Goal: Task Accomplishment & Management: Manage account settings

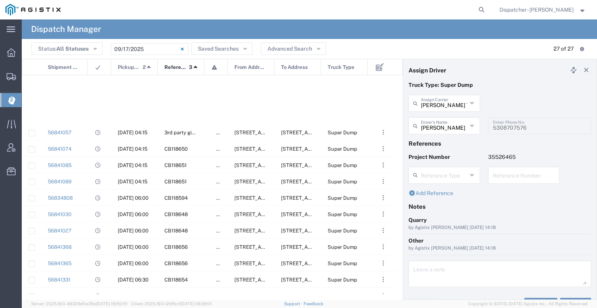
scroll to position [222, 0]
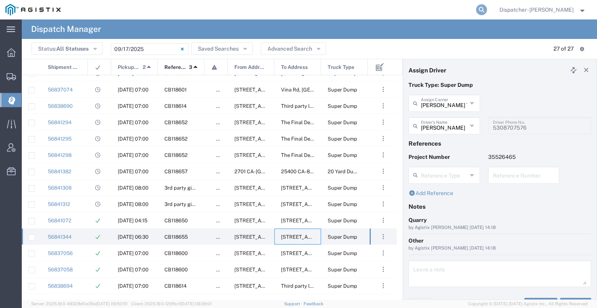
click at [478, 9] on icon at bounding box center [481, 9] width 11 height 11
type input "56572912"
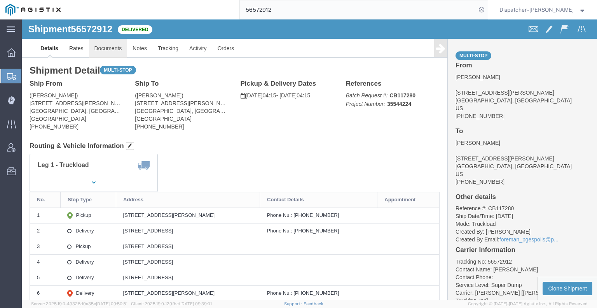
click link "Documents"
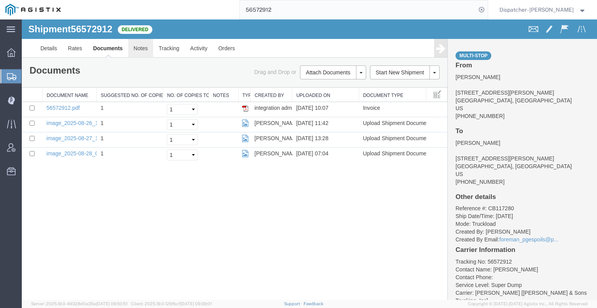
click at [149, 53] on link "Notes" at bounding box center [140, 48] width 25 height 19
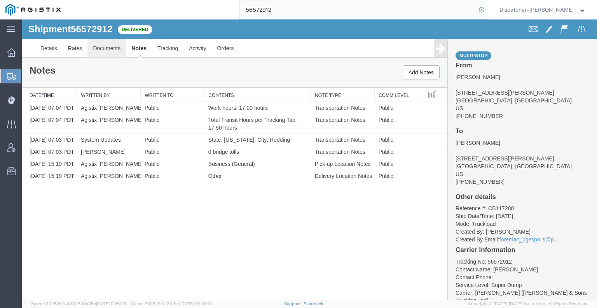
click at [93, 48] on link "Documents" at bounding box center [107, 48] width 39 height 19
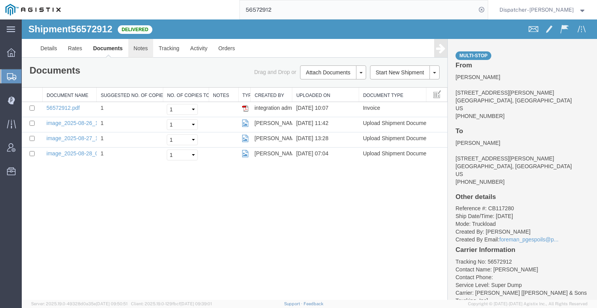
click at [142, 47] on link "Notes" at bounding box center [140, 48] width 25 height 19
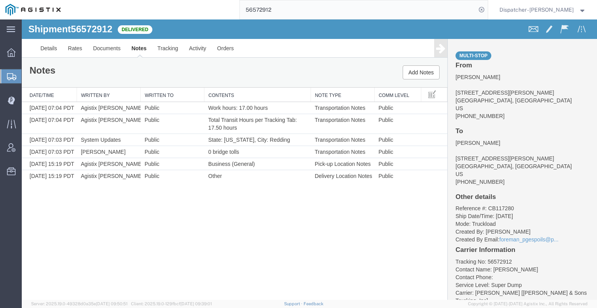
drag, startPoint x: 289, startPoint y: 12, endPoint x: 212, endPoint y: 7, distance: 77.2
click at [235, 7] on div "56572912" at bounding box center [277, 9] width 422 height 19
type input "56673611"
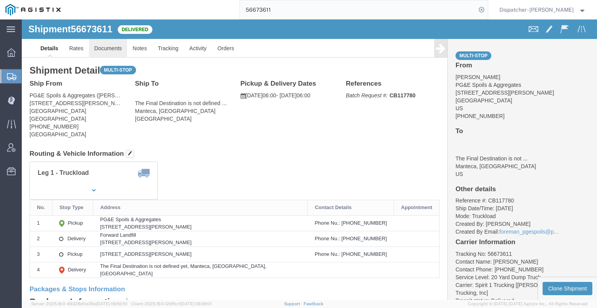
click link "Documents"
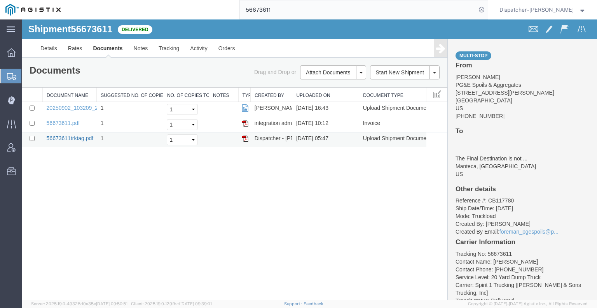
click at [85, 135] on link "56673611trktag.pdf" at bounding box center [70, 138] width 47 height 6
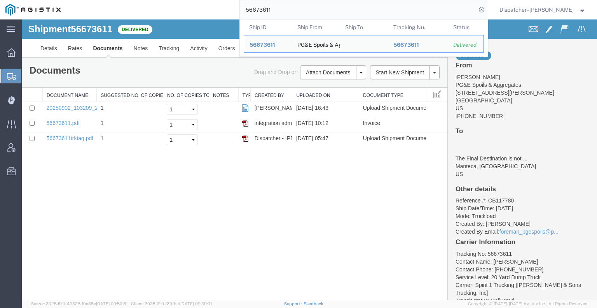
drag, startPoint x: 280, startPoint y: 7, endPoint x: 171, endPoint y: 11, distance: 109.3
click at [184, 11] on div "56673611 Ship ID Ship From Ship To Tracking Nu. Status Ship ID 56673611 Ship Fr…" at bounding box center [277, 9] width 422 height 19
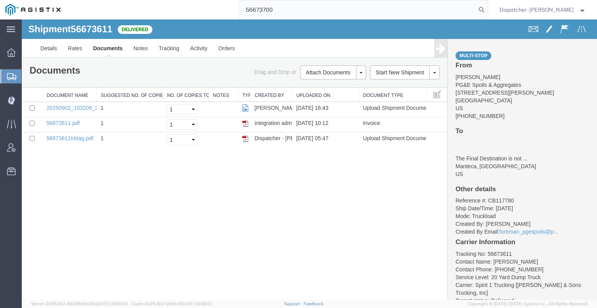
type input "56673700"
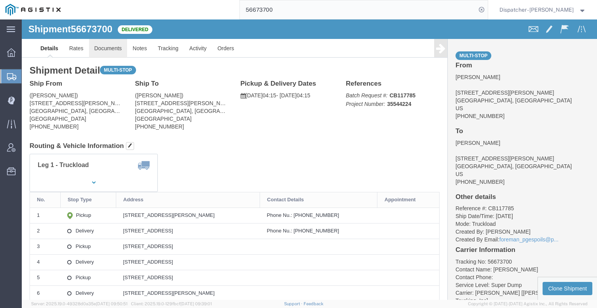
click link "Documents"
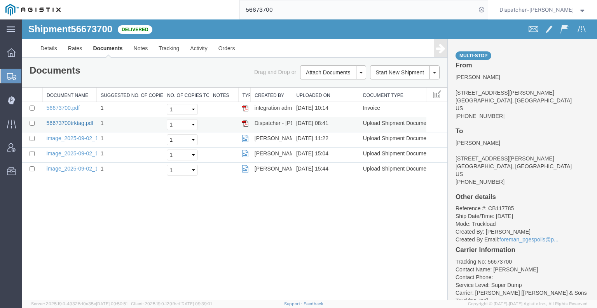
click at [73, 121] on link "56673700trktag.pdf" at bounding box center [70, 123] width 47 height 6
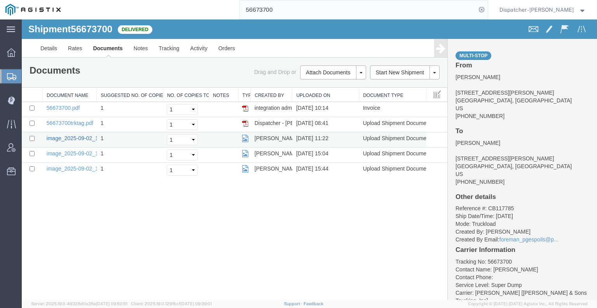
click at [64, 137] on link "image_2025-09-02_11_22_50.jpg" at bounding box center [88, 138] width 82 height 6
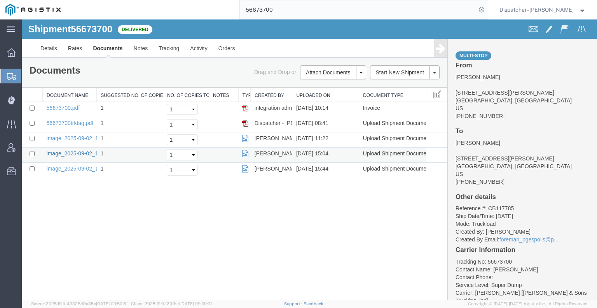
click at [77, 152] on link "image_2025-09-02_15_03_28.jpg" at bounding box center [88, 153] width 82 height 6
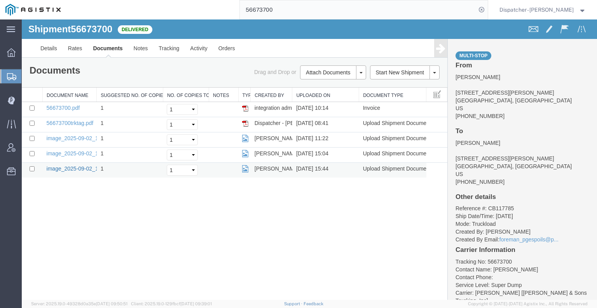
click at [82, 166] on link "image_2025-09-02_15_44_53.jpg" at bounding box center [88, 168] width 82 height 6
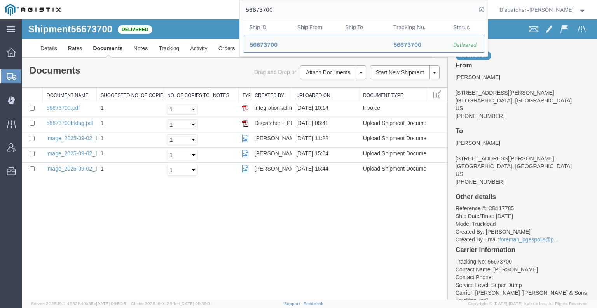
drag, startPoint x: 275, startPoint y: 11, endPoint x: 209, endPoint y: 18, distance: 66.5
click at [209, 18] on div "56673700 Ship ID Ship From Ship To Tracking Nu. Status Ship ID 56673700 Ship Fr…" at bounding box center [277, 9] width 422 height 19
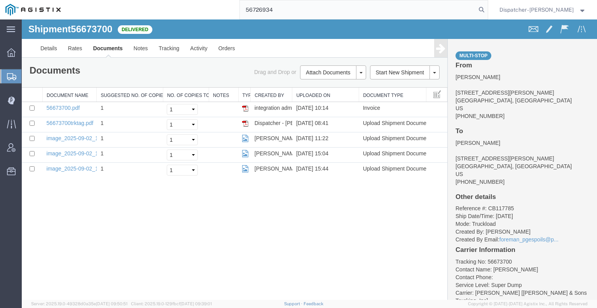
type input "56726934"
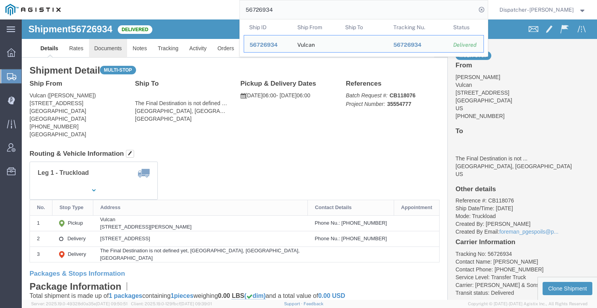
click link "Documents"
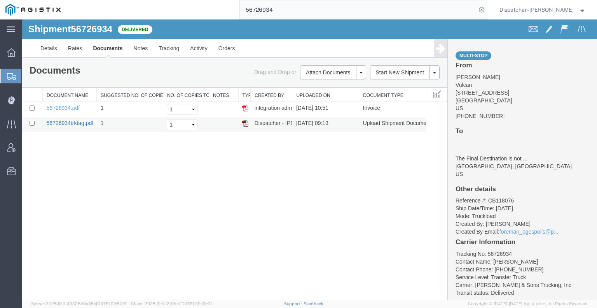
click at [67, 123] on link "56726934trktag.pdf" at bounding box center [70, 123] width 47 height 6
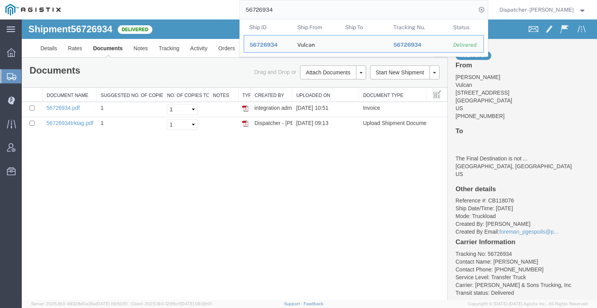
drag, startPoint x: 349, startPoint y: 25, endPoint x: 135, endPoint y: 32, distance: 213.6
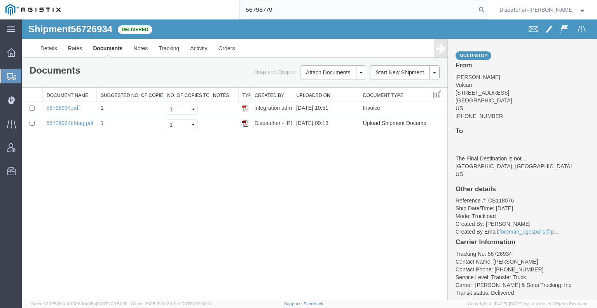
type input "56798779"
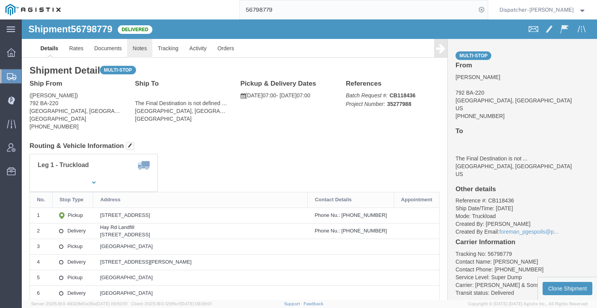
click link "Notes"
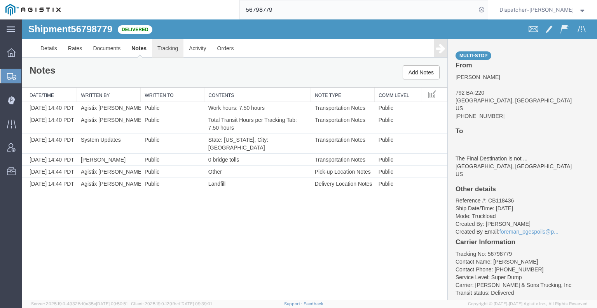
click at [165, 51] on link "Tracking" at bounding box center [168, 48] width 32 height 19
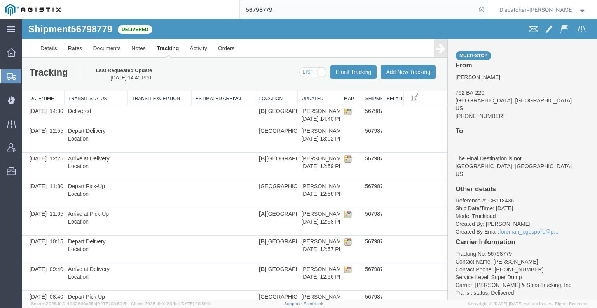
click at [434, 42] on link at bounding box center [440, 48] width 13 height 18
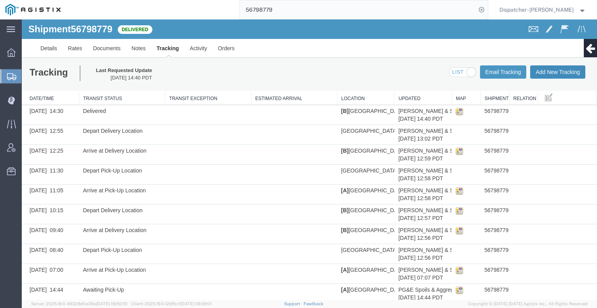
click at [543, 72] on button "Add New Tracking" at bounding box center [557, 71] width 55 height 13
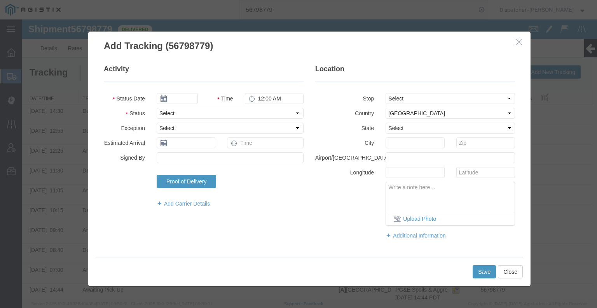
type input "09/17/2025"
type input "6:00 AM"
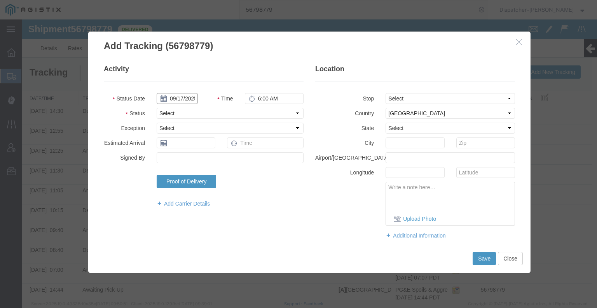
click at [182, 98] on input "09/17/2025" at bounding box center [177, 98] width 41 height 11
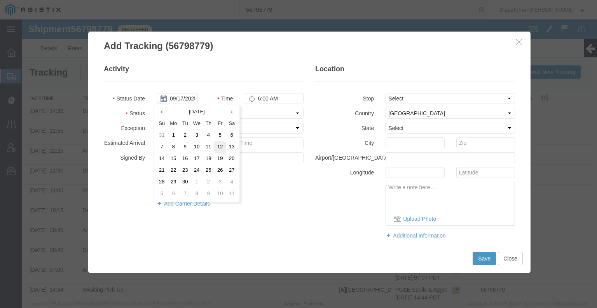
click at [217, 147] on td "12" at bounding box center [220, 147] width 12 height 12
type input "[DATE]"
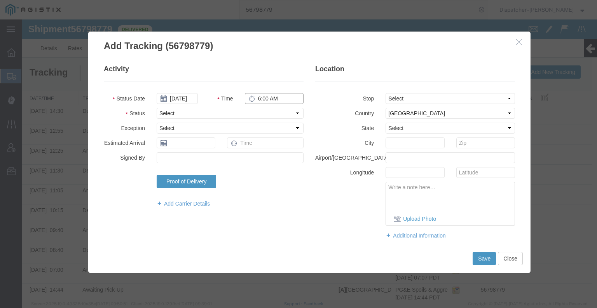
click at [277, 101] on input "6:00 AM" at bounding box center [274, 98] width 59 height 11
type input "1:00 PM"
click at [275, 109] on select "Select Arrival Notice Available Arrival Notice Imported Arrive at Delivery Loca…" at bounding box center [230, 113] width 147 height 11
select select "BREAKSTART"
click at [157, 108] on select "Select Arrival Notice Available Arrival Notice Imported Arrive at Delivery Loca…" at bounding box center [230, 113] width 147 height 11
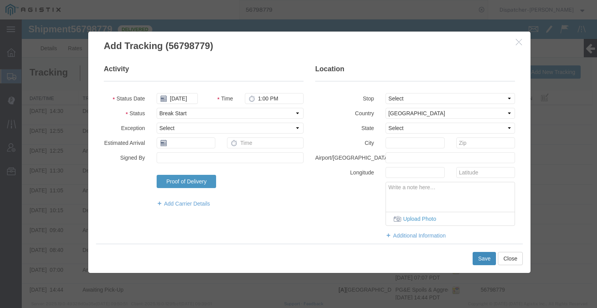
click at [484, 258] on button "Save" at bounding box center [484, 258] width 23 height 13
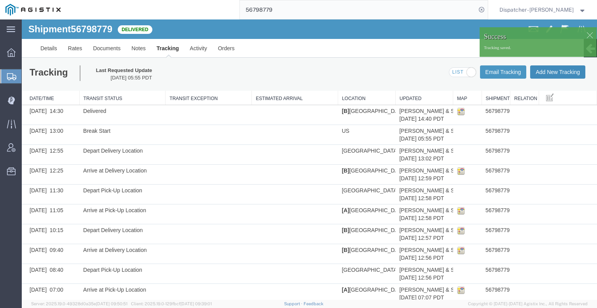
click at [544, 71] on button "Add New Tracking" at bounding box center [557, 71] width 55 height 13
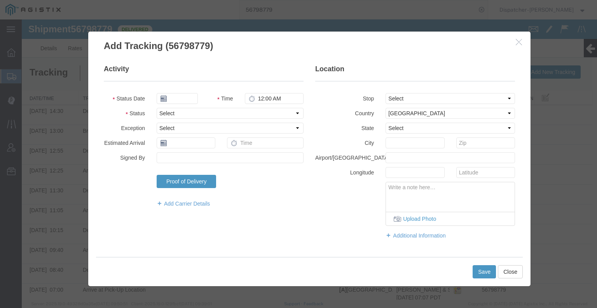
type input "09/17/2025"
type input "6:00 AM"
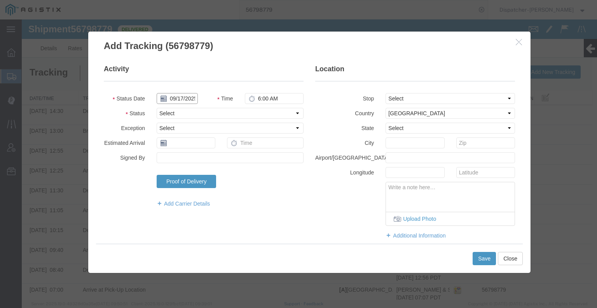
click at [177, 98] on input "09/17/2025" at bounding box center [177, 98] width 41 height 11
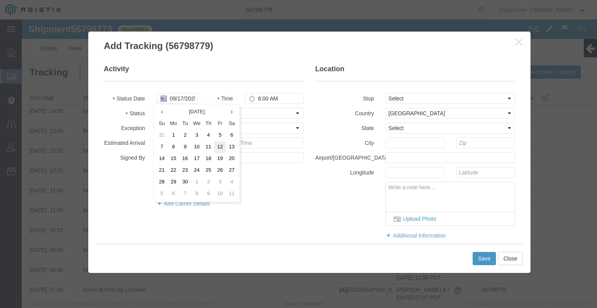
click at [224, 147] on td "12" at bounding box center [220, 147] width 12 height 12
type input "[DATE]"
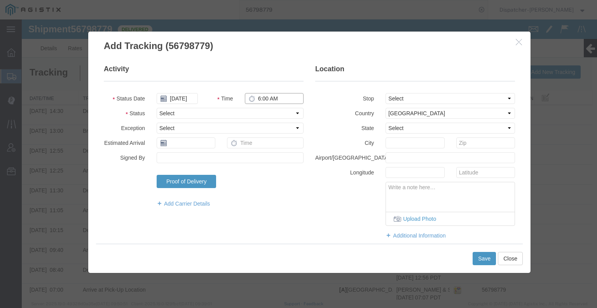
click at [266, 96] on input "6:00 AM" at bounding box center [274, 98] width 59 height 11
type input "1:30 PM"
click at [270, 119] on fieldset "Activity Status Date [DATE] Time 1:30 PM Status Select Arrival Notice Available…" at bounding box center [204, 139] width 200 height 151
click at [269, 114] on select "Select Arrival Notice Available Arrival Notice Imported Arrive at Delivery Loca…" at bounding box center [230, 113] width 147 height 11
select select "BREAKSTOP"
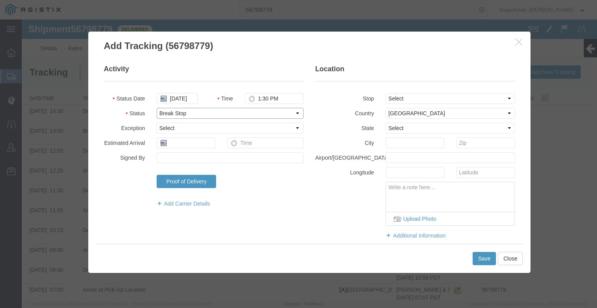
click at [157, 108] on select "Select Arrival Notice Available Arrival Notice Imported Arrive at Delivery Loca…" at bounding box center [230, 113] width 147 height 11
click at [488, 262] on button "Save" at bounding box center [484, 258] width 23 height 13
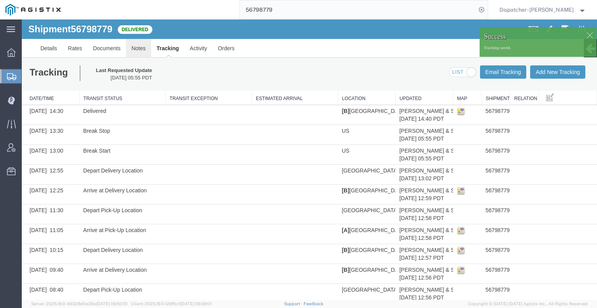
click at [140, 48] on link "Notes" at bounding box center [138, 48] width 25 height 19
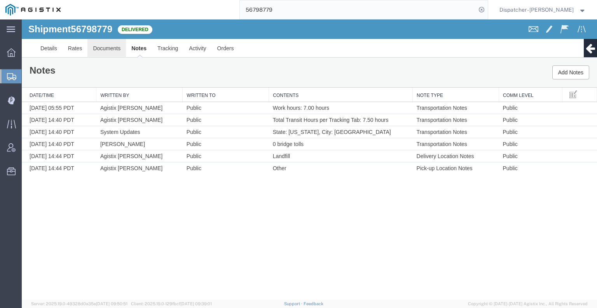
click at [93, 46] on link "Documents" at bounding box center [107, 48] width 39 height 19
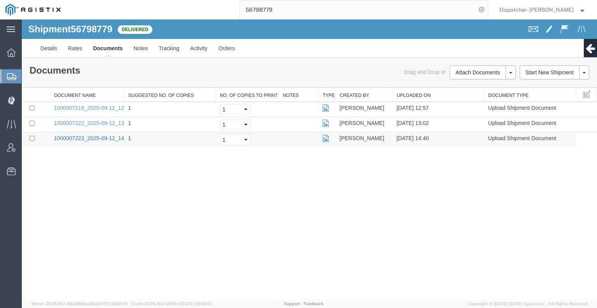
click at [81, 140] on link "1000007223_2025-09-12_14_40_31.jpg" at bounding box center [102, 138] width 97 height 6
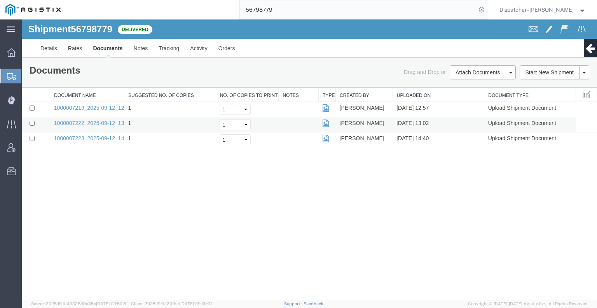
click at [93, 118] on td "1000007222_2025-09-12_13_02_04.jpg" at bounding box center [87, 124] width 74 height 15
click at [93, 122] on link "1000007222_2025-09-12_13_02_04.jpg" at bounding box center [102, 123] width 97 height 6
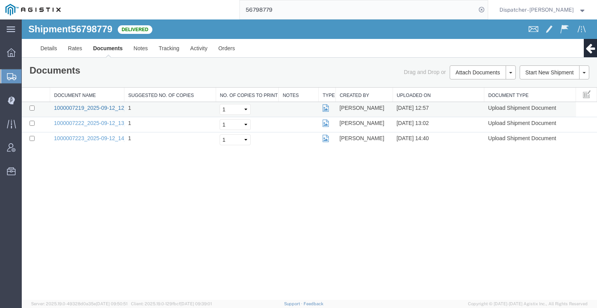
click at [80, 105] on link "1000007219_2025-09-12_12_57_17.jpg" at bounding box center [102, 108] width 97 height 6
drag, startPoint x: 275, startPoint y: 10, endPoint x: 214, endPoint y: 12, distance: 60.7
click at [219, 12] on div "56798779" at bounding box center [277, 9] width 422 height 19
type input "56293183"
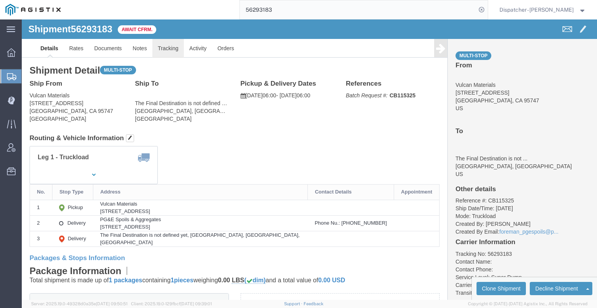
click link "Tracking"
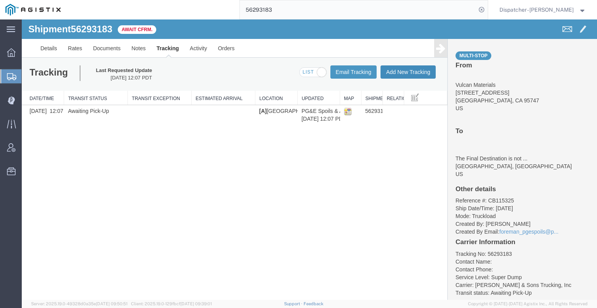
click at [384, 71] on button "Add New Tracking" at bounding box center [408, 71] width 55 height 13
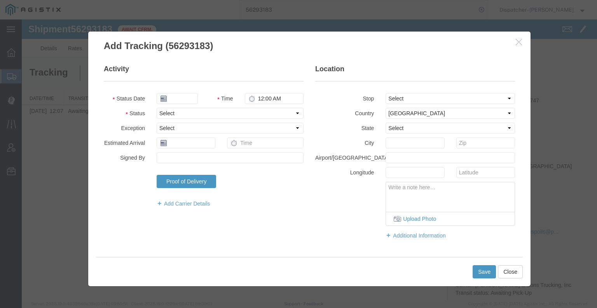
type input "09/17/2025"
type input "6:00 AM"
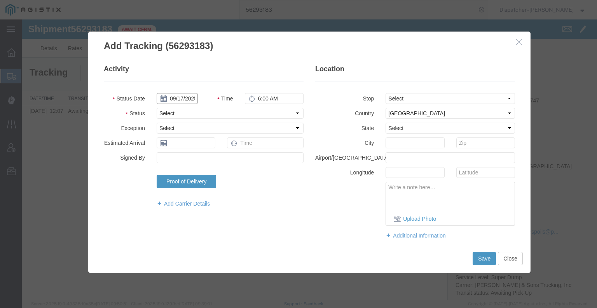
click at [177, 99] on input "09/17/2025" at bounding box center [177, 98] width 41 height 11
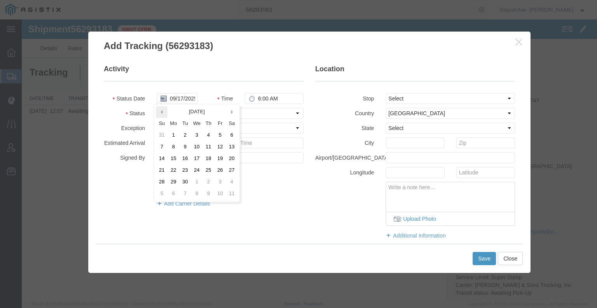
click at [163, 112] on th at bounding box center [162, 112] width 12 height 12
click at [163, 112] on icon at bounding box center [162, 111] width 2 height 5
click at [178, 180] on td "28" at bounding box center [176, 182] width 12 height 12
type input "[DATE]"
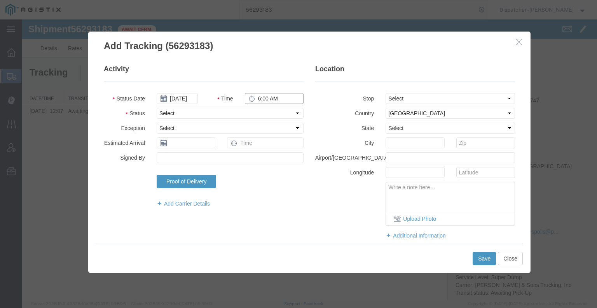
click at [266, 98] on input "6:00 AM" at bounding box center [274, 98] width 59 height 11
click at [247, 109] on select "Select Arrival Notice Available Arrival Notice Imported Arrive at Delivery Loca…" at bounding box center [230, 113] width 147 height 11
select select "ARVPULOC"
click at [157, 108] on select "Select Arrival Notice Available Arrival Notice Imported Arrive at Delivery Loca…" at bounding box center [230, 113] width 147 height 11
click at [402, 101] on select "Select From: [STREET_ADDRESS] Stop 2: [STREET_ADDRESS] To: The Final Destinatio…" at bounding box center [451, 98] width 130 height 11
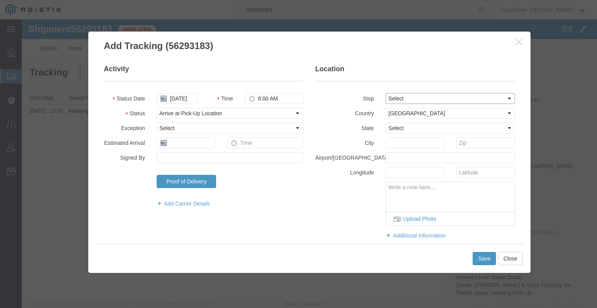
select select "{"pickupDeliveryInfoId": "121867081","pickupOrDelivery": "P","stopNum": "1","lo…"
click at [386, 93] on select "Select From: [STREET_ADDRESS] Stop 2: [STREET_ADDRESS] To: The Final Destinatio…" at bounding box center [451, 98] width 130 height 11
select select "CA"
type input "[GEOGRAPHIC_DATA]"
click at [483, 254] on button "Save" at bounding box center [484, 258] width 23 height 13
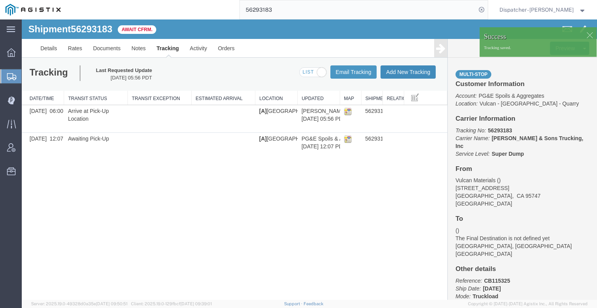
click at [410, 73] on button "Add New Tracking" at bounding box center [408, 71] width 55 height 13
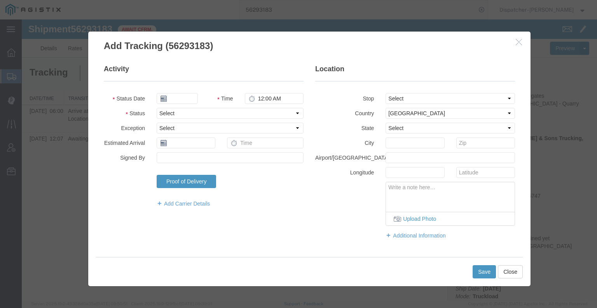
type input "09/17/2025"
type input "6:00 AM"
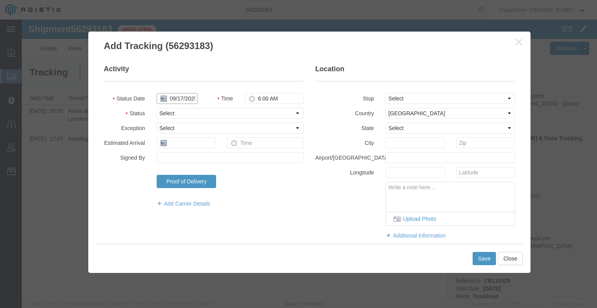
click at [177, 96] on input "09/17/2025" at bounding box center [177, 98] width 41 height 11
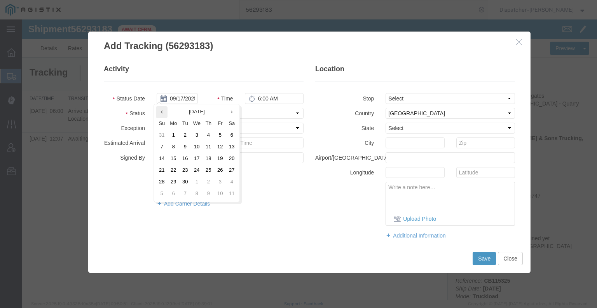
click at [163, 116] on th at bounding box center [162, 112] width 12 height 12
click at [180, 182] on td "28" at bounding box center [176, 182] width 12 height 12
type input "[DATE]"
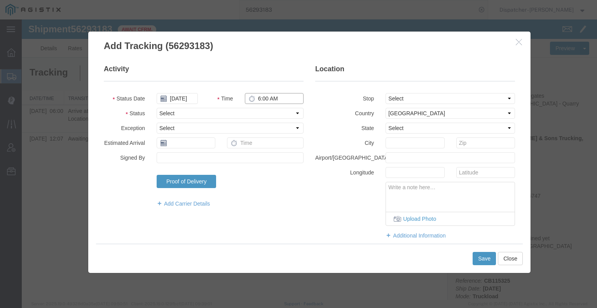
click at [260, 99] on input "6:00 AM" at bounding box center [274, 98] width 59 height 11
type input "5:00 PM"
click at [260, 116] on select "Select Arrival Notice Available Arrival Notice Imported Arrive at Delivery Loca…" at bounding box center [230, 113] width 147 height 11
select select "DPTDLVLOC"
click at [157, 108] on select "Select Arrival Notice Available Arrival Notice Imported Arrive at Delivery Loca…" at bounding box center [230, 113] width 147 height 11
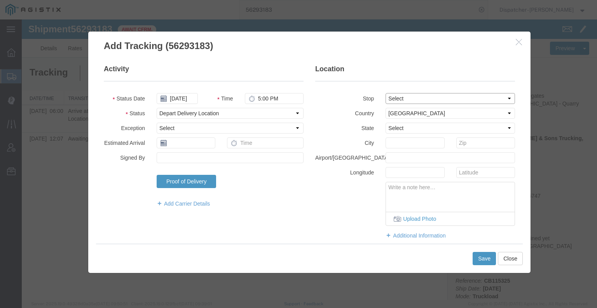
drag, startPoint x: 401, startPoint y: 99, endPoint x: 401, endPoint y: 103, distance: 4.3
click at [401, 99] on select "Select From: [STREET_ADDRESS] Stop 2: [STREET_ADDRESS] To: The Final Destinatio…" at bounding box center [451, 98] width 130 height 11
select select "{"pickupDeliveryInfoId": "121867082","pickupOrDelivery": "D","stopNum": "2","lo…"
click at [386, 93] on select "Select From: [STREET_ADDRESS] Stop 2: [STREET_ADDRESS] To: The Final Destinatio…" at bounding box center [451, 98] width 130 height 11
select select "CA"
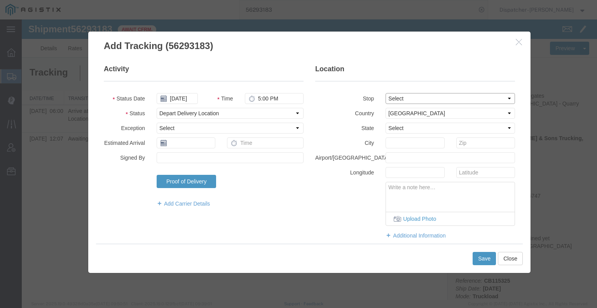
type input "[GEOGRAPHIC_DATA]"
click at [483, 261] on button "Save" at bounding box center [484, 258] width 23 height 13
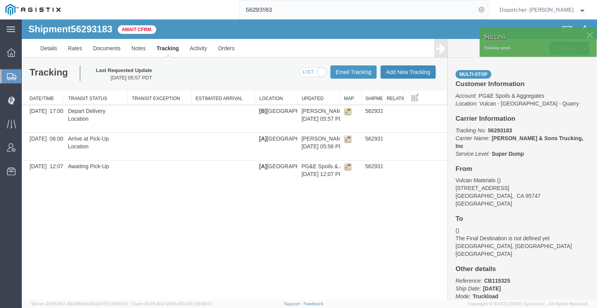
click at [404, 73] on button "Add New Tracking" at bounding box center [408, 71] width 55 height 13
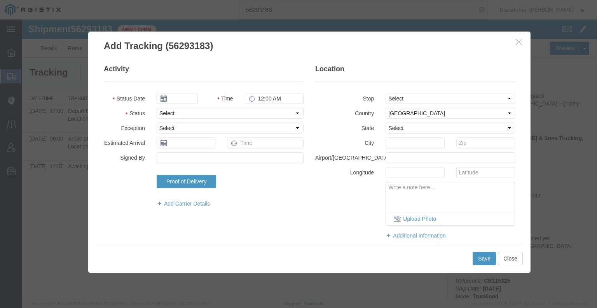
type input "09/17/2025"
type input "6:00 AM"
click at [174, 99] on input "09/17/2025" at bounding box center [177, 98] width 41 height 11
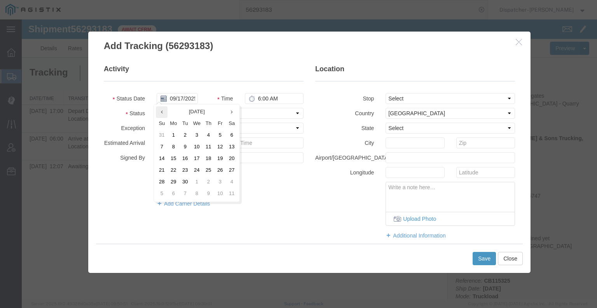
click at [163, 108] on th at bounding box center [162, 112] width 12 height 12
click at [163, 108] on th at bounding box center [164, 112] width 12 height 12
click at [179, 183] on td "28" at bounding box center [176, 182] width 12 height 12
type input "[DATE]"
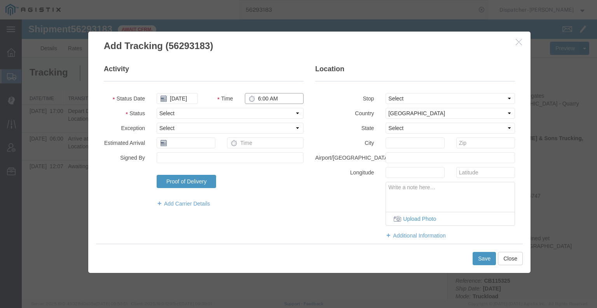
click at [263, 97] on input "6:00 AM" at bounding box center [274, 98] width 59 height 11
type input "6:30 PM"
click at [260, 116] on select "Select Arrival Notice Available Arrival Notice Imported Arrive at Delivery Loca…" at bounding box center [230, 113] width 147 height 11
select select "DELIVRED"
click at [157, 108] on select "Select Arrival Notice Available Arrival Notice Imported Arrive at Delivery Loca…" at bounding box center [230, 113] width 147 height 11
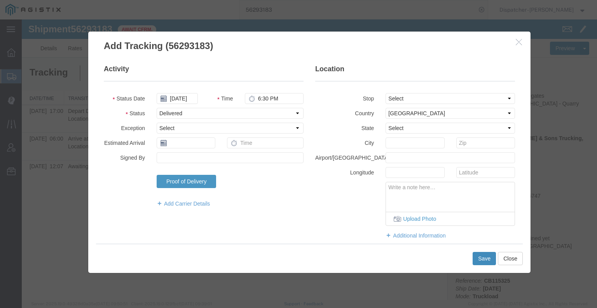
click at [481, 258] on button "Save" at bounding box center [484, 258] width 23 height 13
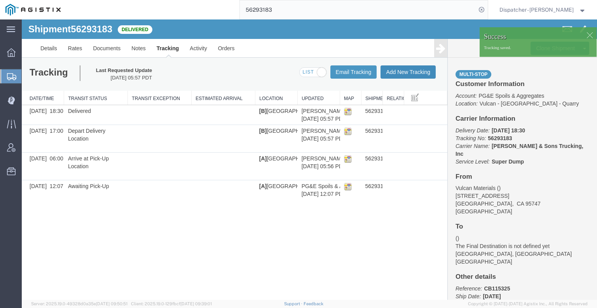
click at [388, 73] on button "Add New Tracking" at bounding box center [408, 71] width 55 height 13
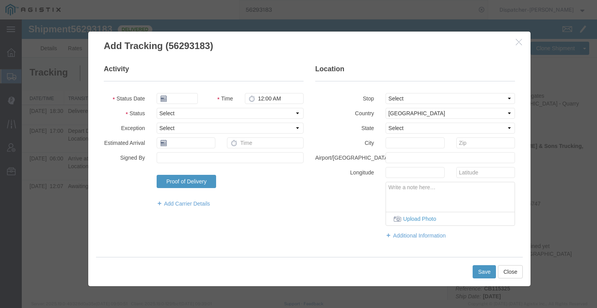
type input "09/17/2025"
type input "6:00 AM"
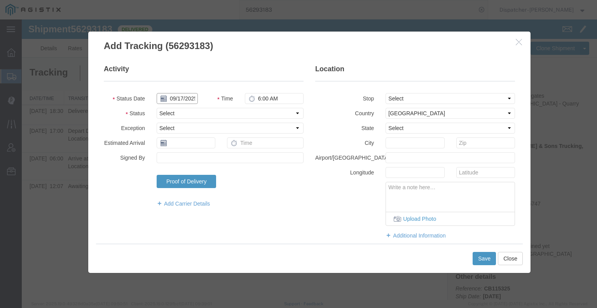
click at [180, 96] on input "09/17/2025" at bounding box center [177, 98] width 41 height 11
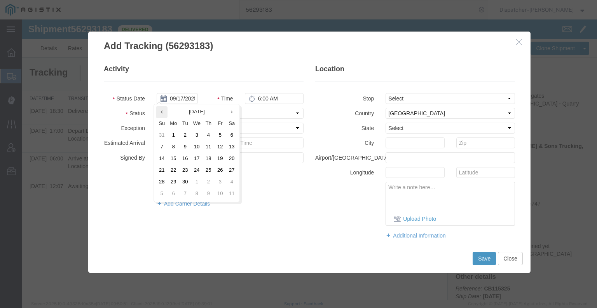
click at [158, 114] on th at bounding box center [162, 112] width 12 height 12
click at [158, 114] on th at bounding box center [164, 112] width 12 height 12
click at [175, 181] on td "28" at bounding box center [176, 182] width 12 height 12
type input "[DATE]"
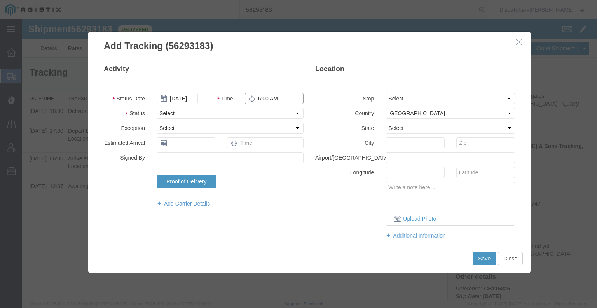
click at [268, 99] on input "6:00 AM" at bounding box center [274, 98] width 59 height 11
type input "5:00 PM"
click at [267, 113] on select "Select Arrival Notice Available Arrival Notice Imported Arrive at Delivery Loca…" at bounding box center [230, 113] width 147 height 11
select select "BREAKSTART"
click at [157, 108] on select "Select Arrival Notice Available Arrival Notice Imported Arrive at Delivery Loca…" at bounding box center [230, 113] width 147 height 11
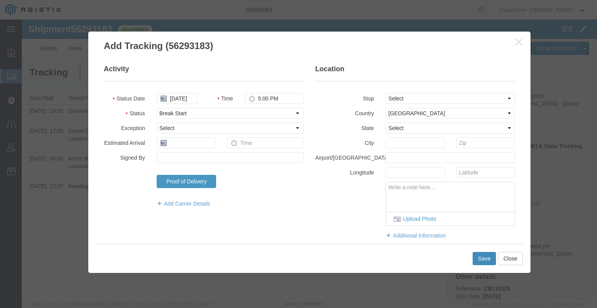
click at [486, 261] on button "Save" at bounding box center [484, 258] width 23 height 13
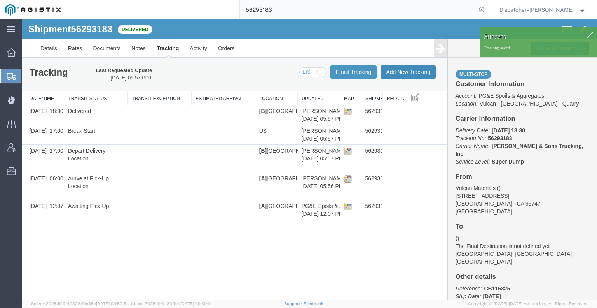
click at [406, 70] on button "Add New Tracking" at bounding box center [408, 71] width 55 height 13
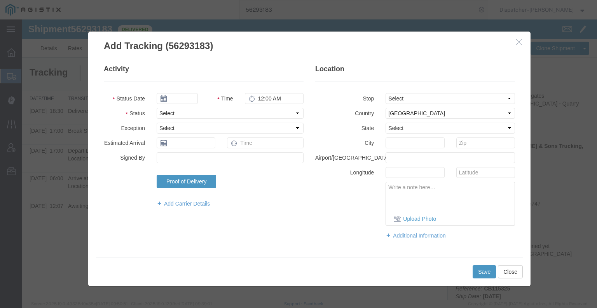
type input "09/17/2025"
type input "6:00 AM"
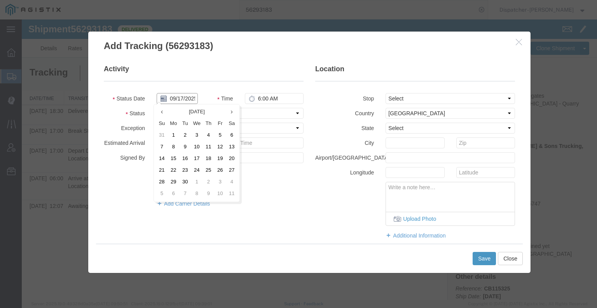
click at [175, 96] on input "09/17/2025" at bounding box center [177, 98] width 41 height 11
click at [162, 113] on icon at bounding box center [162, 111] width 2 height 5
click at [162, 113] on th at bounding box center [164, 112] width 12 height 12
click at [178, 181] on td "28" at bounding box center [176, 182] width 12 height 12
type input "[DATE]"
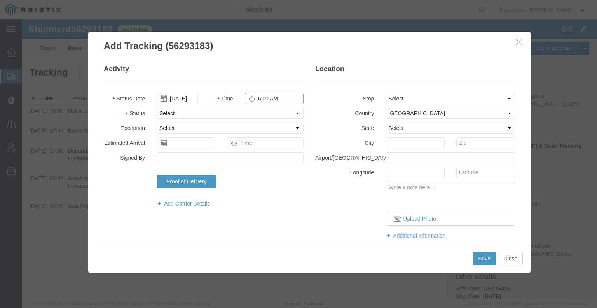
click at [277, 101] on input "6:00 AM" at bounding box center [274, 98] width 59 height 11
type input "5:30 PM"
click at [180, 114] on select "Select Arrival Notice Available Arrival Notice Imported Arrive at Delivery Loca…" at bounding box center [230, 113] width 147 height 11
select select "BREAKSTOP"
click at [157, 108] on select "Select Arrival Notice Available Arrival Notice Imported Arrive at Delivery Loca…" at bounding box center [230, 113] width 147 height 11
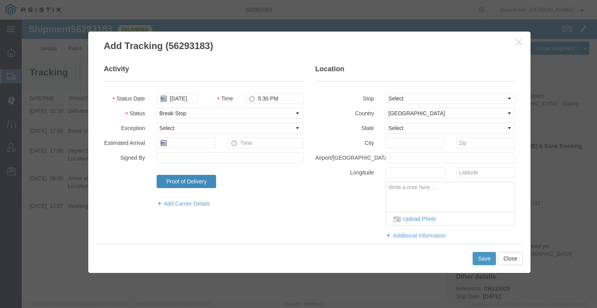
click at [178, 182] on link "Proof of Delivery" at bounding box center [187, 181] width 60 height 13
click at [484, 258] on button "Save" at bounding box center [484, 258] width 23 height 13
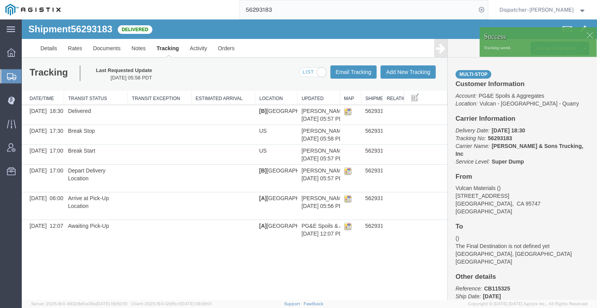
click at [440, 56] on link at bounding box center [440, 48] width 13 height 18
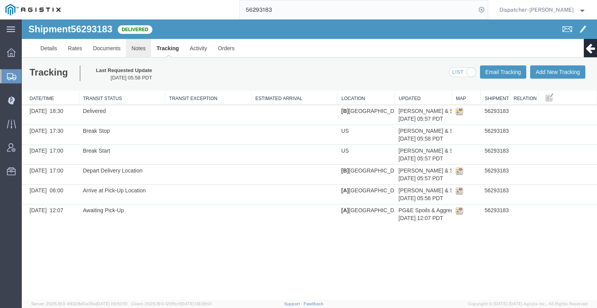
click at [142, 51] on link "Notes" at bounding box center [138, 48] width 25 height 19
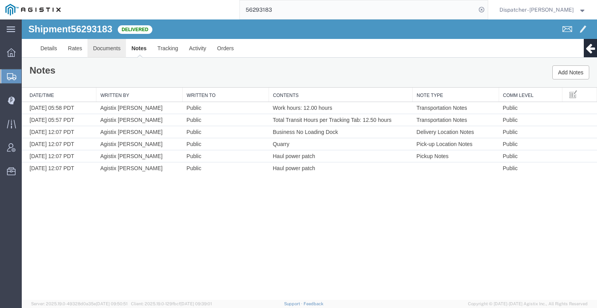
click at [117, 48] on link "Documents" at bounding box center [107, 48] width 39 height 19
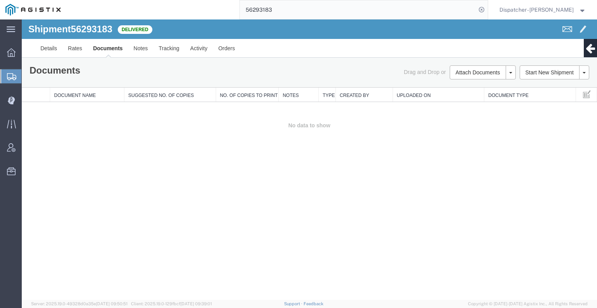
click at [103, 184] on div "Shipment 56293183 0 of 0 Delivered Details Rates Documents Notes Tracking Activ…" at bounding box center [310, 159] width 576 height 280
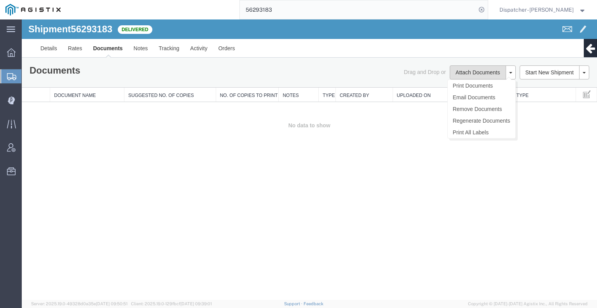
click at [459, 71] on button "Attach Documents" at bounding box center [478, 72] width 56 height 14
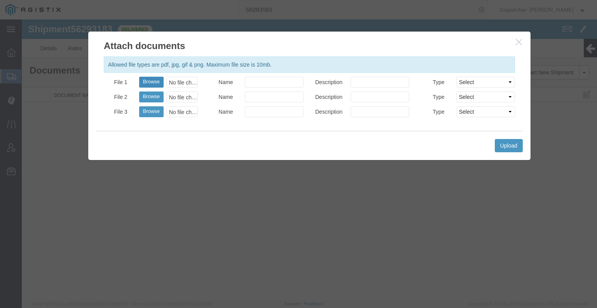
click at [159, 80] on button "Browse" at bounding box center [151, 82] width 25 height 11
type input "C:\fakepath\56293183trktag.pdf"
click at [507, 149] on button "Upload" at bounding box center [509, 145] width 28 height 13
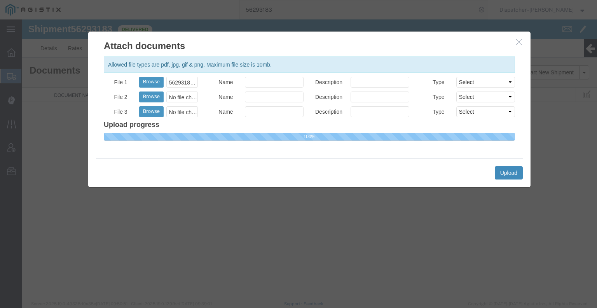
select select
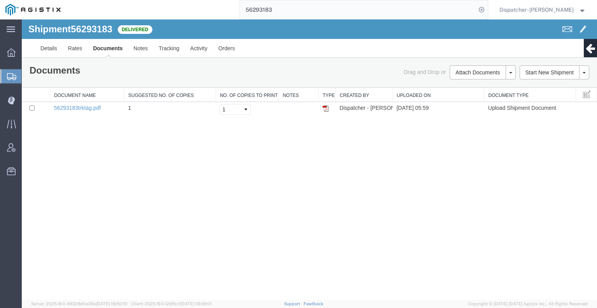
click at [194, 12] on div "56293183" at bounding box center [277, 9] width 422 height 19
click at [292, 9] on input "56293183" at bounding box center [358, 9] width 236 height 19
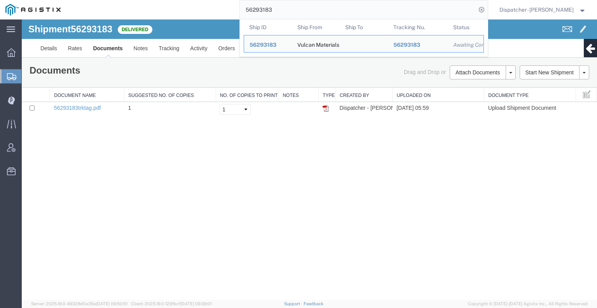
drag, startPoint x: 292, startPoint y: 9, endPoint x: 219, endPoint y: 11, distance: 72.4
click at [217, 12] on div "56293183 Ship ID Ship From Ship To Tracking Nu. Status Ship ID 56293183 Ship Fr…" at bounding box center [277, 9] width 422 height 19
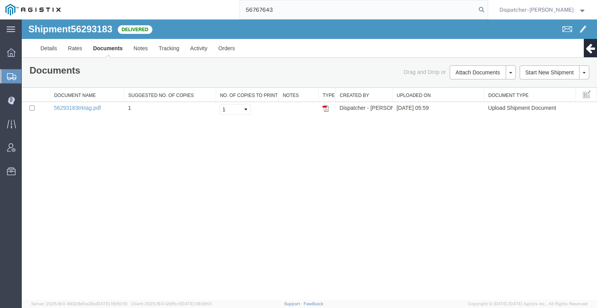
type input "56767643"
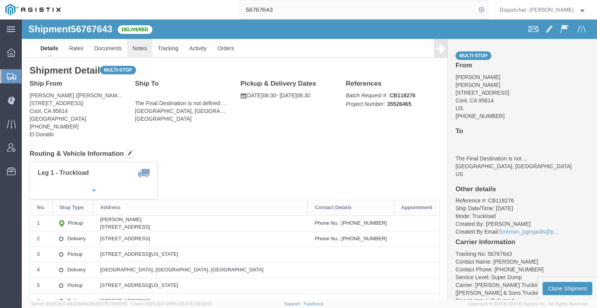
click link "Notes"
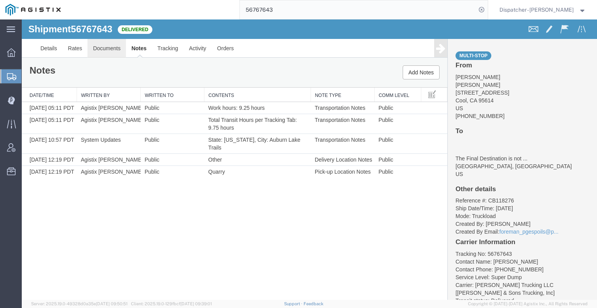
click at [107, 50] on link "Documents" at bounding box center [107, 48] width 39 height 19
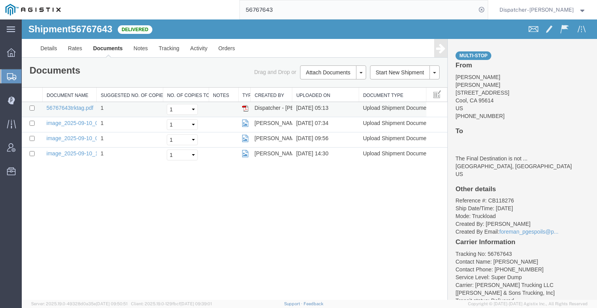
click at [271, 107] on td "Dispatcher - [PERSON_NAME]" at bounding box center [272, 109] width 42 height 15
click at [54, 109] on link "56767643trktag.pdf" at bounding box center [70, 108] width 47 height 6
click at [32, 107] on input "checkbox" at bounding box center [32, 107] width 5 height 5
checkbox input "true"
click at [332, 107] on link "Remove Documents" at bounding box center [332, 109] width 68 height 12
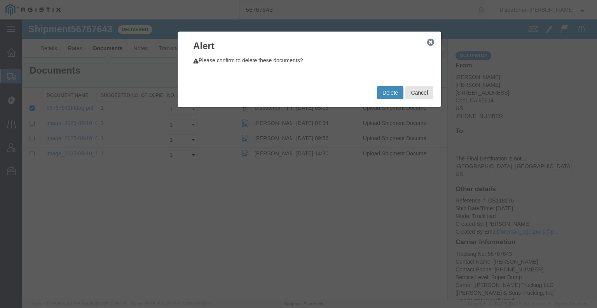
click at [383, 96] on button "Delete" at bounding box center [390, 92] width 26 height 13
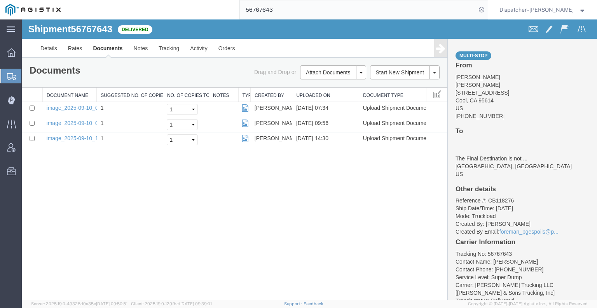
drag, startPoint x: 75, startPoint y: 214, endPoint x: 107, endPoint y: 191, distance: 38.8
click at [75, 214] on div "Shipment 56767643 3 of 3 Delivered Details Rates Documents Notes Tracking Activ…" at bounding box center [310, 159] width 576 height 280
click at [323, 75] on button "Attach Documents" at bounding box center [328, 72] width 56 height 14
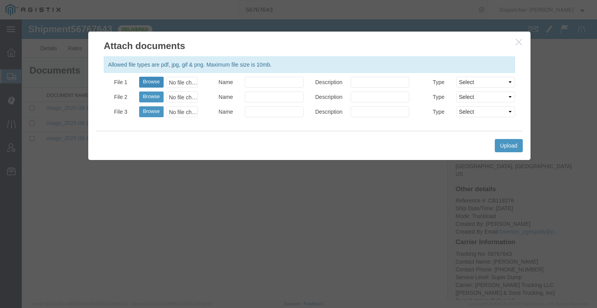
click at [149, 80] on button "Browse" at bounding box center [151, 82] width 25 height 11
type input "C:\fakepath\56767643trktag.pdf"
click at [513, 145] on button "Upload" at bounding box center [509, 145] width 28 height 13
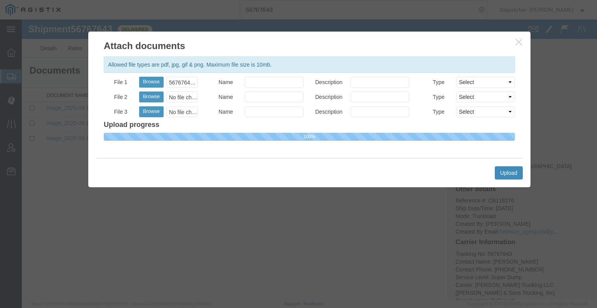
select select
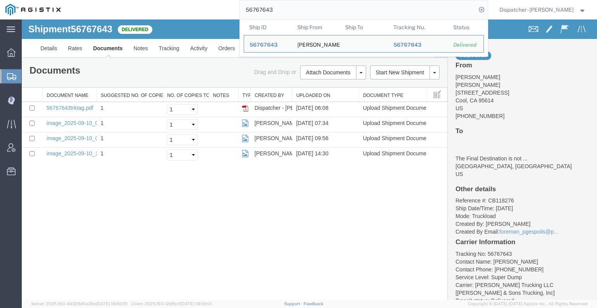
drag, startPoint x: 278, startPoint y: 11, endPoint x: 232, endPoint y: 3, distance: 47.3
click at [232, 3] on div "56767643 Ship ID Ship From Ship To Tracking Nu. Status Ship ID 56767643 Ship Fr…" at bounding box center [277, 9] width 422 height 19
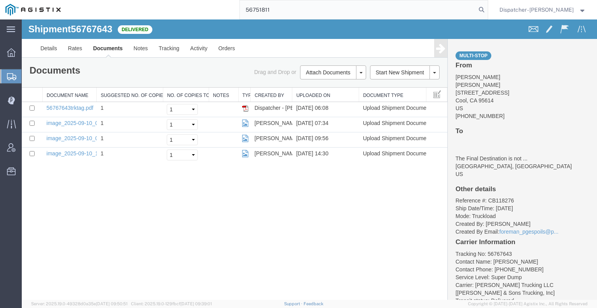
type input "56751811"
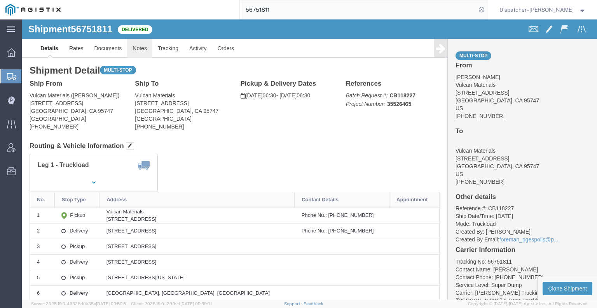
click link "Notes"
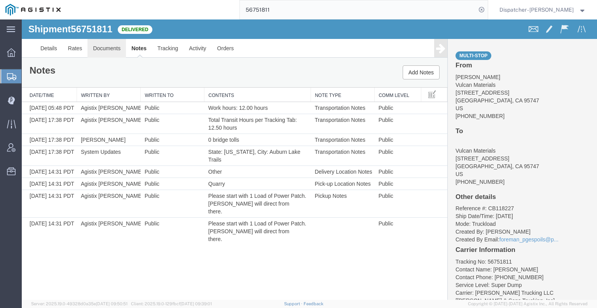
click at [110, 46] on link "Documents" at bounding box center [107, 48] width 39 height 19
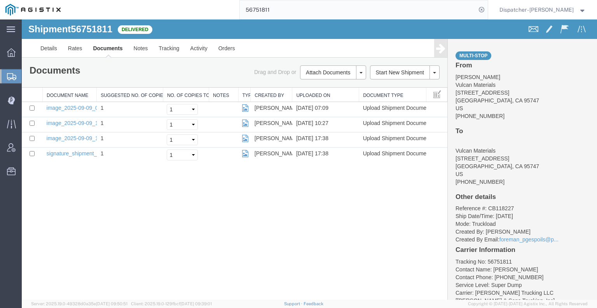
drag, startPoint x: 65, startPoint y: 217, endPoint x: 72, endPoint y: 207, distance: 11.2
click at [65, 217] on div "Shipment 56751811 4 of 4 Delivered Details Rates Documents Notes Tracking Activ…" at bounding box center [310, 159] width 576 height 280
click at [318, 73] on button "Attach Documents" at bounding box center [328, 72] width 56 height 14
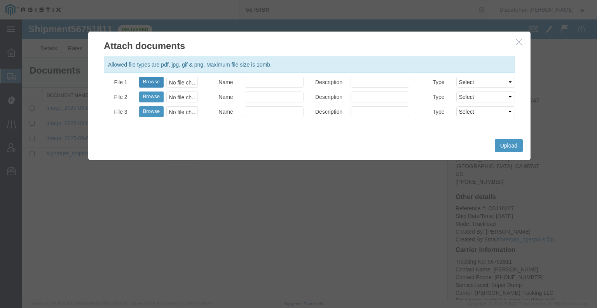
click at [149, 79] on button "Browse" at bounding box center [151, 82] width 25 height 11
type input "C:\fakepath\56751811trktag.pdf"
click at [516, 144] on button "Upload" at bounding box center [509, 145] width 28 height 13
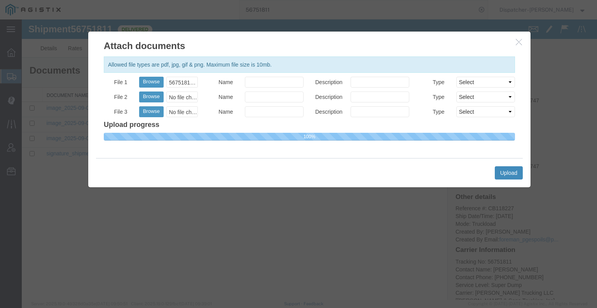
select select
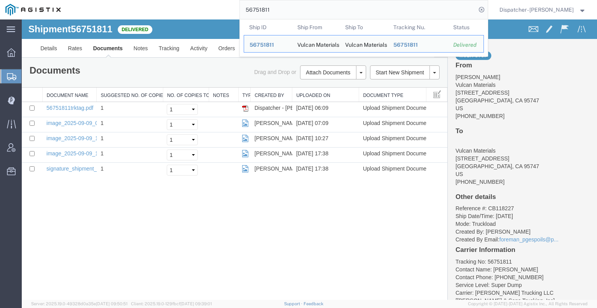
drag, startPoint x: 299, startPoint y: 22, endPoint x: 212, endPoint y: 23, distance: 87.1
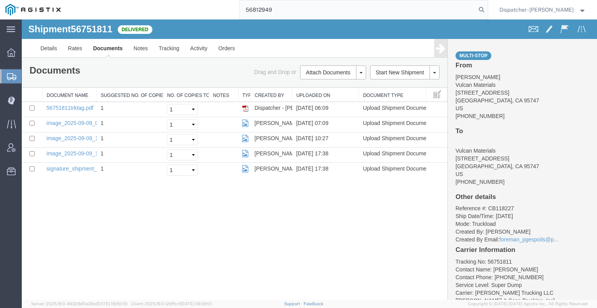
type input "56812949"
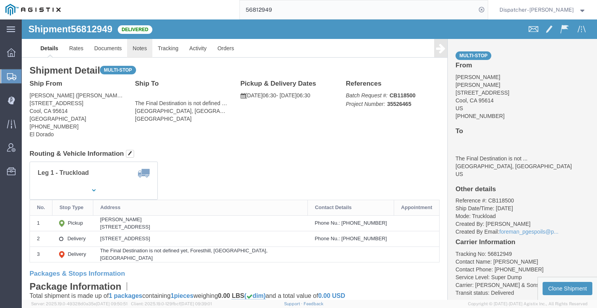
click link "Notes"
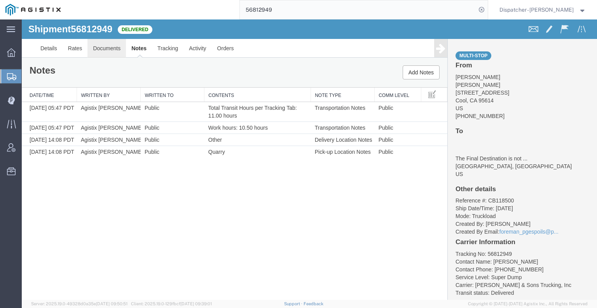
click at [105, 49] on link "Documents" at bounding box center [107, 48] width 39 height 19
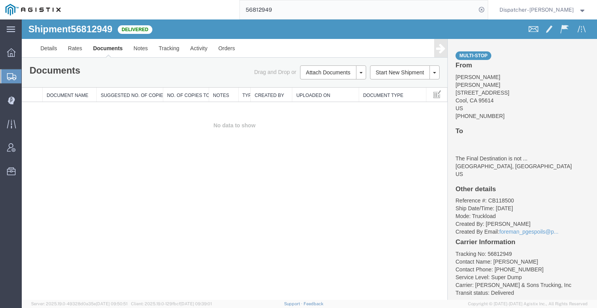
click at [84, 180] on div "Shipment 56812949 0 of 0 Delivered Details Rates Documents Notes Tracking Activ…" at bounding box center [310, 159] width 576 height 280
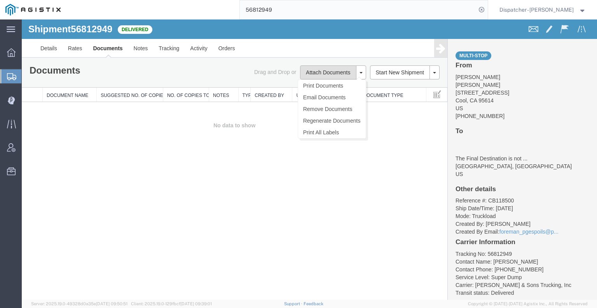
click at [319, 70] on button "Attach Documents" at bounding box center [328, 72] width 56 height 14
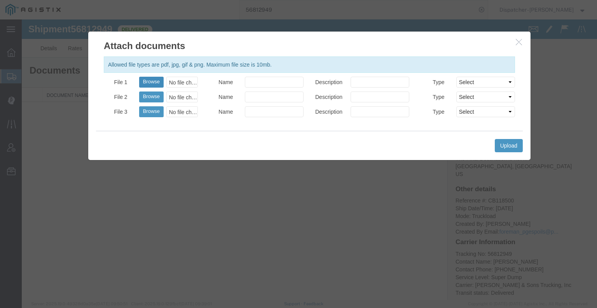
click at [149, 86] on button "Browse" at bounding box center [151, 82] width 25 height 11
type input "C:\fakepath\56812949trktag.pdf"
click at [511, 141] on button "Upload" at bounding box center [509, 145] width 28 height 13
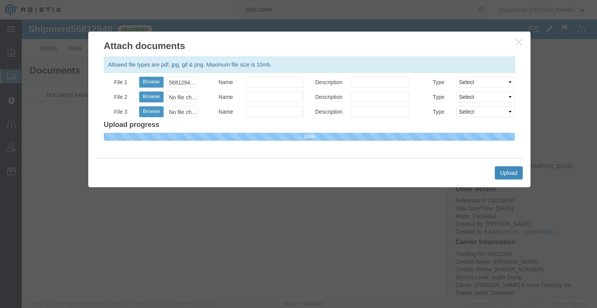
select select
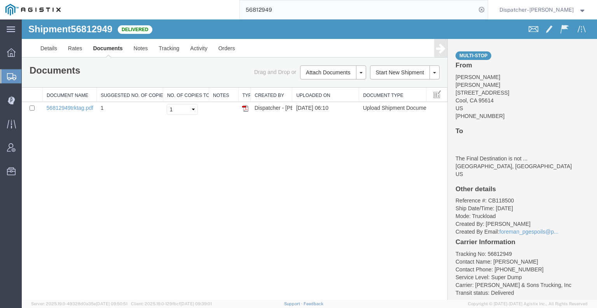
drag, startPoint x: 276, startPoint y: 10, endPoint x: 182, endPoint y: 1, distance: 95.0
click at [202, 7] on div "56812949" at bounding box center [277, 9] width 422 height 19
type input "56812968"
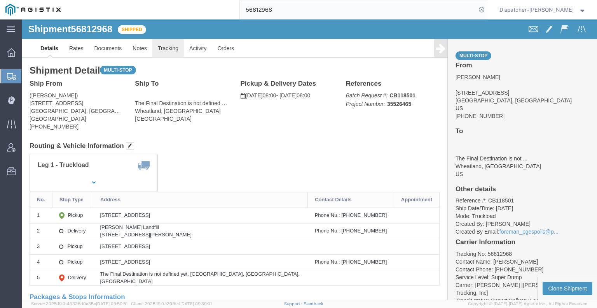
click link "Tracking"
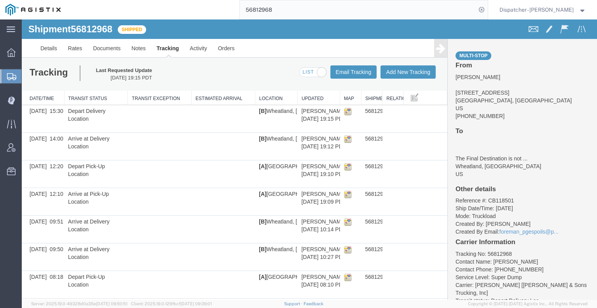
click at [436, 44] on icon at bounding box center [440, 48] width 9 height 11
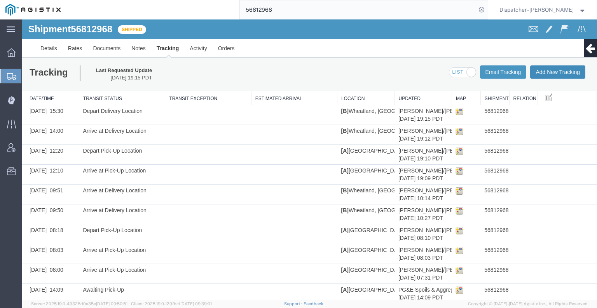
click at [539, 72] on button "Add New Tracking" at bounding box center [557, 71] width 55 height 13
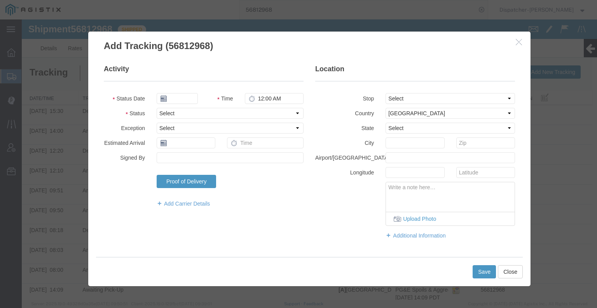
type input "09/17/2025"
type input "7:00 AM"
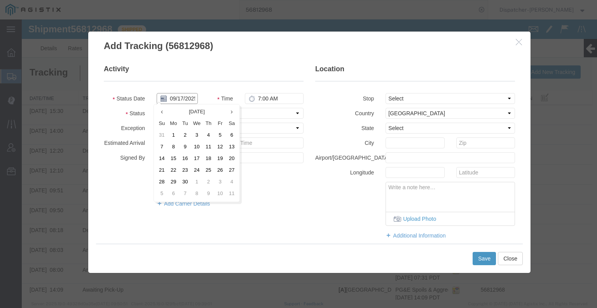
click at [173, 99] on input "09/17/2025" at bounding box center [177, 98] width 41 height 11
click at [176, 158] on td "15" at bounding box center [174, 159] width 12 height 12
type input "[DATE]"
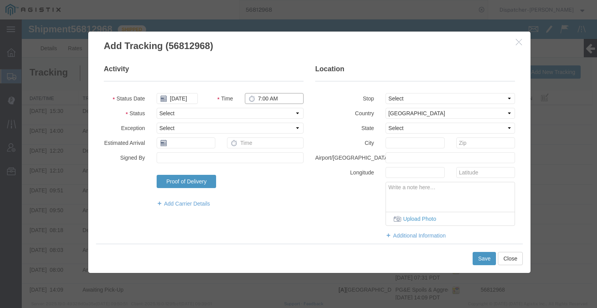
drag, startPoint x: 271, startPoint y: 93, endPoint x: 270, endPoint y: 98, distance: 4.4
click at [271, 96] on input "7:00 AM" at bounding box center [274, 98] width 59 height 11
type input "2:30 PM"
click at [264, 114] on select "Select Arrival Notice Available Arrival Notice Imported Arrive at Delivery Loca…" at bounding box center [230, 113] width 147 height 11
click at [157, 108] on select "Select Arrival Notice Available Arrival Notice Imported Arrive at Delivery Loca…" at bounding box center [230, 113] width 147 height 11
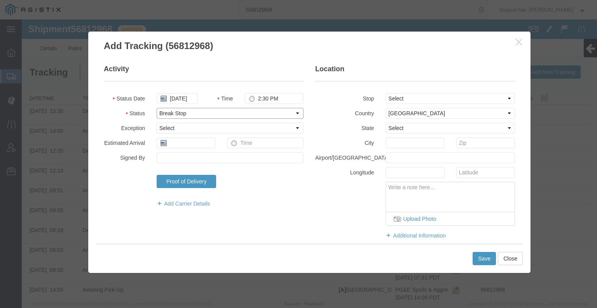
click at [198, 108] on select "Select Arrival Notice Available Arrival Notice Imported Arrive at Delivery Loca…" at bounding box center [230, 113] width 147 height 11
select select "BREAKSTART"
click at [157, 108] on select "Select Arrival Notice Available Arrival Notice Imported Arrive at Delivery Loca…" at bounding box center [230, 113] width 147 height 11
click at [476, 264] on button "Save" at bounding box center [484, 258] width 23 height 13
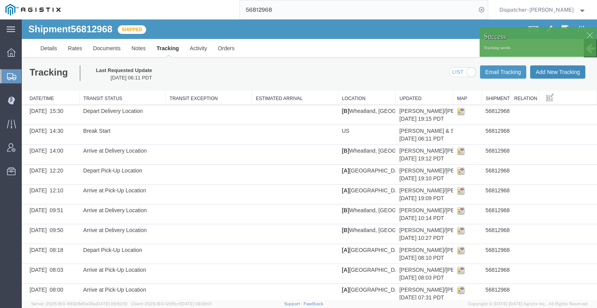
click at [546, 75] on button "Add New Tracking" at bounding box center [557, 71] width 55 height 13
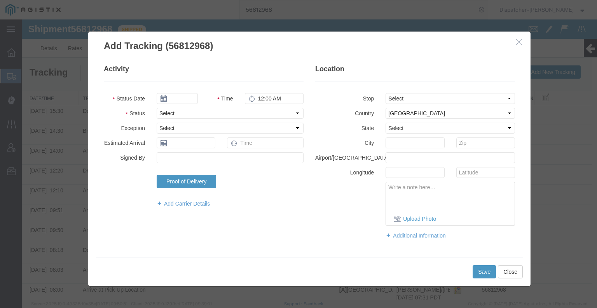
type input "09/17/2025"
type input "7:00 AM"
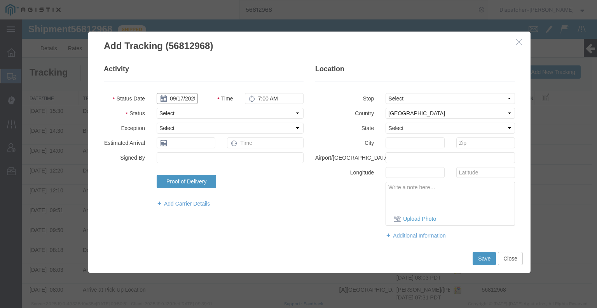
click at [173, 98] on input "09/17/2025" at bounding box center [177, 98] width 41 height 11
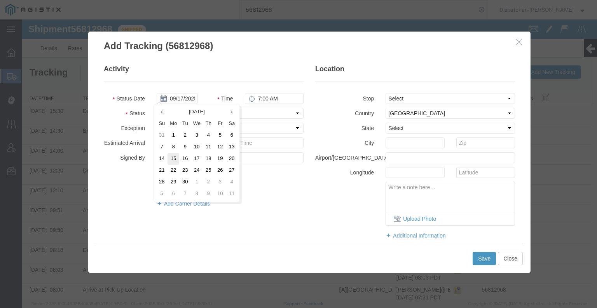
click at [172, 158] on td "15" at bounding box center [174, 159] width 12 height 12
type input "[DATE]"
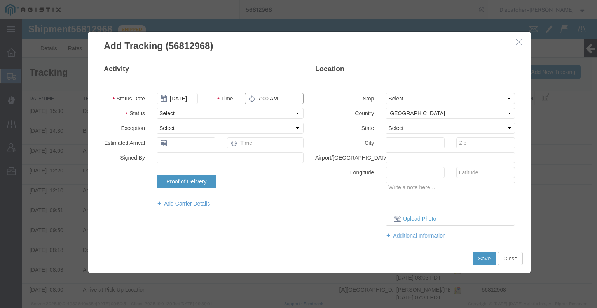
click at [268, 99] on input "7:00 AM" at bounding box center [274, 98] width 59 height 11
type input "3:00 PM"
click at [266, 111] on select "Select Arrival Notice Available Arrival Notice Imported Arrive at Delivery Loca…" at bounding box center [230, 113] width 147 height 11
select select "BREAKSTOP"
click at [157, 108] on select "Select Arrival Notice Available Arrival Notice Imported Arrive at Delivery Loca…" at bounding box center [230, 113] width 147 height 11
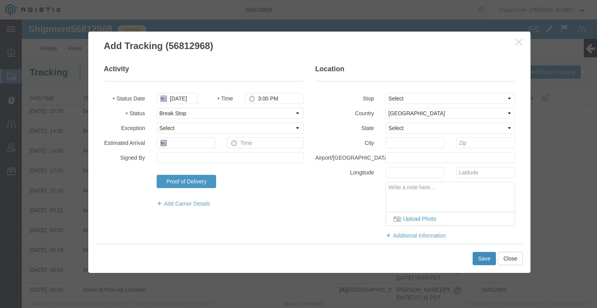
click at [478, 258] on button "Save" at bounding box center [484, 258] width 23 height 13
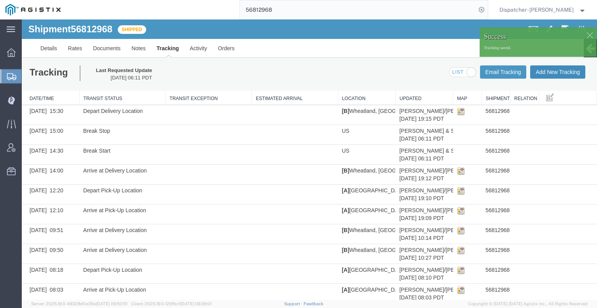
click at [555, 71] on button "Add New Tracking" at bounding box center [557, 71] width 55 height 13
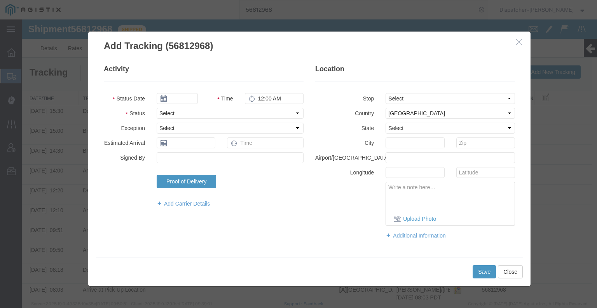
type input "09/17/2025"
type input "7:00 AM"
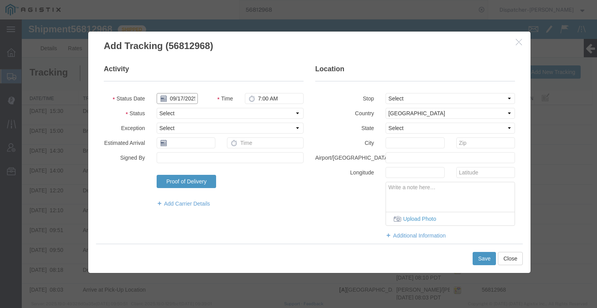
click at [177, 101] on input "09/17/2025" at bounding box center [177, 98] width 41 height 11
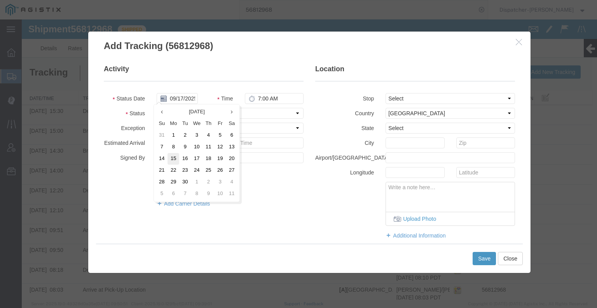
click at [173, 159] on td "15" at bounding box center [174, 159] width 12 height 12
type input "[DATE]"
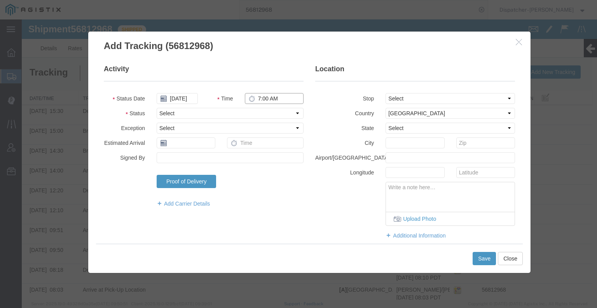
click at [266, 97] on input "7:00 AM" at bounding box center [274, 98] width 59 height 11
type input "5:30 PM"
click at [258, 112] on select "Select Arrival Notice Available Arrival Notice Imported Arrive at Delivery Loca…" at bounding box center [230, 113] width 147 height 11
select select "DELIVRED"
click at [157, 108] on select "Select Arrival Notice Available Arrival Notice Imported Arrive at Delivery Loca…" at bounding box center [230, 113] width 147 height 11
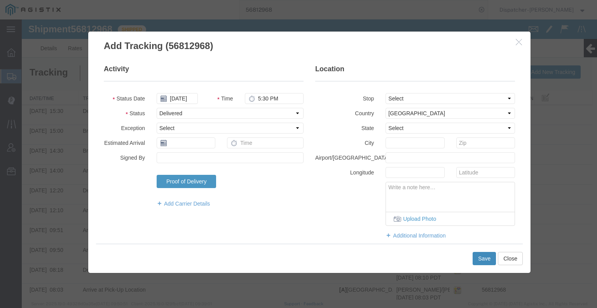
click at [483, 252] on button "Save" at bounding box center [484, 258] width 23 height 13
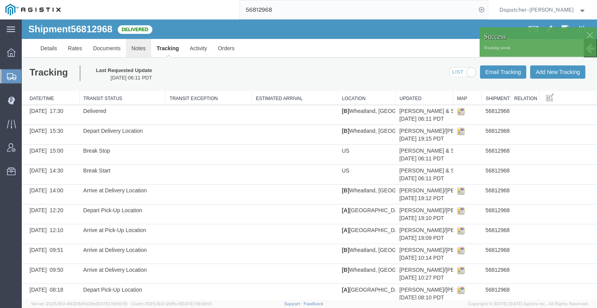
click at [138, 51] on link "Notes" at bounding box center [138, 48] width 25 height 19
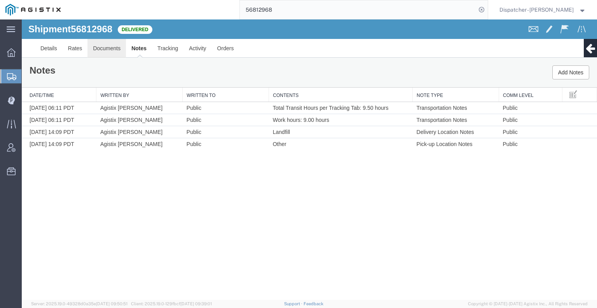
click at [105, 51] on link "Documents" at bounding box center [107, 48] width 39 height 19
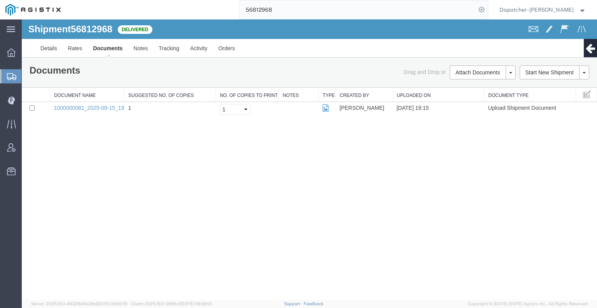
click at [116, 201] on div "Shipment 56812968 1 of 1 Delivered Details Rates Documents Notes Tracking Activ…" at bounding box center [310, 159] width 576 height 280
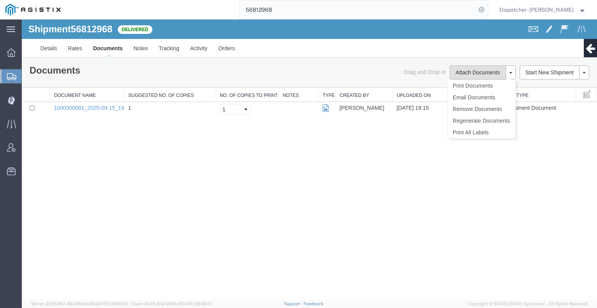
click at [473, 73] on button "Attach Documents" at bounding box center [478, 72] width 56 height 14
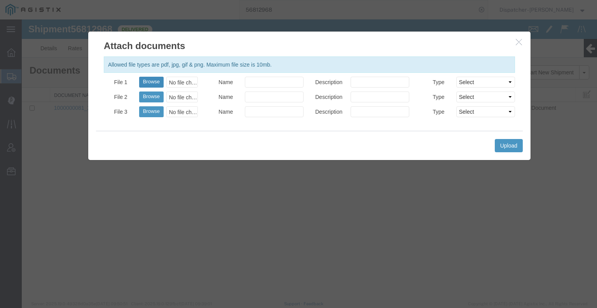
click at [149, 80] on button "Browse" at bounding box center [151, 82] width 25 height 11
type input "C:\fakepath\56812968trktag.pdf"
click at [509, 144] on button "Upload" at bounding box center [509, 145] width 28 height 13
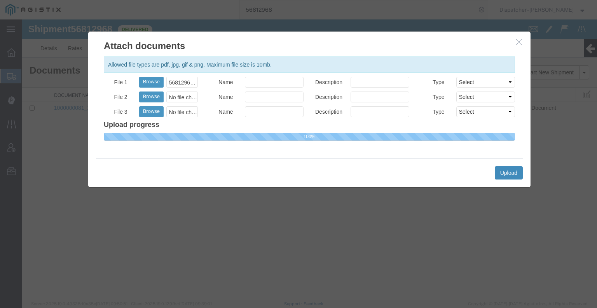
select select
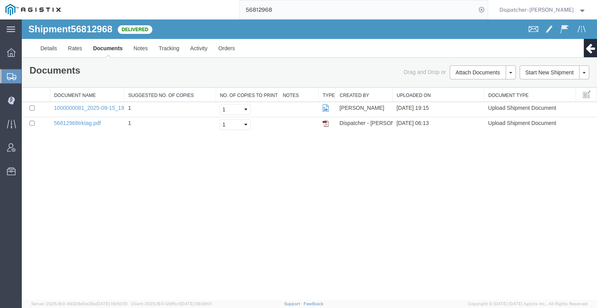
drag, startPoint x: 282, startPoint y: 16, endPoint x: 201, endPoint y: 17, distance: 80.9
click at [222, 17] on div "56812968" at bounding box center [277, 9] width 422 height 19
type input "56812967"
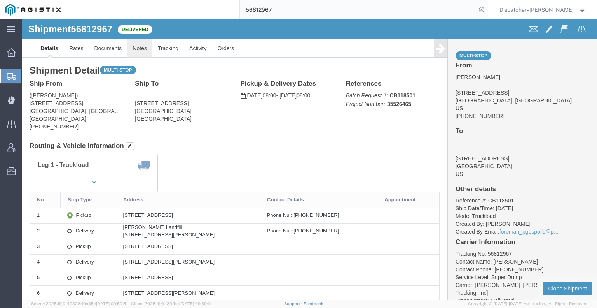
click link "Notes"
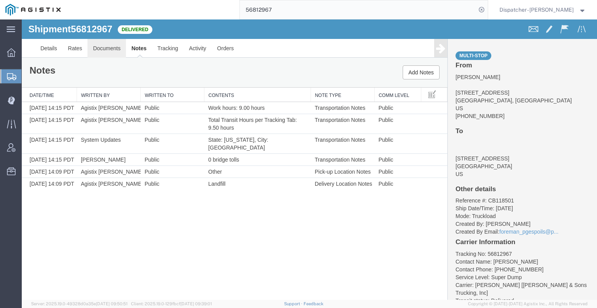
click at [110, 48] on link "Documents" at bounding box center [107, 48] width 39 height 19
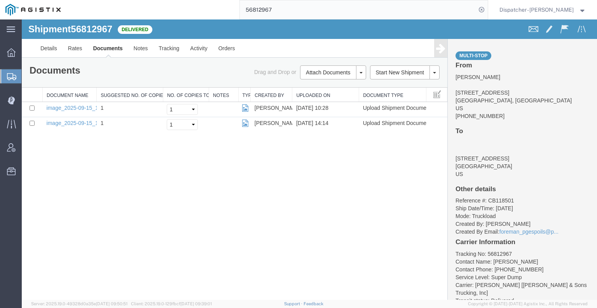
drag, startPoint x: 98, startPoint y: 195, endPoint x: 109, endPoint y: 186, distance: 14.1
click at [98, 195] on div "Shipment 56812967 2 of 2 Delivered Details Rates Documents Notes Tracking Activ…" at bounding box center [310, 159] width 576 height 280
click at [314, 74] on button "Attach Documents" at bounding box center [328, 72] width 56 height 14
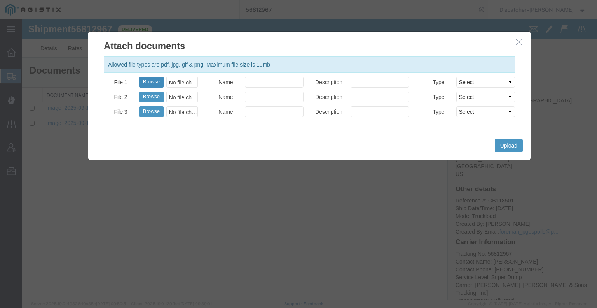
click at [151, 84] on button "Browse" at bounding box center [151, 82] width 25 height 11
type input "C:\fakepath\56812967trktag.pdf"
click at [505, 149] on button "Upload" at bounding box center [509, 145] width 28 height 13
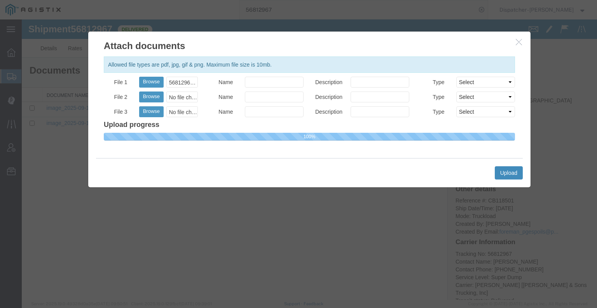
select select
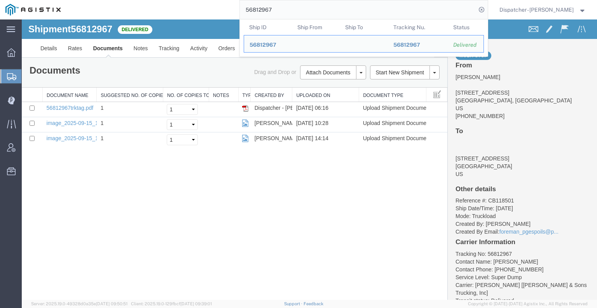
drag, startPoint x: 278, startPoint y: 12, endPoint x: 184, endPoint y: 5, distance: 93.9
click at [200, 7] on div "56812967 Ship ID Ship From Ship To Tracking Nu. Status Ship ID 56812967 Ship Fr…" at bounding box center [277, 9] width 422 height 19
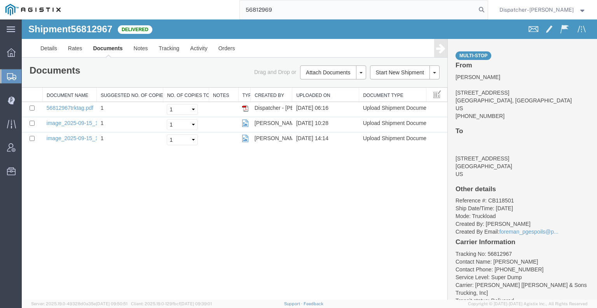
type input "56812969"
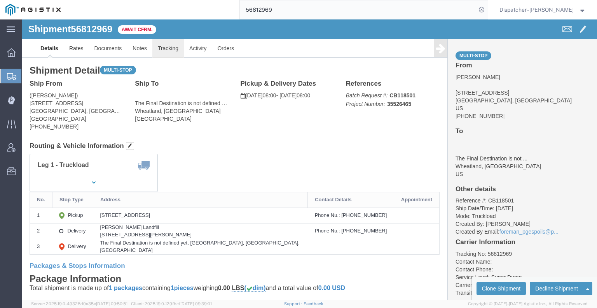
click link "Tracking"
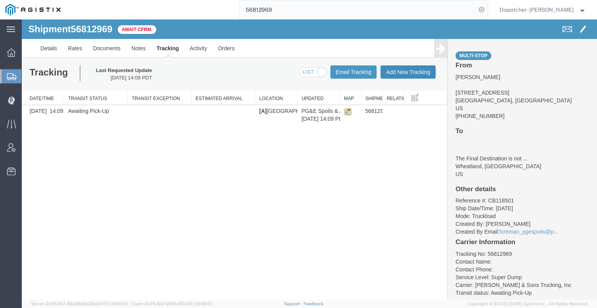
click at [389, 70] on button "Add New Tracking" at bounding box center [408, 71] width 55 height 13
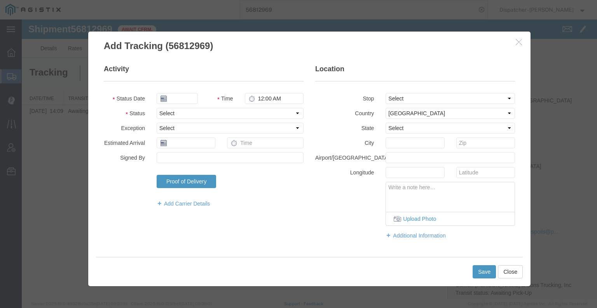
type input "09/17/2025"
type input "7:00 AM"
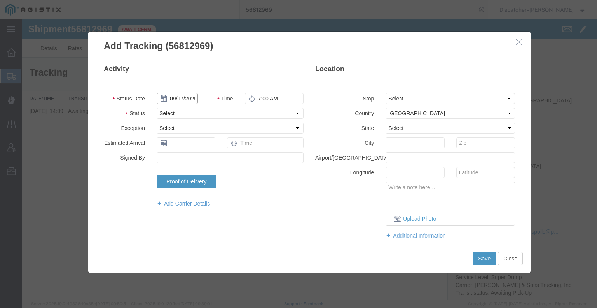
click at [176, 95] on input "09/17/2025" at bounding box center [177, 98] width 41 height 11
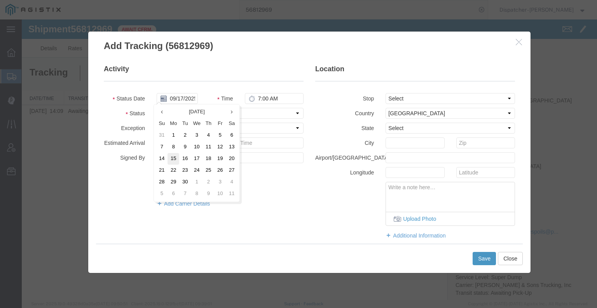
click at [175, 161] on td "15" at bounding box center [174, 159] width 12 height 12
type input "[DATE]"
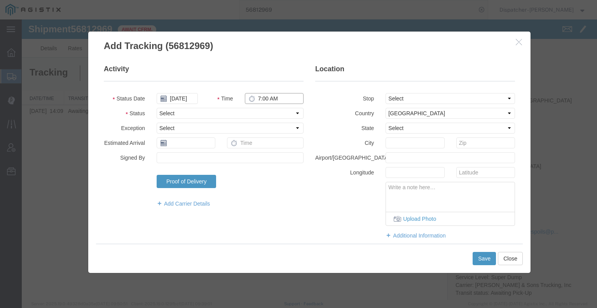
click at [273, 97] on input "7:00 AM" at bounding box center [274, 98] width 59 height 11
type input "8:00 AM"
click at [277, 111] on select "Select Arrival Notice Available Arrival Notice Imported Arrive at Delivery Loca…" at bounding box center [230, 113] width 147 height 11
select select "ARVPULOC"
click at [157, 108] on select "Select Arrival Notice Available Arrival Notice Imported Arrive at Delivery Loca…" at bounding box center [230, 113] width 147 height 11
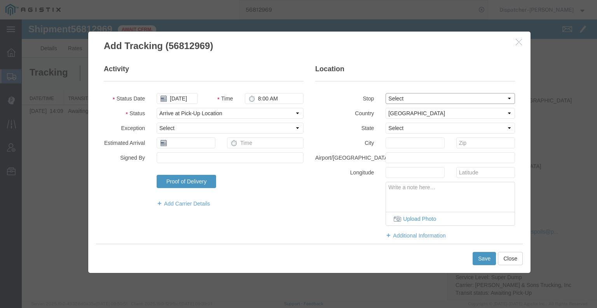
click at [408, 101] on select "Select From: [STREET_ADDRESS] Stop 2: [STREET_ADDRESS][PERSON_NAME] To: The Fin…" at bounding box center [451, 98] width 130 height 11
select select "{"pickupDeliveryInfoId": "122923695","pickupOrDelivery": "P","stopNum": "1","lo…"
click at [386, 93] on select "Select From: [STREET_ADDRESS] Stop 2: [STREET_ADDRESS][PERSON_NAME] To: The Fin…" at bounding box center [451, 98] width 130 height 11
select select "CA"
type input "Foresthill"
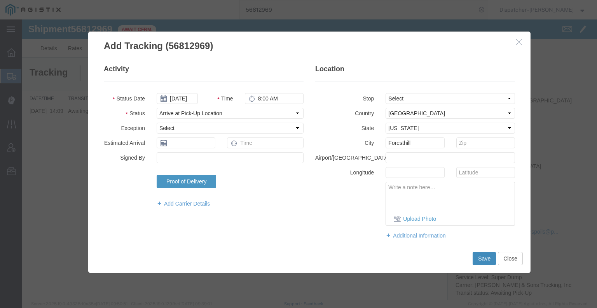
click at [482, 258] on button "Save" at bounding box center [484, 258] width 23 height 13
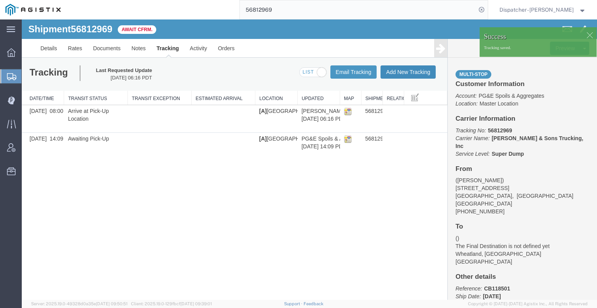
click at [399, 70] on button "Add New Tracking" at bounding box center [408, 71] width 55 height 13
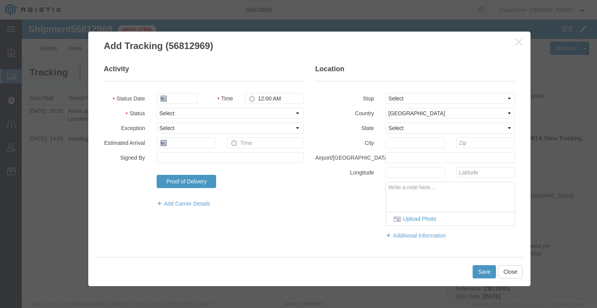
type input "09/17/2025"
type input "7:00 AM"
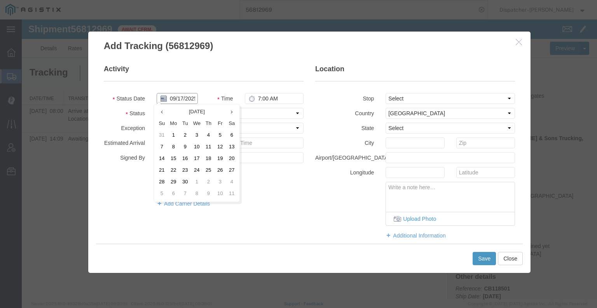
click at [179, 99] on input "09/17/2025" at bounding box center [177, 98] width 41 height 11
click at [170, 158] on td "15" at bounding box center [174, 159] width 12 height 12
type input "[DATE]"
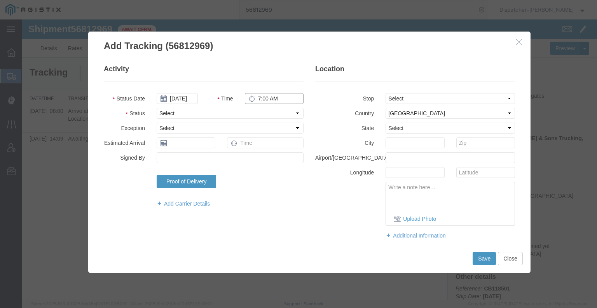
click at [263, 96] on input "7:00 AM" at bounding box center [274, 98] width 59 height 11
type input "2:42 PM"
click at [258, 113] on select "Select Arrival Notice Available Arrival Notice Imported Arrive at Delivery Loca…" at bounding box center [230, 113] width 147 height 11
select select "DPTDLVLOC"
click at [157, 108] on select "Select Arrival Notice Available Arrival Notice Imported Arrive at Delivery Loca…" at bounding box center [230, 113] width 147 height 11
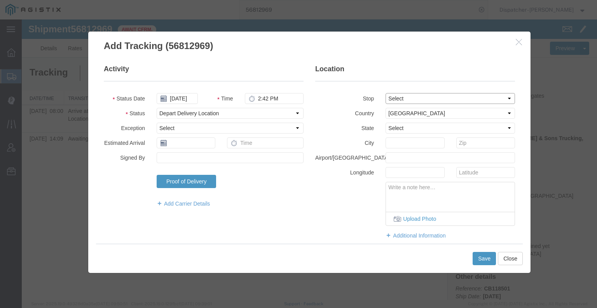
drag, startPoint x: 426, startPoint y: 97, endPoint x: 425, endPoint y: 102, distance: 4.9
click at [426, 97] on select "Select From: [STREET_ADDRESS] Stop 2: [STREET_ADDRESS][PERSON_NAME] To: The Fin…" at bounding box center [451, 98] width 130 height 11
select select "{"pickupDeliveryInfoId": "122923696","pickupOrDelivery": "D","stopNum": "2","lo…"
click at [386, 93] on select "Select From: [STREET_ADDRESS] Stop 2: [STREET_ADDRESS][PERSON_NAME] To: The Fin…" at bounding box center [451, 98] width 130 height 11
select select "CA"
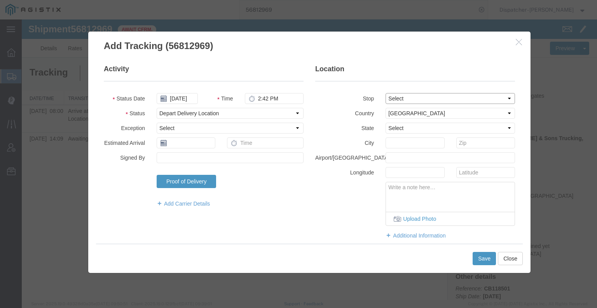
type input "Wheatland"
click at [488, 259] on button "Save" at bounding box center [484, 258] width 23 height 13
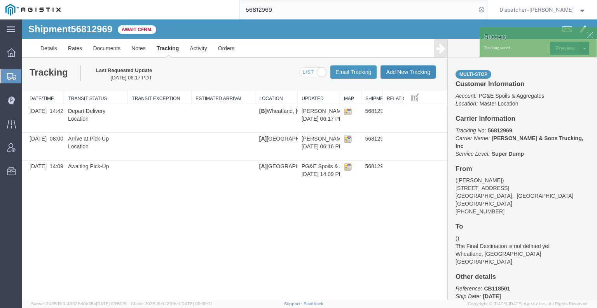
click at [413, 74] on button "Add New Tracking" at bounding box center [408, 71] width 55 height 13
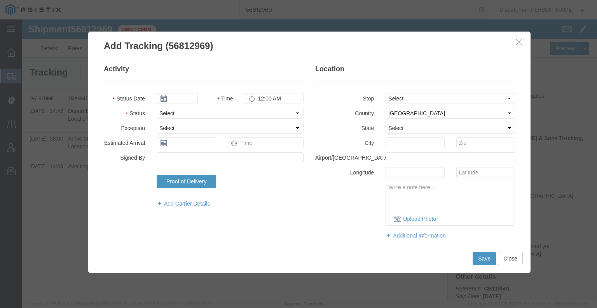
type input "09/17/2025"
type input "7:00 AM"
click at [175, 100] on input "09/17/2025" at bounding box center [177, 98] width 41 height 11
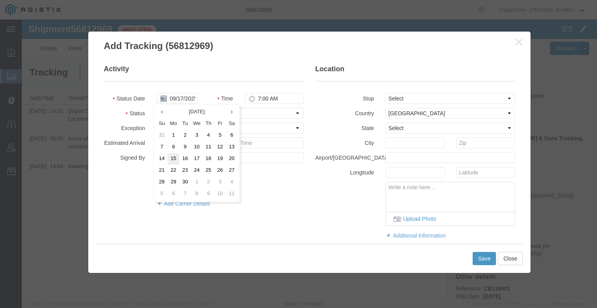
click at [170, 160] on td "15" at bounding box center [174, 159] width 12 height 12
type input "[DATE]"
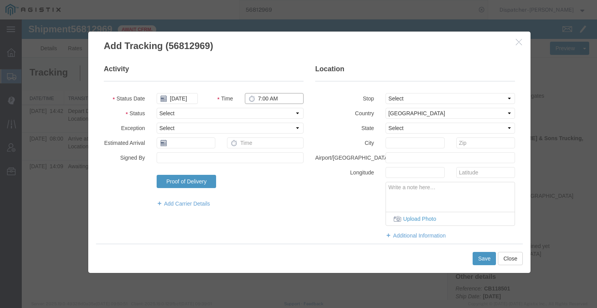
click at [263, 101] on input "7:00 AM" at bounding box center [274, 98] width 59 height 11
type input "5:20 PM"
click at [263, 115] on select "Select Arrival Notice Available Arrival Notice Imported Arrive at Delivery Loca…" at bounding box center [230, 113] width 147 height 11
select select "DPTPULOC"
click at [157, 108] on select "Select Arrival Notice Available Arrival Notice Imported Arrive at Delivery Loca…" at bounding box center [230, 113] width 147 height 11
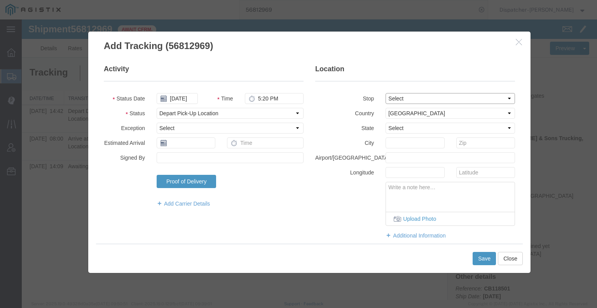
click at [402, 102] on select "Select From: [STREET_ADDRESS] Stop 2: [STREET_ADDRESS][PERSON_NAME] To: The Fin…" at bounding box center [451, 98] width 130 height 11
select select "{"pickupDeliveryInfoId": "122923695","pickupOrDelivery": "P","stopNum": "1","lo…"
click at [386, 93] on select "Select From: [STREET_ADDRESS] Stop 2: [STREET_ADDRESS][PERSON_NAME] To: The Fin…" at bounding box center [451, 98] width 130 height 11
select select "CA"
type input "Foresthill"
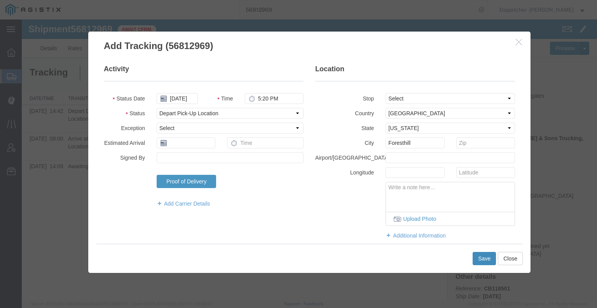
click at [492, 261] on button "Save" at bounding box center [484, 258] width 23 height 13
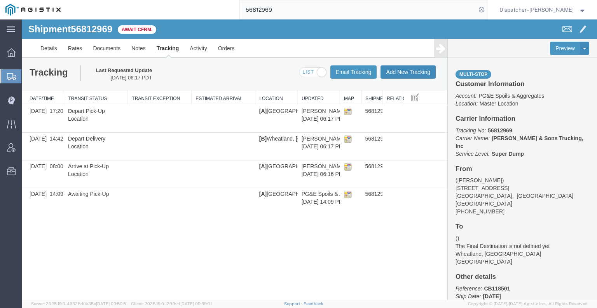
click at [409, 70] on button "Add New Tracking" at bounding box center [408, 71] width 55 height 13
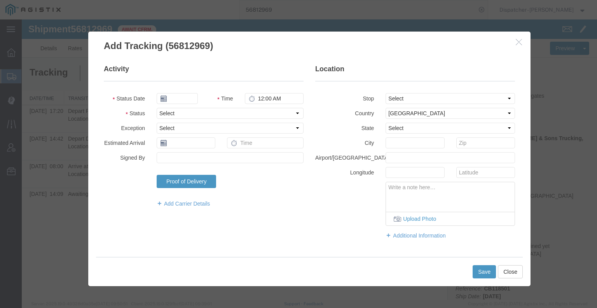
type input "09/17/2025"
type input "7:00 AM"
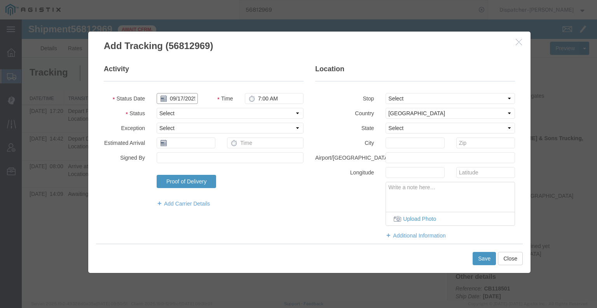
click at [174, 97] on input "09/17/2025" at bounding box center [177, 98] width 41 height 11
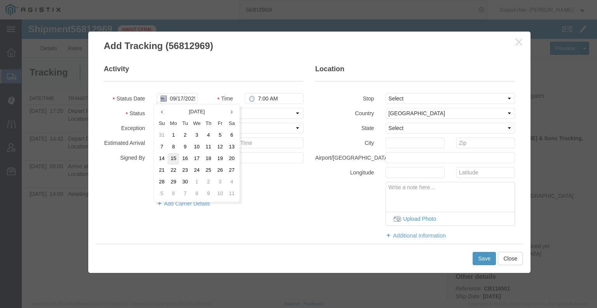
click at [173, 158] on td "15" at bounding box center [174, 159] width 12 height 12
type input "[DATE]"
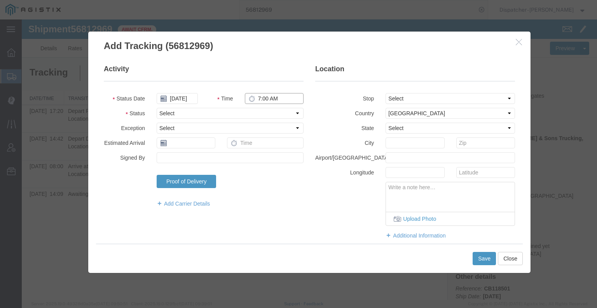
click at [259, 101] on input "7:00 AM" at bounding box center [274, 98] width 59 height 11
type input "4:42 PM"
click at [233, 114] on select "Select Arrival Notice Available Arrival Notice Imported Arrive at Delivery Loca…" at bounding box center [230, 113] width 147 height 11
select select "BREAKSTART"
click at [157, 108] on select "Select Arrival Notice Available Arrival Notice Imported Arrive at Delivery Loca…" at bounding box center [230, 113] width 147 height 11
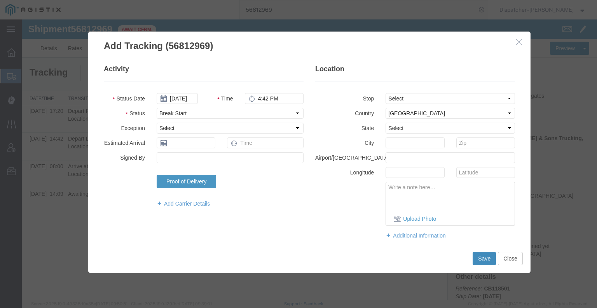
click at [492, 258] on button "Save" at bounding box center [484, 258] width 23 height 13
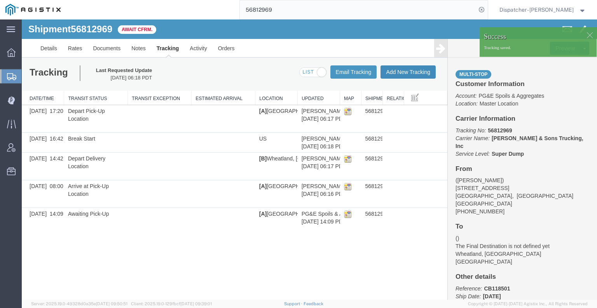
click at [401, 71] on button "Add New Tracking" at bounding box center [408, 71] width 55 height 13
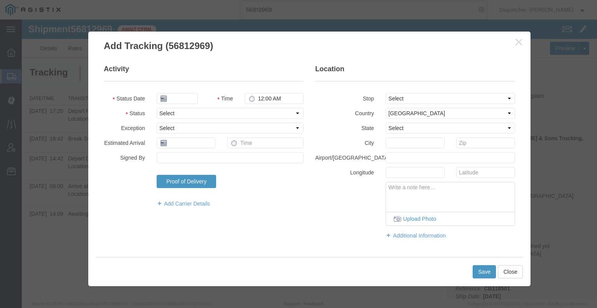
type input "09/17/2025"
type input "7:00 AM"
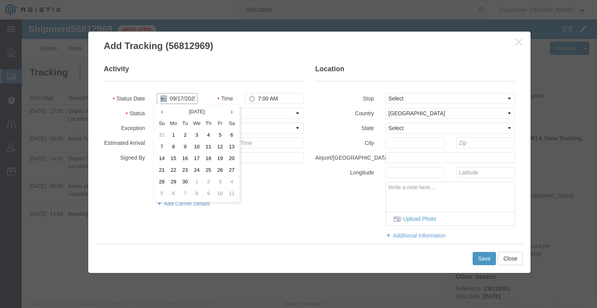
click at [179, 98] on input "09/17/2025" at bounding box center [177, 98] width 41 height 11
click at [178, 160] on td "15" at bounding box center [174, 159] width 12 height 12
type input "[DATE]"
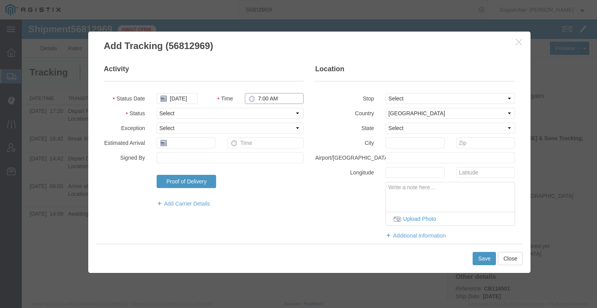
click at [275, 100] on input "7:00 AM" at bounding box center [274, 98] width 59 height 11
type input "5:12 PM"
click at [269, 116] on select "Select Arrival Notice Available Arrival Notice Imported Arrive at Delivery Loca…" at bounding box center [230, 113] width 147 height 11
select select "BREAKSTOP"
click at [157, 108] on select "Select Arrival Notice Available Arrival Notice Imported Arrive at Delivery Loca…" at bounding box center [230, 113] width 147 height 11
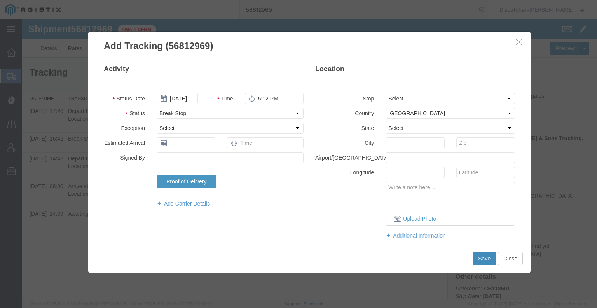
click at [484, 260] on button "Save" at bounding box center [484, 258] width 23 height 13
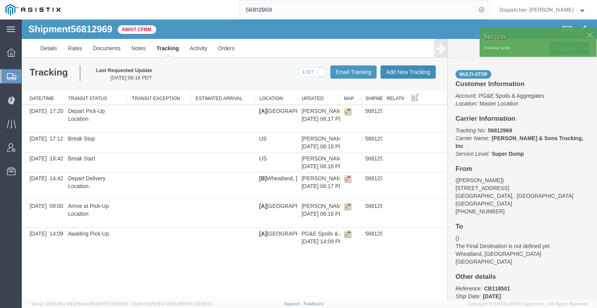
click at [413, 70] on button "Add New Tracking" at bounding box center [408, 71] width 55 height 13
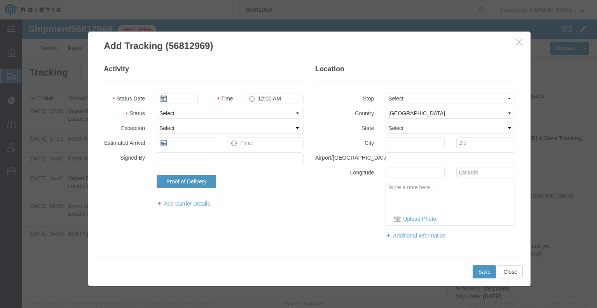
type input "09/17/2025"
type input "7:00 AM"
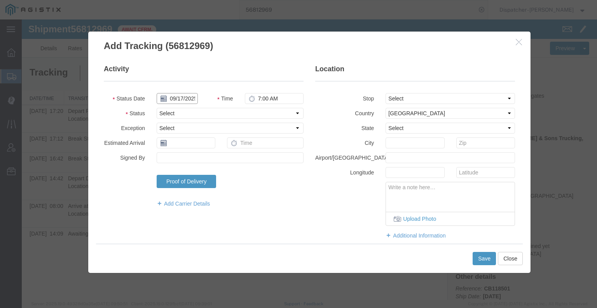
click at [177, 99] on input "09/17/2025" at bounding box center [177, 98] width 41 height 11
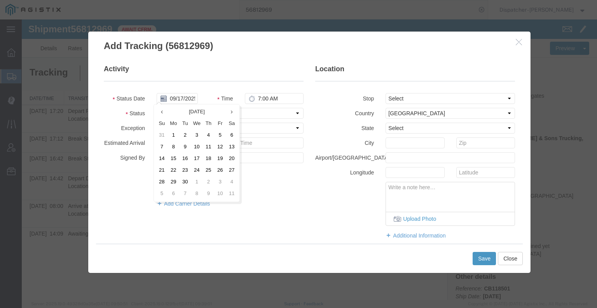
click at [173, 158] on td "15" at bounding box center [174, 159] width 12 height 12
type input "[DATE]"
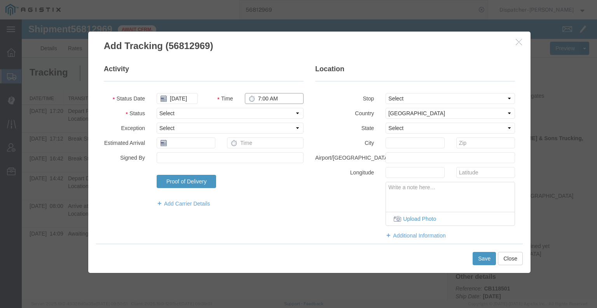
click at [263, 98] on input "7:00 AM" at bounding box center [274, 98] width 59 height 11
type input "6:00 PM"
click at [258, 112] on select "Select Arrival Notice Available Arrival Notice Imported Arrive at Delivery Loca…" at bounding box center [230, 113] width 147 height 11
select select "DELIVRED"
click at [157, 108] on select "Select Arrival Notice Available Arrival Notice Imported Arrive at Delivery Loca…" at bounding box center [230, 113] width 147 height 11
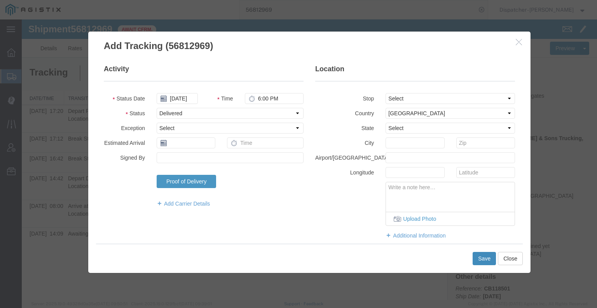
click at [483, 264] on button "Save" at bounding box center [484, 258] width 23 height 13
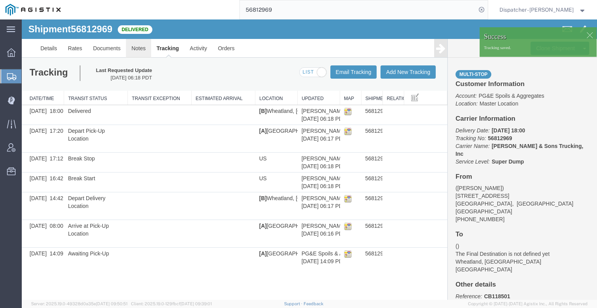
click at [142, 47] on link "Notes" at bounding box center [138, 48] width 25 height 19
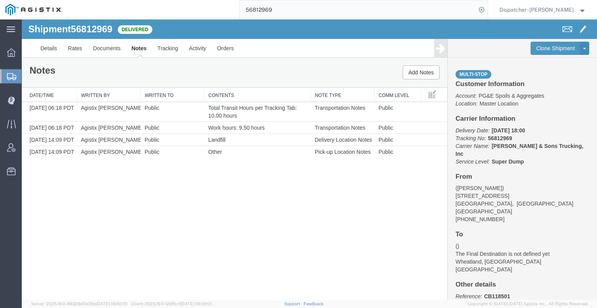
click at [70, 214] on div "Shipment 56812969 4 of 4 Delivered Details Rates Documents Notes Tracking Activ…" at bounding box center [310, 159] width 576 height 280
click at [102, 48] on link "Documents" at bounding box center [107, 48] width 39 height 19
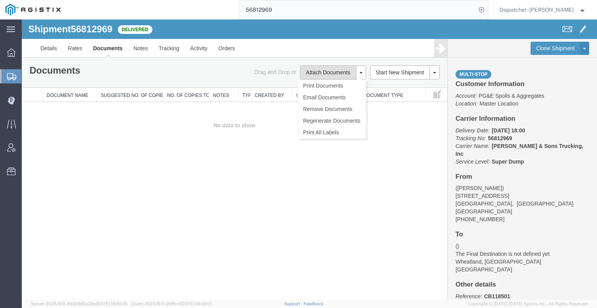
click at [333, 72] on button "Attach Documents" at bounding box center [328, 72] width 56 height 14
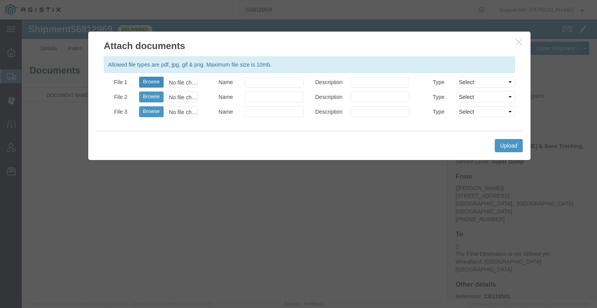
click at [146, 84] on button "Browse" at bounding box center [151, 82] width 25 height 11
type input "C:\fakepath\56812969trktag.pdf"
click at [509, 146] on button "Upload" at bounding box center [509, 145] width 28 height 13
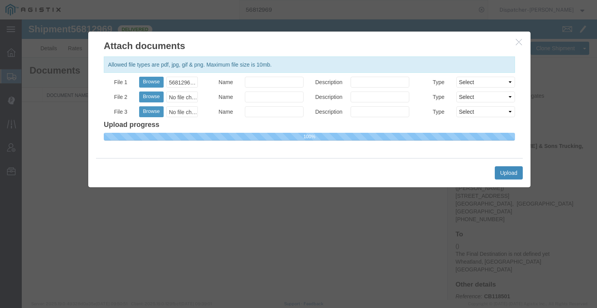
select select
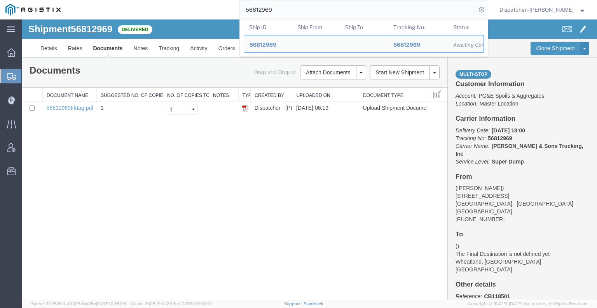
drag, startPoint x: 275, startPoint y: 8, endPoint x: 231, endPoint y: -2, distance: 45.4
click at [231, 0] on html "main_menu Created with Sketch. Collapse Menu Dashboard Shipments Create Shipmen…" at bounding box center [298, 154] width 597 height 308
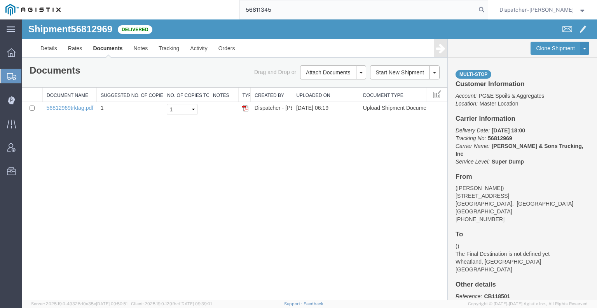
type input "56811345"
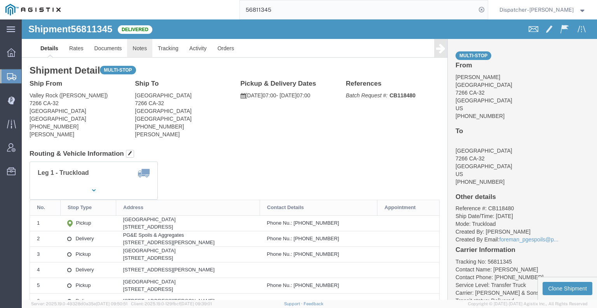
click link "Notes"
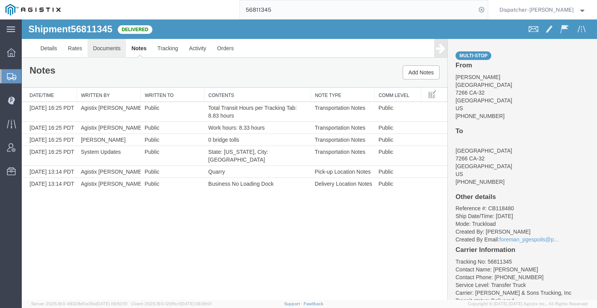
click at [112, 49] on link "Documents" at bounding box center [107, 48] width 39 height 19
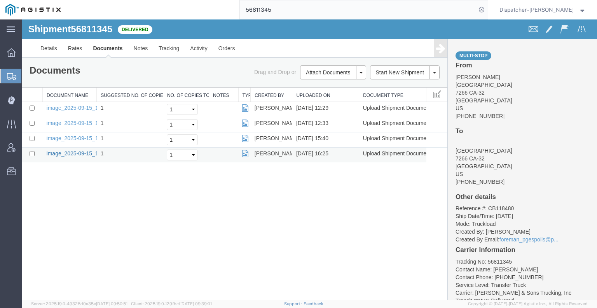
click at [82, 152] on link "image_2025-09-15_16_25_39.jpg" at bounding box center [88, 153] width 82 height 6
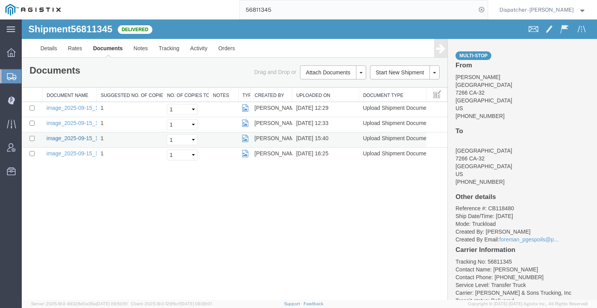
click at [79, 140] on link "image_2025-09-15_15_40_33.jpg" at bounding box center [88, 138] width 82 height 6
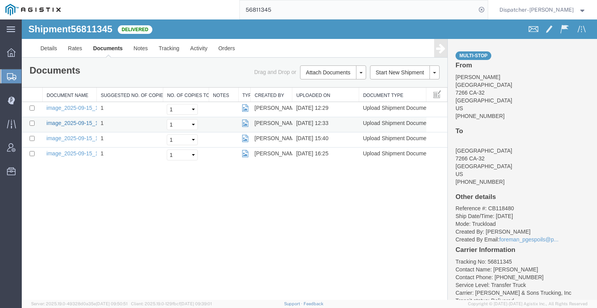
click at [79, 123] on link "image_2025-09-15_12_32_53.jpg" at bounding box center [88, 123] width 82 height 6
click at [61, 108] on link "image_2025-09-15_12_28_58.jpg" at bounding box center [88, 108] width 82 height 6
click at [72, 124] on link "image_2025-09-15_12_32_53.jpg" at bounding box center [88, 123] width 82 height 6
click at [62, 227] on div "Shipment 56811345 4 of 4 Delivered Details Rates Documents Notes Tracking Activ…" at bounding box center [310, 159] width 576 height 280
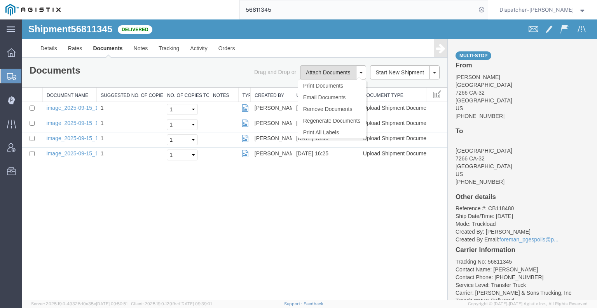
click at [318, 75] on button "Attach Documents" at bounding box center [328, 72] width 56 height 14
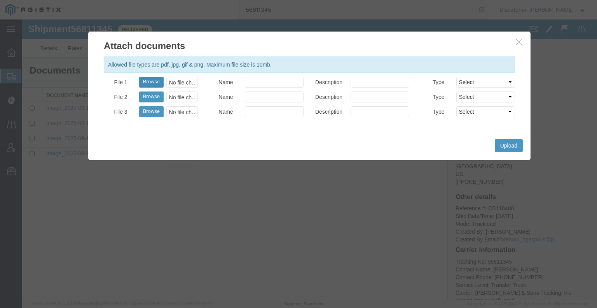
click at [151, 81] on button "Browse" at bounding box center [151, 82] width 25 height 11
type input "C:\fakepath\56811345trktag.pdf"
click at [502, 144] on button "Upload" at bounding box center [509, 145] width 28 height 13
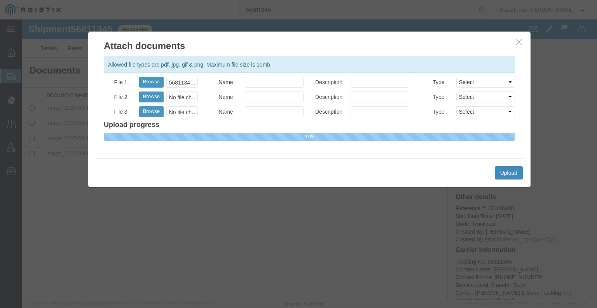
select select
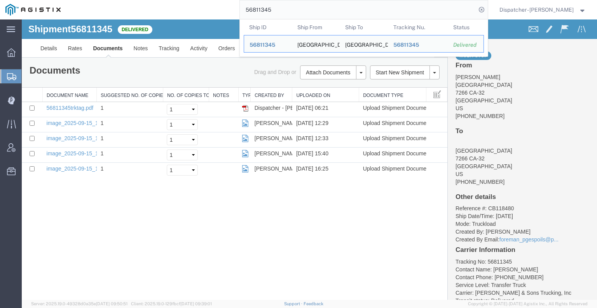
drag, startPoint x: 275, startPoint y: 9, endPoint x: 245, endPoint y: 6, distance: 30.5
click at [245, 6] on input "56811345" at bounding box center [358, 9] width 236 height 19
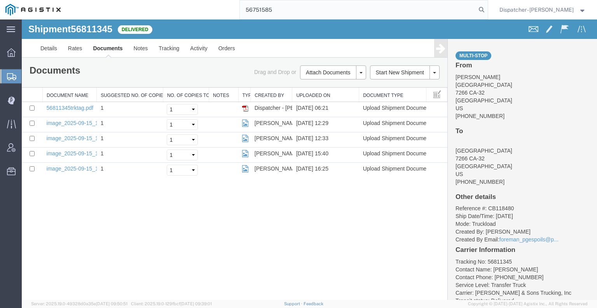
type input "56751585"
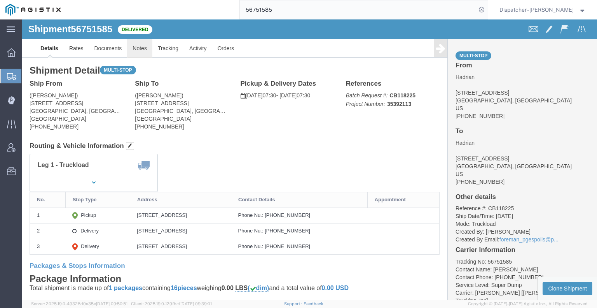
click link "Notes"
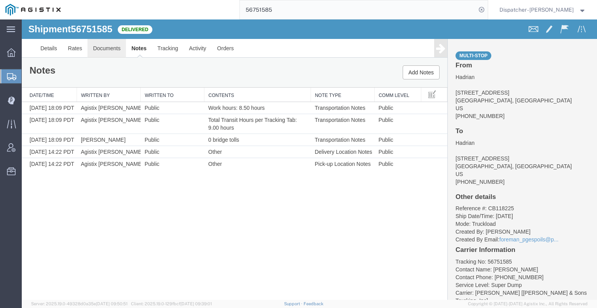
click at [106, 45] on link "Documents" at bounding box center [107, 48] width 39 height 19
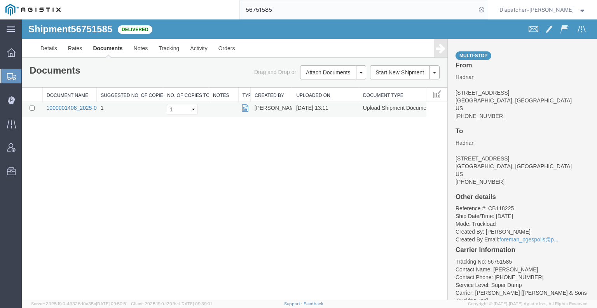
click at [57, 105] on link "1000001408_2025-09-09_13_10_31.jpg" at bounding box center [95, 108] width 97 height 6
drag, startPoint x: 276, startPoint y: 14, endPoint x: 207, endPoint y: 7, distance: 69.1
click at [236, 12] on div "56751585" at bounding box center [277, 9] width 422 height 19
type input "56812654"
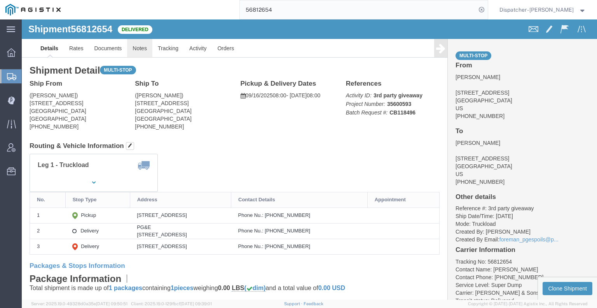
click link "Notes"
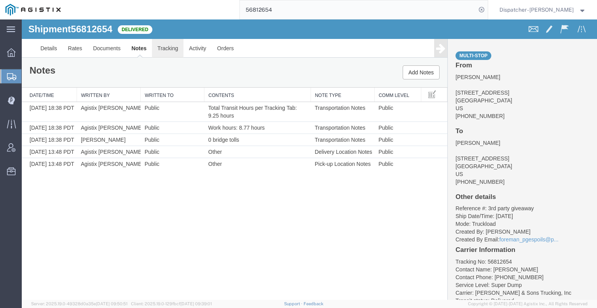
click at [176, 49] on link "Tracking" at bounding box center [168, 48] width 32 height 19
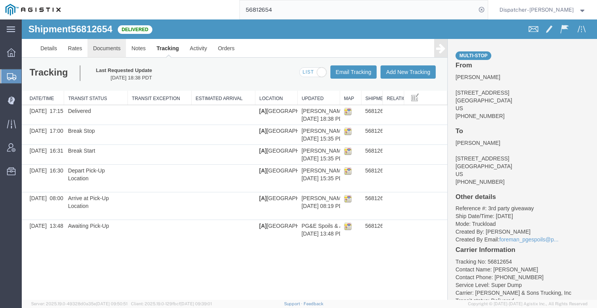
click at [109, 53] on link "Documents" at bounding box center [107, 48] width 39 height 19
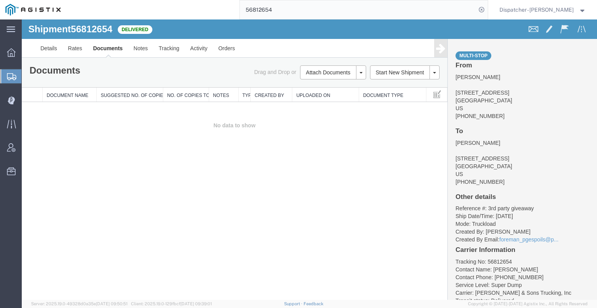
drag, startPoint x: 118, startPoint y: 200, endPoint x: 95, endPoint y: 199, distance: 23.8
click at [118, 200] on div "Shipment 56812654 0 of 0 Delivered Details Rates Documents Notes Tracking Activ…" at bounding box center [310, 159] width 576 height 280
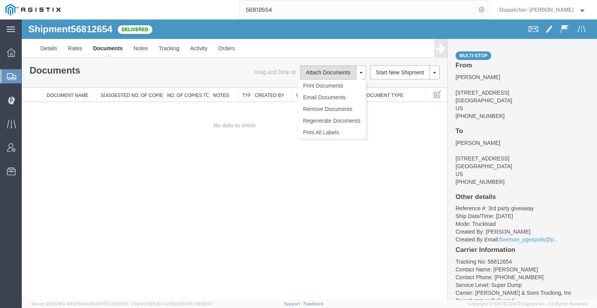
click at [309, 70] on button "Attach Documents" at bounding box center [328, 72] width 56 height 14
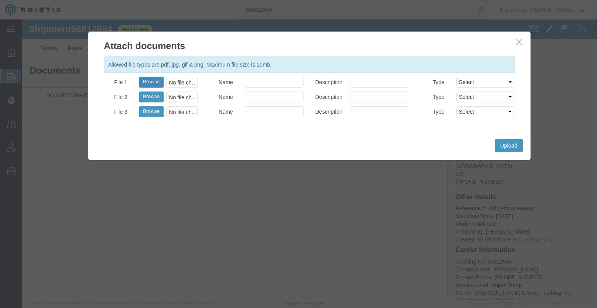
click at [151, 82] on button "Browse" at bounding box center [151, 82] width 25 height 11
type input "C:\fakepath\56812654trktag.pdf"
click at [515, 144] on button "Upload" at bounding box center [509, 145] width 28 height 13
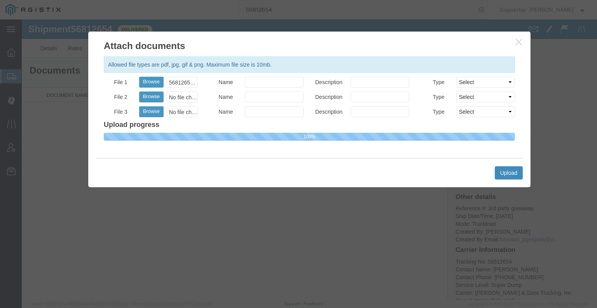
select select
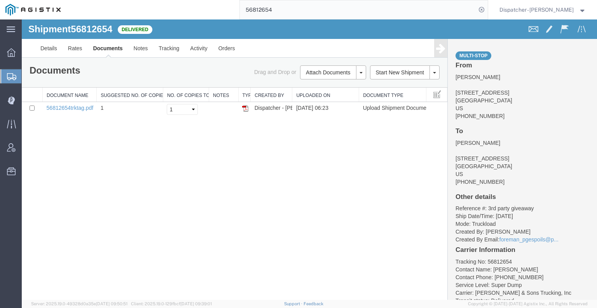
drag, startPoint x: 280, startPoint y: 9, endPoint x: 222, endPoint y: 11, distance: 58.4
click at [232, 12] on div "56812654" at bounding box center [277, 9] width 422 height 19
type input "56813880"
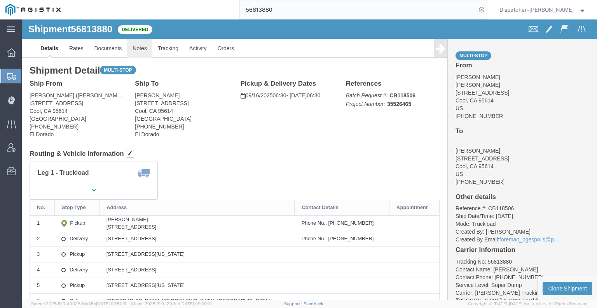
click link "Notes"
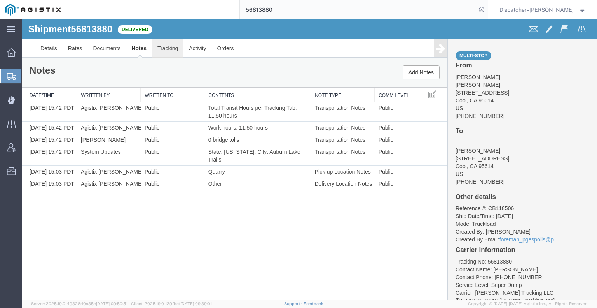
click at [162, 45] on link "Tracking" at bounding box center [168, 48] width 32 height 19
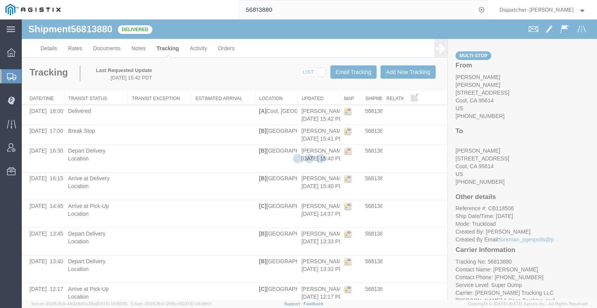
click at [436, 50] on div at bounding box center [310, 159] width 576 height 280
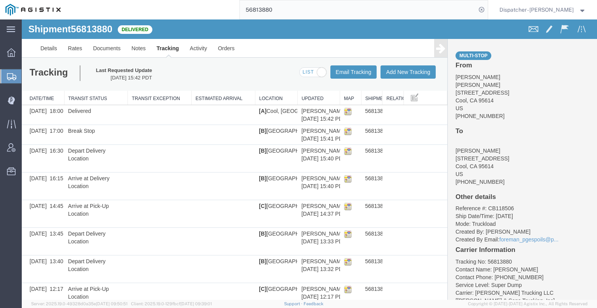
click at [441, 51] on link at bounding box center [440, 48] width 13 height 18
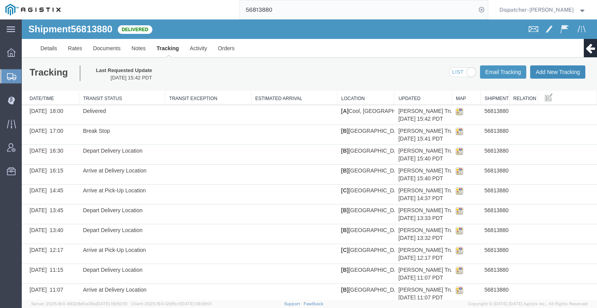
click at [565, 70] on button "Add New Tracking" at bounding box center [557, 71] width 55 height 13
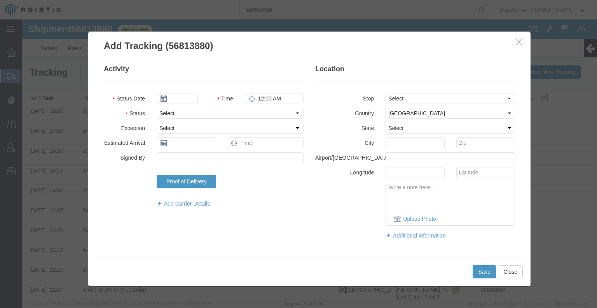
type input "09/17/2025"
type input "7:00 AM"
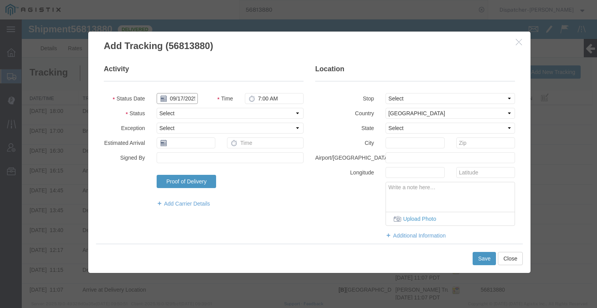
click at [189, 95] on input "09/17/2025" at bounding box center [177, 98] width 41 height 11
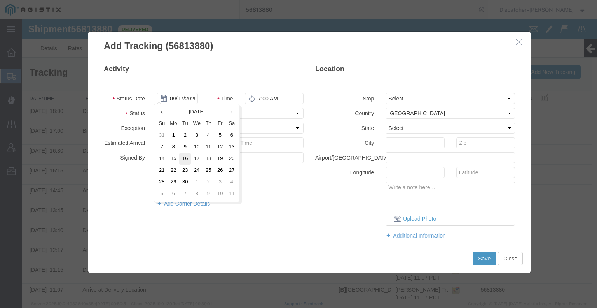
click at [183, 160] on td "16" at bounding box center [185, 159] width 12 height 12
type input "09/16/2025"
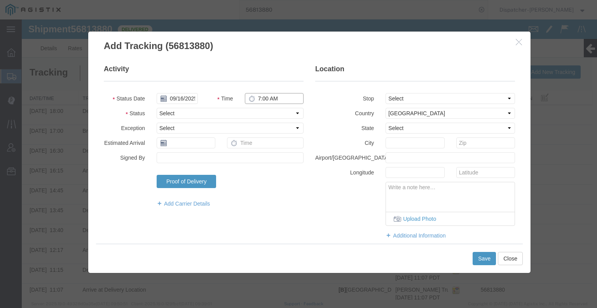
click at [268, 98] on input "7:00 AM" at bounding box center [274, 98] width 59 height 11
type input "4:30 PM"
click at [261, 114] on select "Select Arrival Notice Available Arrival Notice Imported Arrive at Delivery Loca…" at bounding box center [230, 113] width 147 height 11
select select "BREAKSTART"
click at [157, 108] on select "Select Arrival Notice Available Arrival Notice Imported Arrive at Delivery Loca…" at bounding box center [230, 113] width 147 height 11
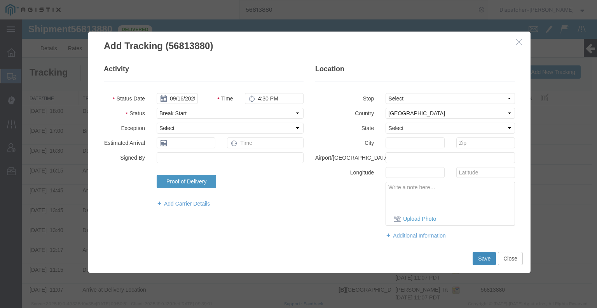
click at [485, 259] on button "Save" at bounding box center [484, 258] width 23 height 13
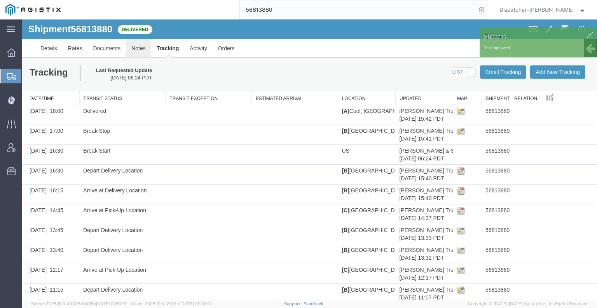
click at [135, 49] on link "Notes" at bounding box center [138, 48] width 25 height 19
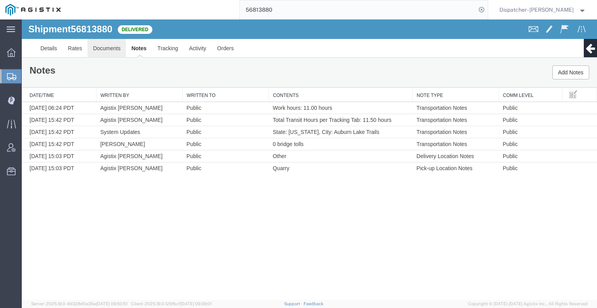
click at [109, 46] on link "Documents" at bounding box center [107, 48] width 39 height 19
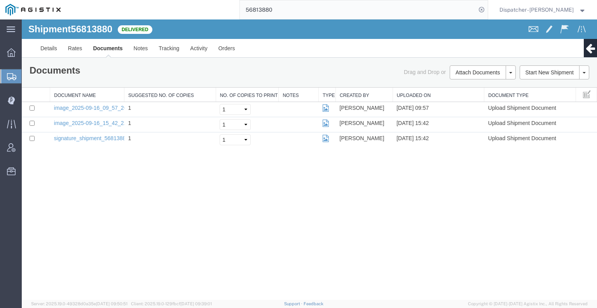
click at [73, 193] on div "Shipment 56813880 3 of 3 Delivered Details Rates Documents Notes Tracking Activ…" at bounding box center [310, 159] width 576 height 280
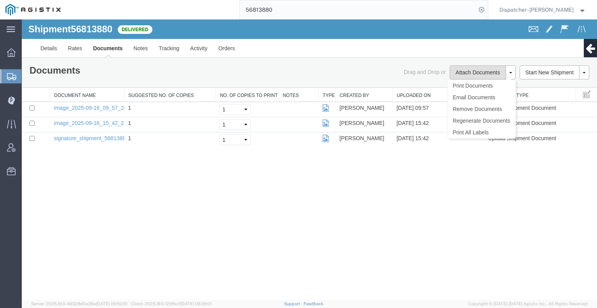
click at [465, 72] on button "Attach Documents" at bounding box center [478, 72] width 56 height 14
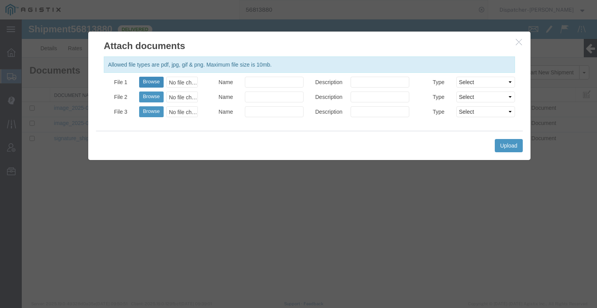
click at [157, 84] on button "Browse" at bounding box center [151, 82] width 25 height 11
type input "C:\fakepath\56813880trktag.pdf"
click at [512, 146] on button "Upload" at bounding box center [509, 145] width 28 height 13
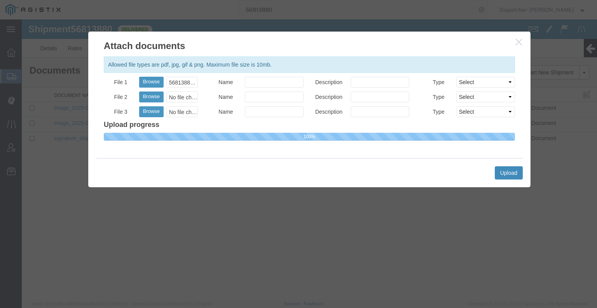
select select
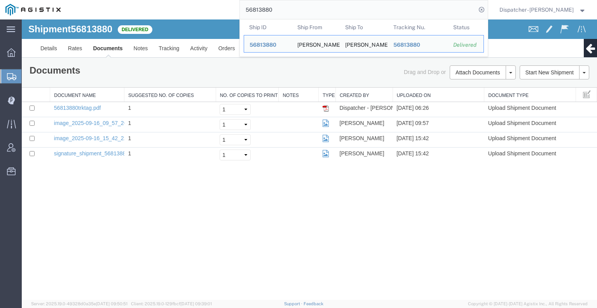
drag, startPoint x: 275, startPoint y: 9, endPoint x: 200, endPoint y: -4, distance: 76.2
click at [200, 0] on html "main_menu Created with Sketch. Collapse Menu Dashboard Shipments Create Shipmen…" at bounding box center [298, 154] width 597 height 308
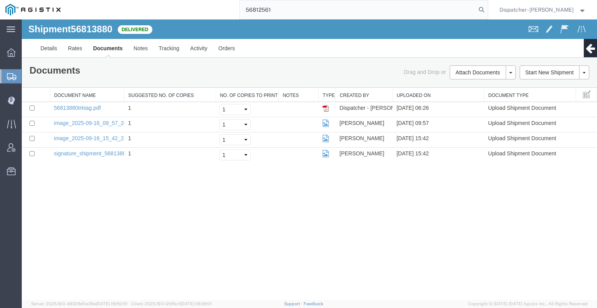
type input "56812561"
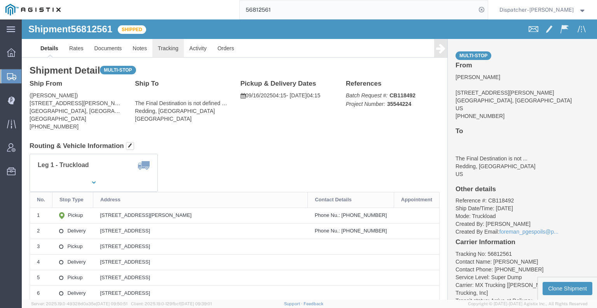
click link "Tracking"
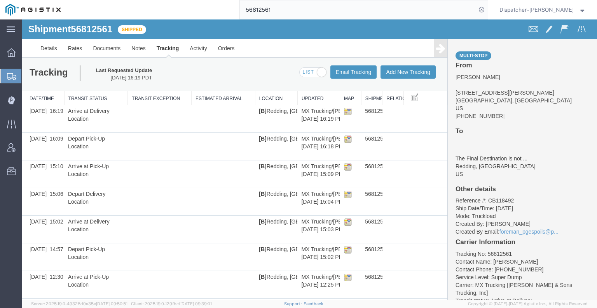
click at [436, 50] on icon at bounding box center [440, 48] width 9 height 11
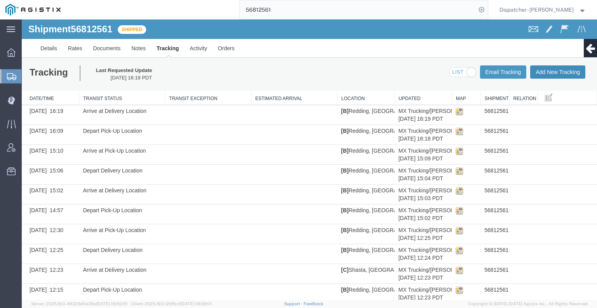
click at [539, 73] on button "Add New Tracking" at bounding box center [557, 71] width 55 height 13
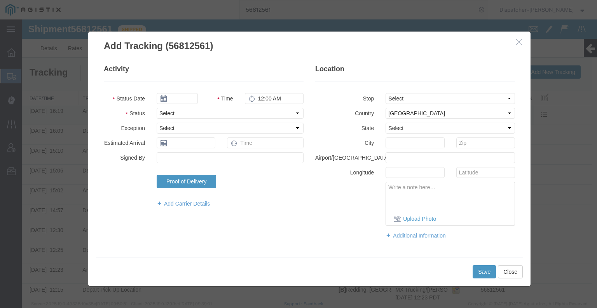
type input "09/17/2025"
type input "7:00 AM"
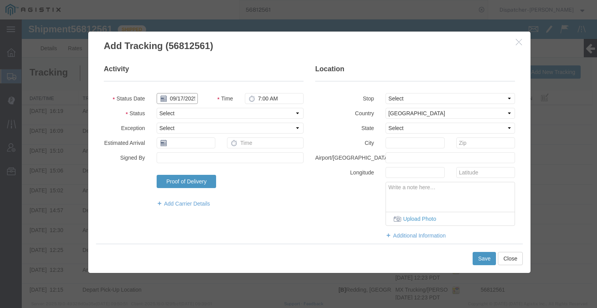
click at [177, 99] on input "09/17/2025" at bounding box center [177, 98] width 41 height 11
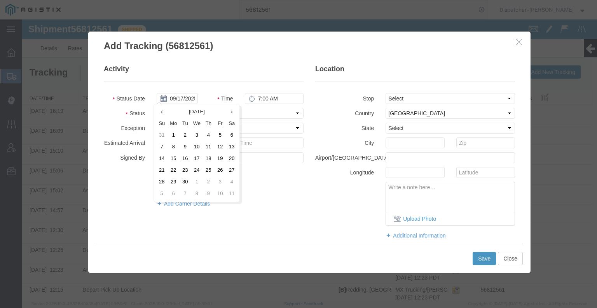
drag, startPoint x: 182, startPoint y: 158, endPoint x: 190, endPoint y: 150, distance: 11.0
click at [183, 158] on td "16" at bounding box center [185, 159] width 12 height 12
type input "09/16/2025"
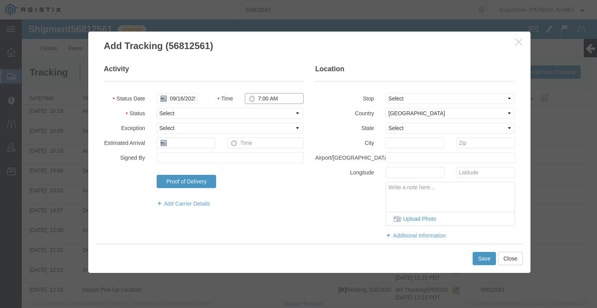
click at [258, 97] on input "7:00 AM" at bounding box center [274, 98] width 59 height 11
type input "7:45 PM"
click at [254, 115] on select "Select Arrival Notice Available Arrival Notice Imported Arrive at Delivery Loca…" at bounding box center [230, 113] width 147 height 11
select select "BREAKSTART"
click at [157, 108] on select "Select Arrival Notice Available Arrival Notice Imported Arrive at Delivery Loca…" at bounding box center [230, 113] width 147 height 11
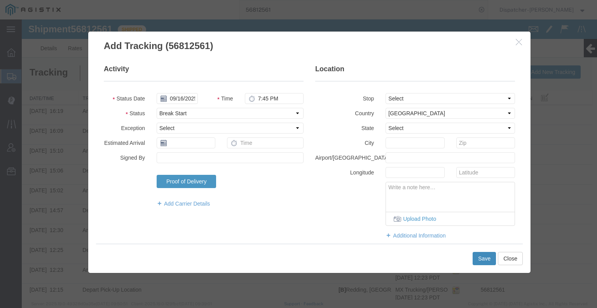
click at [483, 262] on button "Save" at bounding box center [484, 258] width 23 height 13
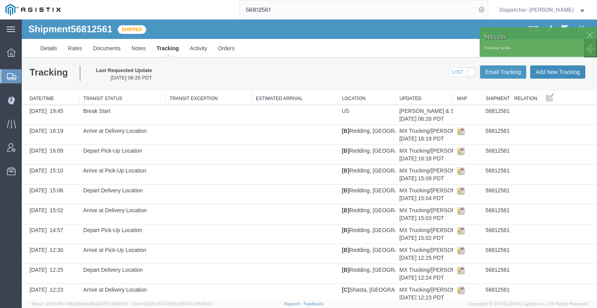
click at [557, 75] on button "Add New Tracking" at bounding box center [557, 71] width 55 height 13
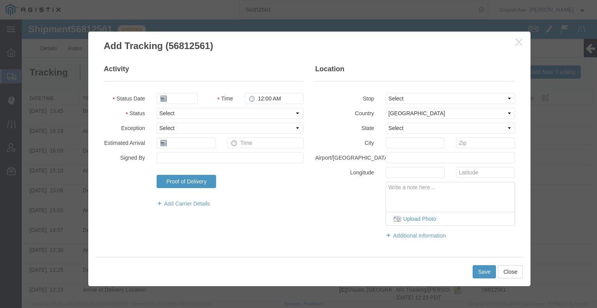
type input "09/17/2025"
type input "7:00 AM"
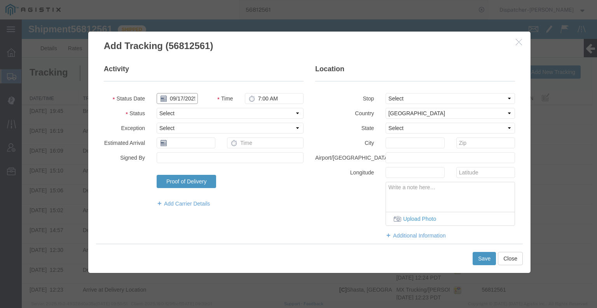
click at [171, 97] on input "09/17/2025" at bounding box center [177, 98] width 41 height 11
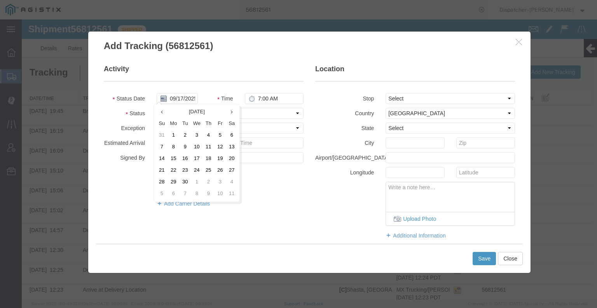
click at [188, 156] on td "16" at bounding box center [185, 159] width 12 height 12
type input "09/16/2025"
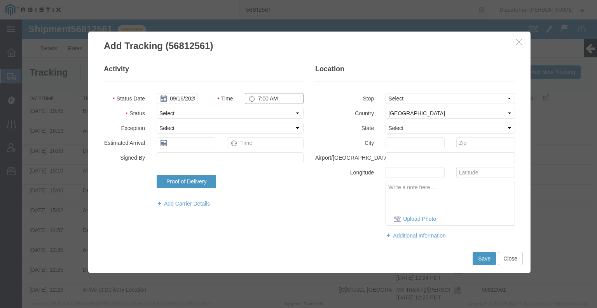
click at [274, 98] on input "7:00 AM" at bounding box center [274, 98] width 59 height 11
type input "8:15 PM"
click at [269, 112] on select "Select Arrival Notice Available Arrival Notice Imported Arrive at Delivery Loca…" at bounding box center [230, 113] width 147 height 11
select select "BREAKSTOP"
click at [157, 108] on select "Select Arrival Notice Available Arrival Notice Imported Arrive at Delivery Loca…" at bounding box center [230, 113] width 147 height 11
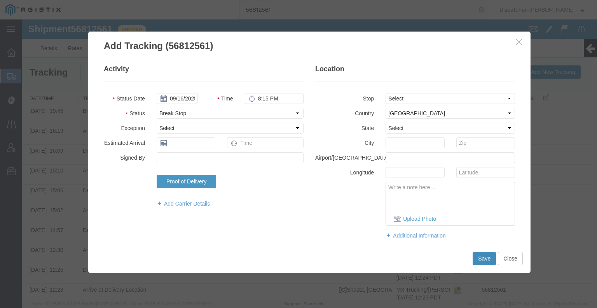
click at [476, 256] on button "Save" at bounding box center [484, 258] width 23 height 13
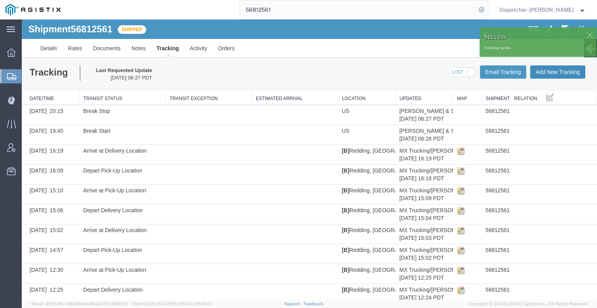
click at [553, 74] on button "Add New Tracking" at bounding box center [557, 71] width 55 height 13
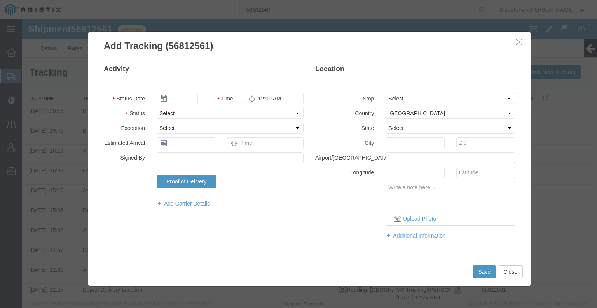
type input "09/17/2025"
type input "7:00 AM"
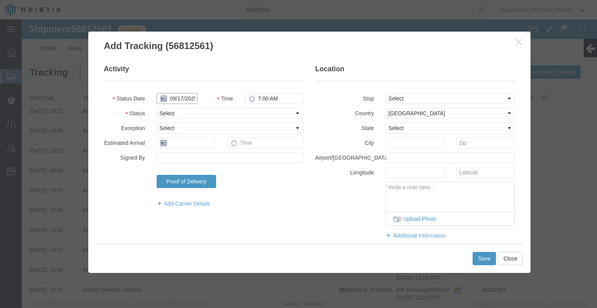
click at [184, 100] on input "09/17/2025" at bounding box center [177, 98] width 41 height 11
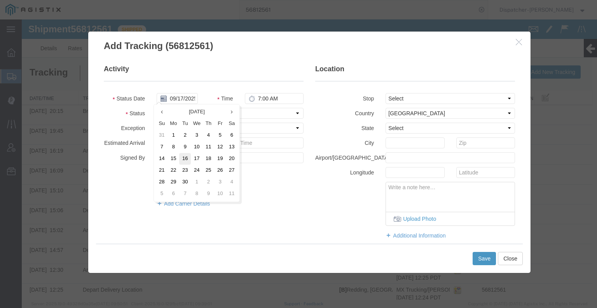
click at [186, 160] on td "16" at bounding box center [185, 159] width 12 height 12
type input "09/16/2025"
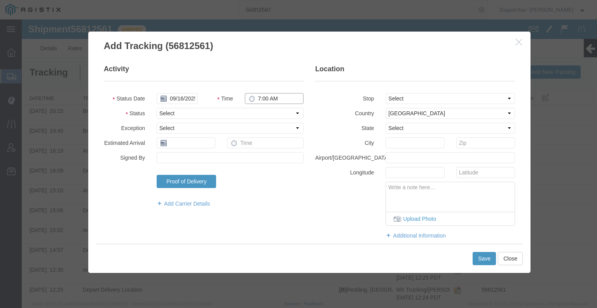
click at [261, 101] on input "7:00 AM" at bounding box center [274, 98] width 59 height 11
type input "8:15 PM"
click at [264, 112] on select "Select Arrival Notice Available Arrival Notice Imported Arrive at Delivery Loca…" at bounding box center [230, 113] width 147 height 11
select select "DELIVRED"
click at [157, 108] on select "Select Arrival Notice Available Arrival Notice Imported Arrive at Delivery Loca…" at bounding box center [230, 113] width 147 height 11
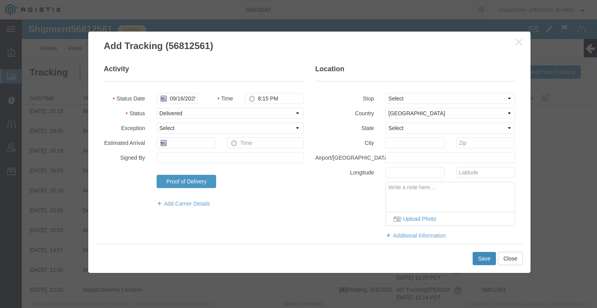
click at [481, 259] on button "Save" at bounding box center [484, 258] width 23 height 13
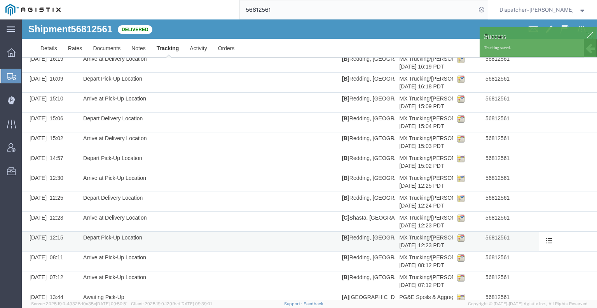
scroll to position [129, 0]
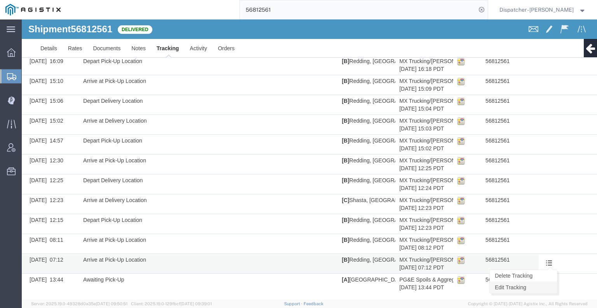
click at [540, 284] on link "Edit Tracking" at bounding box center [523, 287] width 67 height 12
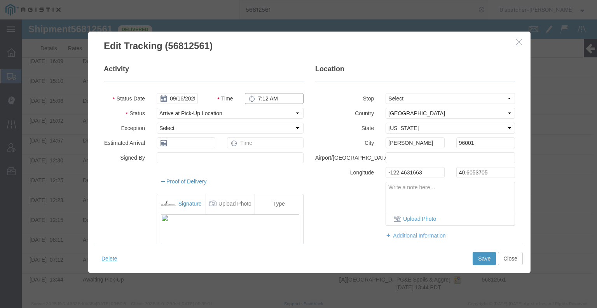
click at [259, 97] on input "7:12 AM" at bounding box center [274, 98] width 59 height 11
type input "4:15 AM"
click at [484, 262] on button "Save" at bounding box center [484, 258] width 23 height 13
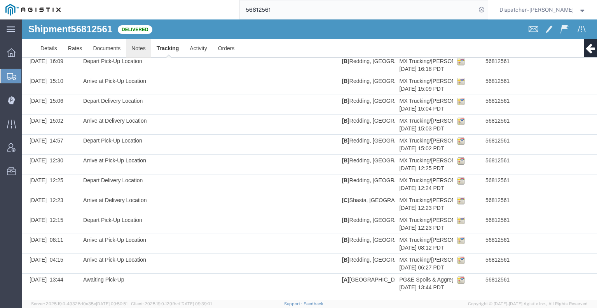
click at [136, 48] on link "Notes" at bounding box center [138, 48] width 25 height 19
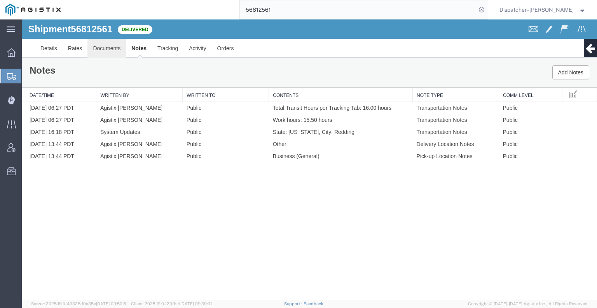
click at [105, 49] on link "Documents" at bounding box center [107, 48] width 39 height 19
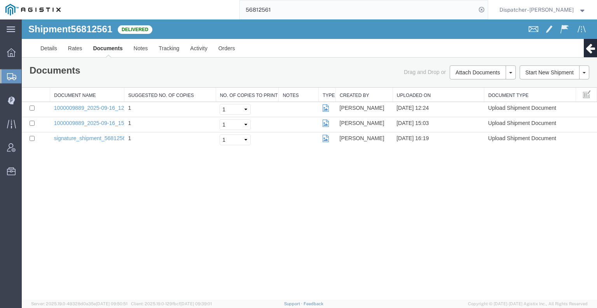
drag, startPoint x: 91, startPoint y: 195, endPoint x: 166, endPoint y: 161, distance: 82.2
click at [91, 195] on div "Shipment 56812561 3 of 3 Delivered Details Rates Documents Notes Tracking Activ…" at bounding box center [310, 159] width 576 height 280
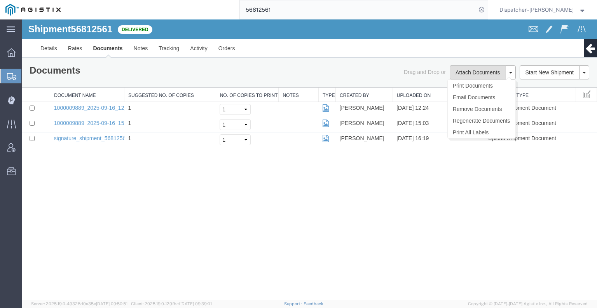
click at [457, 72] on button "Attach Documents" at bounding box center [478, 72] width 56 height 14
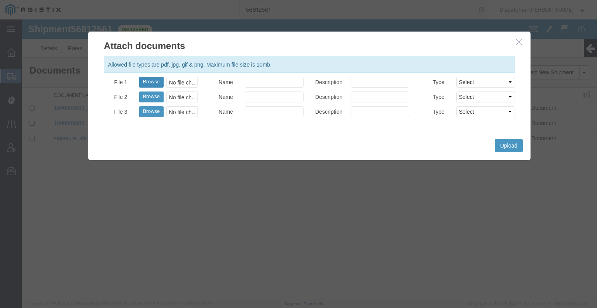
click at [146, 82] on button "Browse" at bounding box center [151, 82] width 25 height 11
type input "C:\fakepath\56812561trktag.pdf"
click at [499, 143] on button "Upload" at bounding box center [509, 145] width 28 height 13
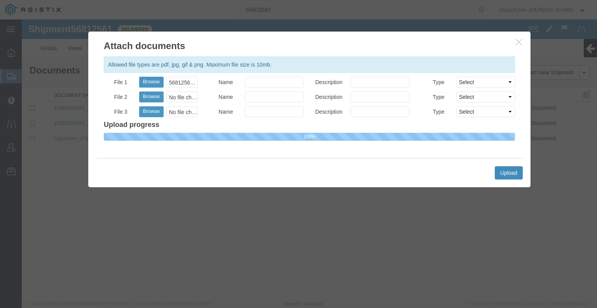
select select
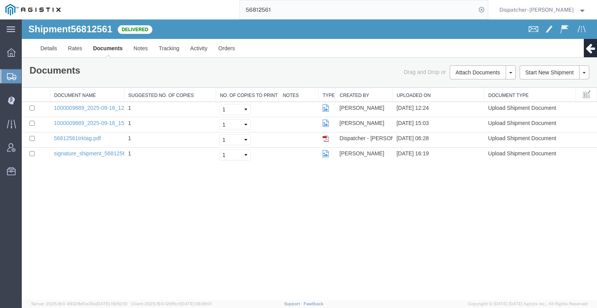
click at [245, 10] on input "56812561" at bounding box center [358, 9] width 236 height 19
type input "56820009"
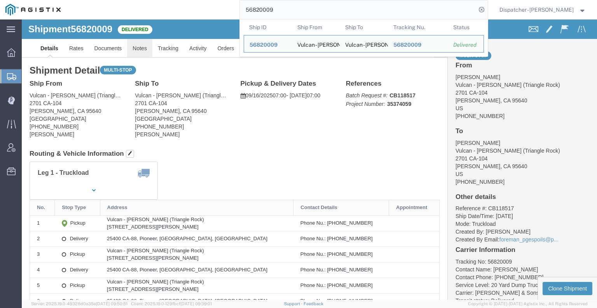
click link "Notes"
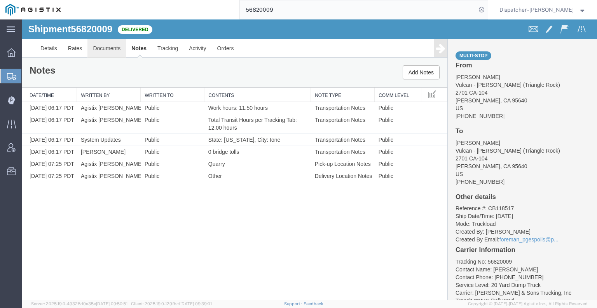
click at [110, 56] on link "Documents" at bounding box center [107, 48] width 39 height 19
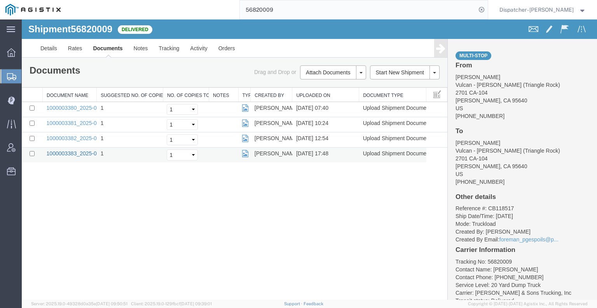
click at [75, 150] on link "1000003383_2025-09-16_17_48_12.jpg" at bounding box center [95, 153] width 97 height 6
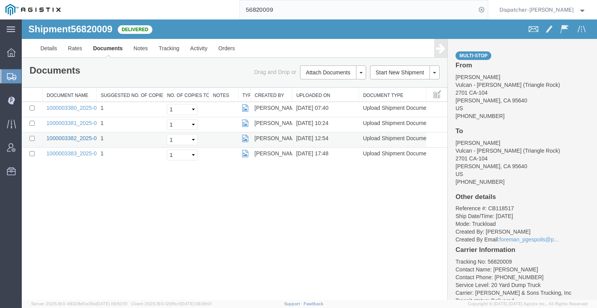
click at [82, 137] on link "1000003382_2025-09-16_12_54_05.jpg" at bounding box center [95, 138] width 97 height 6
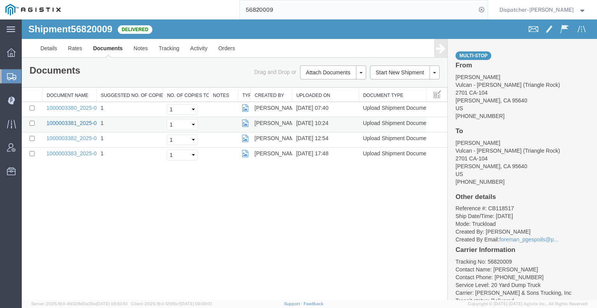
click at [74, 121] on link "1000003381_2025-09-16_10_24_35.jpg" at bounding box center [95, 123] width 97 height 6
click at [58, 105] on link "1000003380_2025-09-16_07_40_32.jpg" at bounding box center [95, 108] width 97 height 6
click at [93, 221] on div "Shipment 56820009 4 of 4 Delivered Details Rates Documents Notes Tracking Activ…" at bounding box center [310, 159] width 576 height 280
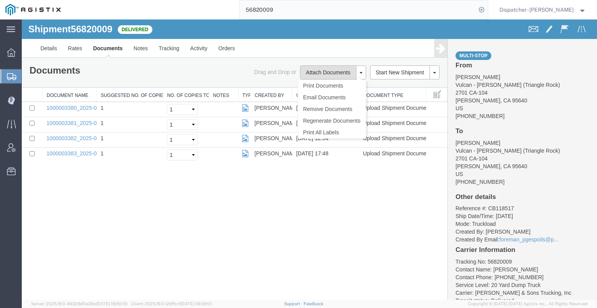
click at [341, 67] on button "Attach Documents" at bounding box center [328, 72] width 56 height 14
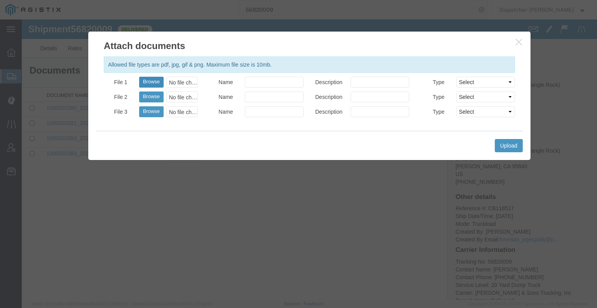
click at [159, 80] on button "Browse" at bounding box center [151, 82] width 25 height 11
type input "C:\fakepath\56820009trktag.pdf"
click at [516, 145] on button "Upload" at bounding box center [509, 145] width 28 height 13
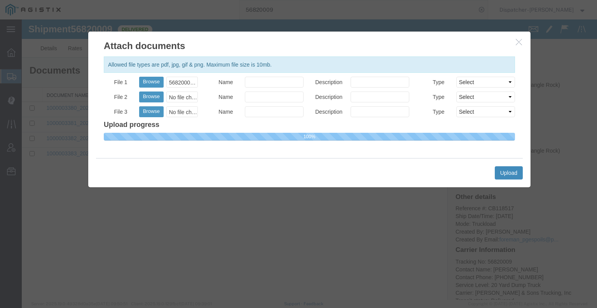
select select
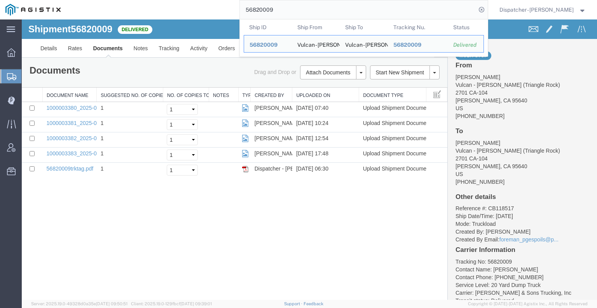
drag, startPoint x: 292, startPoint y: 10, endPoint x: 196, endPoint y: 8, distance: 96.1
click at [229, 11] on div "56820009 Ship ID Ship From Ship To Tracking Nu. Status Ship ID 56820009 Ship Fr…" at bounding box center [277, 9] width 422 height 19
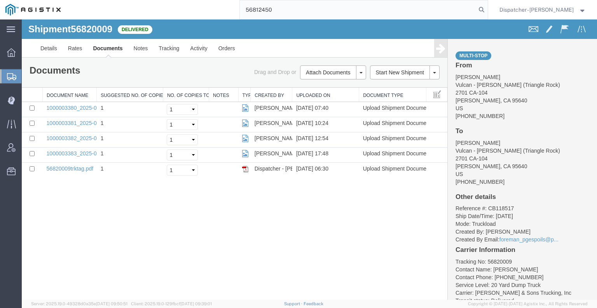
type input "56812450"
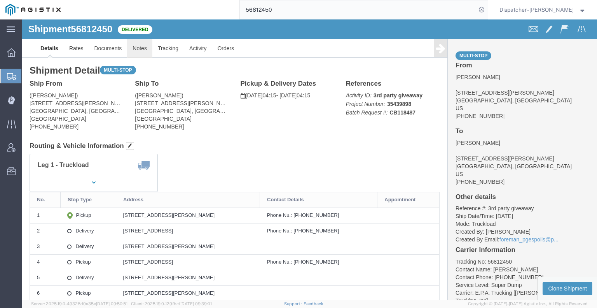
click link "Notes"
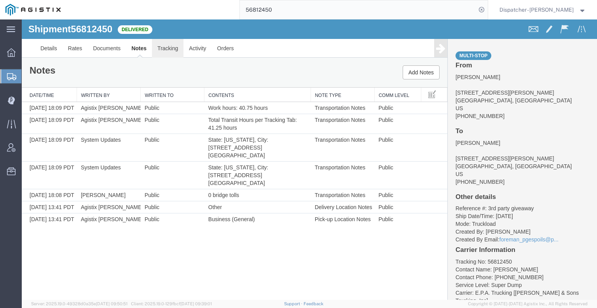
click at [158, 51] on link "Tracking" at bounding box center [168, 48] width 32 height 19
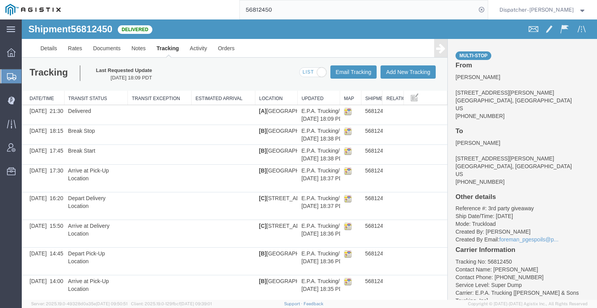
click at [440, 54] on icon at bounding box center [440, 48] width 9 height 11
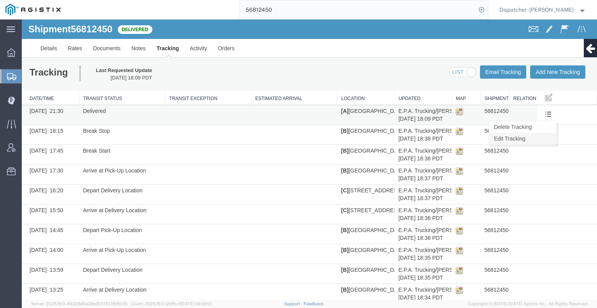
click at [537, 137] on link "Edit Tracking" at bounding box center [522, 139] width 67 height 12
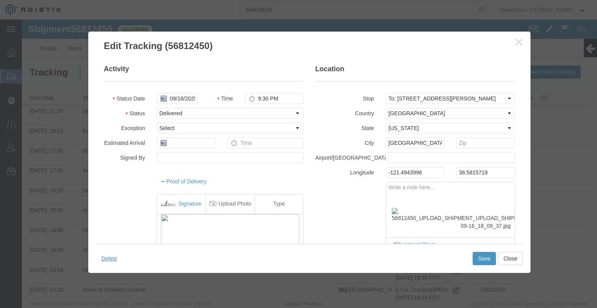
click at [182, 92] on fieldset "Activity Status Date [DATE] Time 9:30 PM Status Select Arrival Notice Available…" at bounding box center [204, 180] width 200 height 233
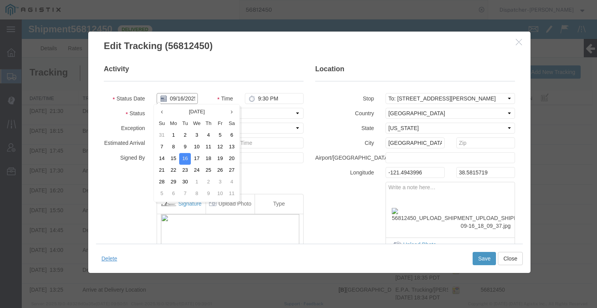
click at [182, 96] on input "09/16/2025" at bounding box center [177, 98] width 41 height 11
click at [169, 157] on td "15" at bounding box center [174, 159] width 12 height 12
type input "[DATE]"
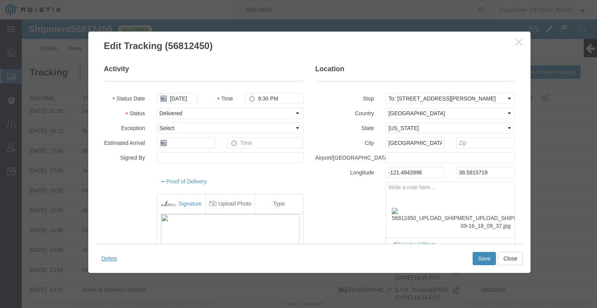
click at [481, 259] on button "Save" at bounding box center [484, 258] width 23 height 13
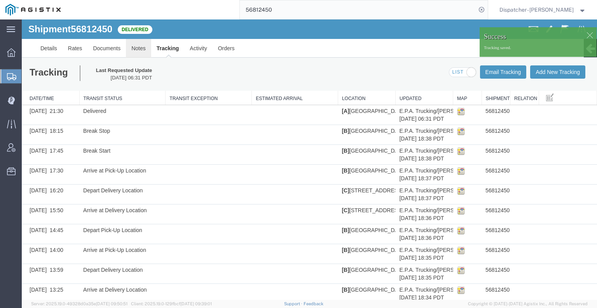
click at [138, 49] on link "Notes" at bounding box center [138, 48] width 25 height 19
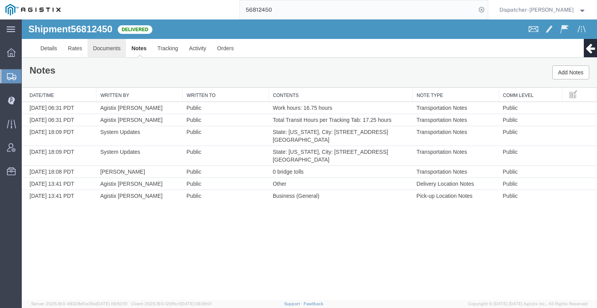
click at [107, 49] on link "Documents" at bounding box center [107, 48] width 39 height 19
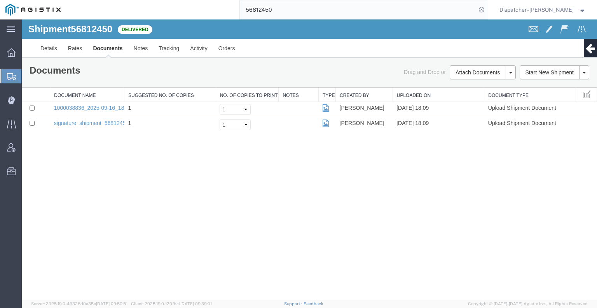
click at [67, 180] on div "Shipment 56812450 2 of 2 Delivered Details Rates Documents Notes Tracking Activ…" at bounding box center [310, 159] width 576 height 280
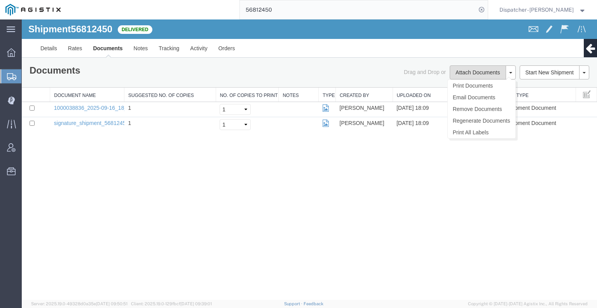
click at [473, 72] on button "Attach Documents" at bounding box center [478, 72] width 56 height 14
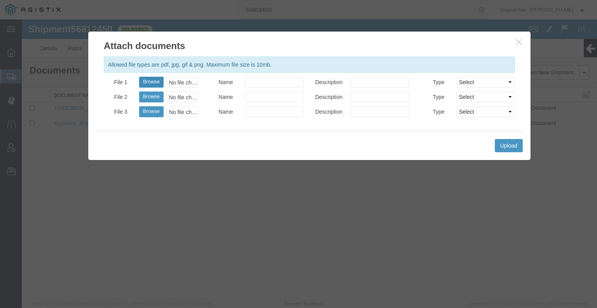
click at [148, 83] on button "Browse" at bounding box center [151, 82] width 25 height 11
type input "C:\fakepath\56812450trktag.pdf"
drag, startPoint x: 506, startPoint y: 142, endPoint x: 511, endPoint y: 146, distance: 6.9
click at [511, 146] on button "Upload" at bounding box center [509, 145] width 28 height 13
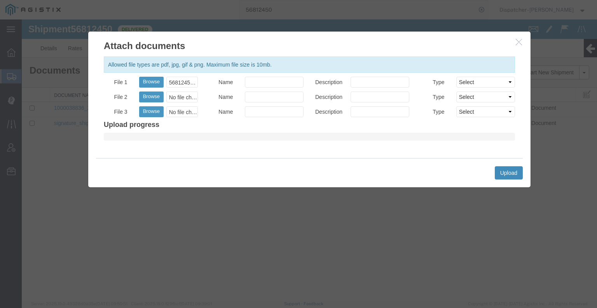
select select
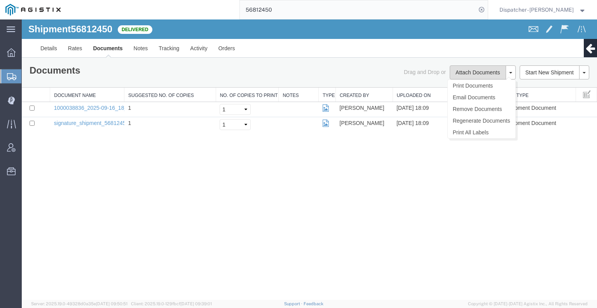
click at [464, 76] on button "Attach Documents" at bounding box center [478, 72] width 56 height 14
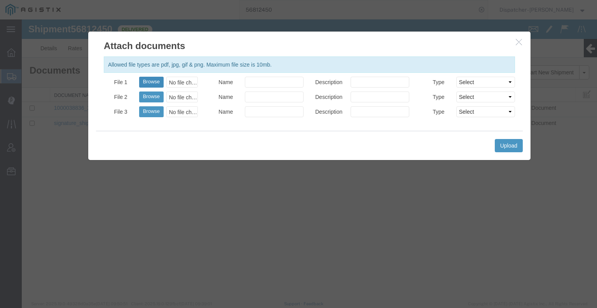
click at [151, 81] on button "Browse" at bounding box center [151, 82] width 25 height 11
click at [509, 144] on button "Upload" at bounding box center [509, 145] width 28 height 13
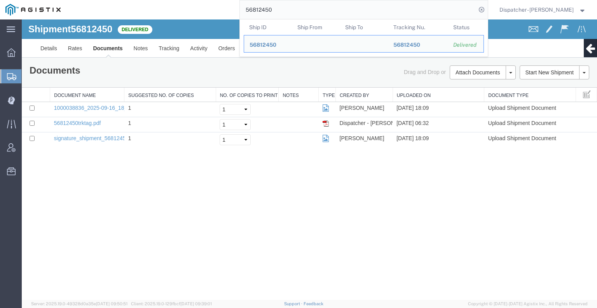
drag, startPoint x: 274, startPoint y: 9, endPoint x: 201, endPoint y: 9, distance: 73.1
click at [221, 9] on div "56812450 Ship ID Ship From Ship To Tracking Nu. Status Ship ID 56812450 Ship Fr…" at bounding box center [277, 9] width 422 height 19
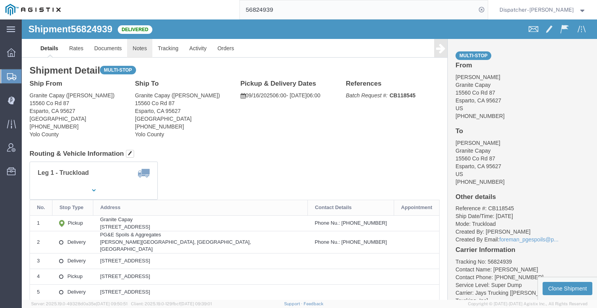
click link "Notes"
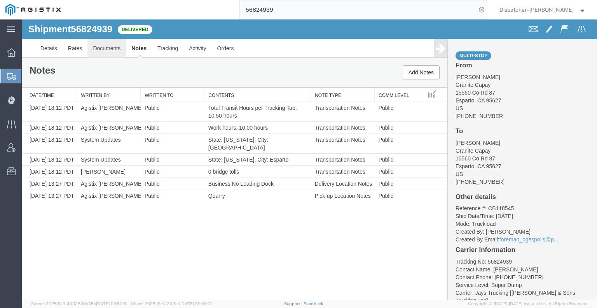
click at [114, 49] on link "Documents" at bounding box center [107, 48] width 39 height 19
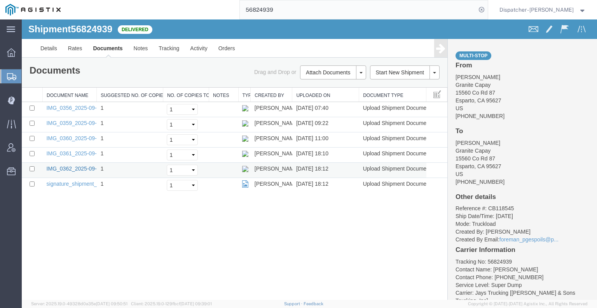
click at [83, 170] on link "IMG_0362_2025-09-16_18_12_57.jpeg" at bounding box center [94, 168] width 95 height 6
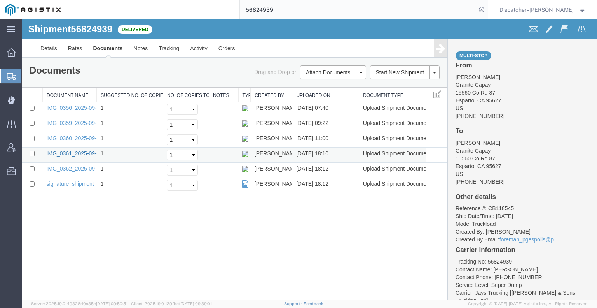
click at [65, 154] on link "IMG_0361_2025-09-16_18_10_07.jpeg" at bounding box center [94, 153] width 95 height 6
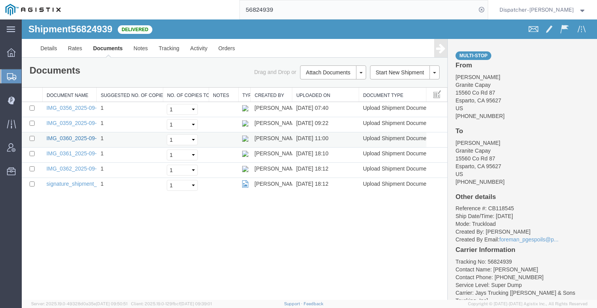
click at [90, 137] on link "IMG_0360_2025-09-16_11_00_08.jpeg" at bounding box center [94, 138] width 95 height 6
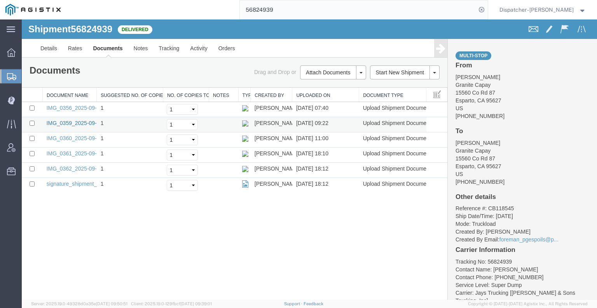
click at [77, 123] on link "IMG_0359_2025-09-16_09_22_49.jpeg" at bounding box center [94, 123] width 95 height 6
click at [76, 107] on link "IMG_0356_2025-09-16_07_40_15.jpeg" at bounding box center [94, 108] width 95 height 6
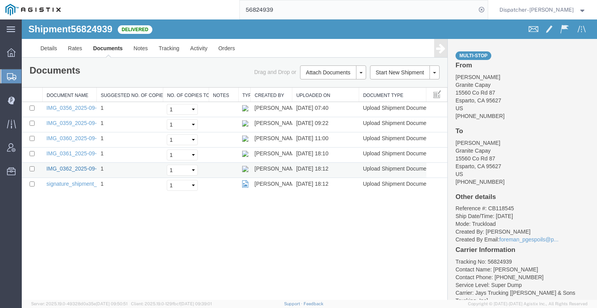
click at [70, 168] on link "IMG_0362_2025-09-16_18_12_57.jpeg" at bounding box center [94, 168] width 95 height 6
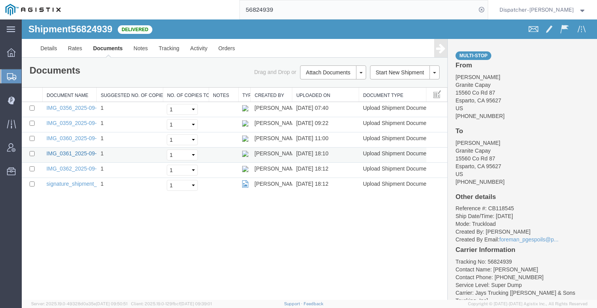
click at [76, 153] on link "IMG_0361_2025-09-16_18_10_07.jpeg" at bounding box center [94, 153] width 95 height 6
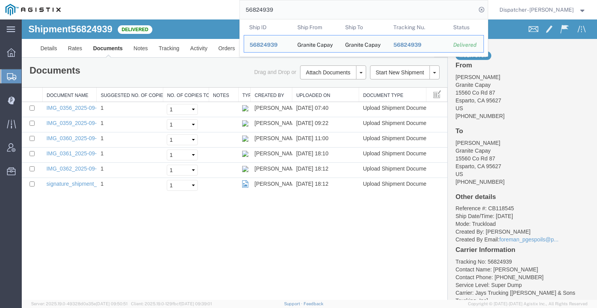
drag, startPoint x: 273, startPoint y: 14, endPoint x: 207, endPoint y: 14, distance: 66.1
click at [209, 15] on div "56824939 Ship ID Ship From Ship To Tracking Nu. Status Ship ID 56824939 Ship Fr…" at bounding box center [277, 9] width 422 height 19
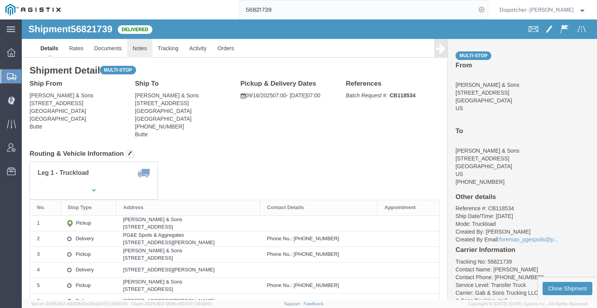
click link "Notes"
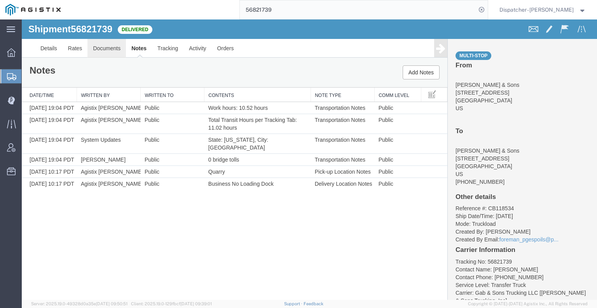
click at [116, 51] on link "Documents" at bounding box center [107, 48] width 39 height 19
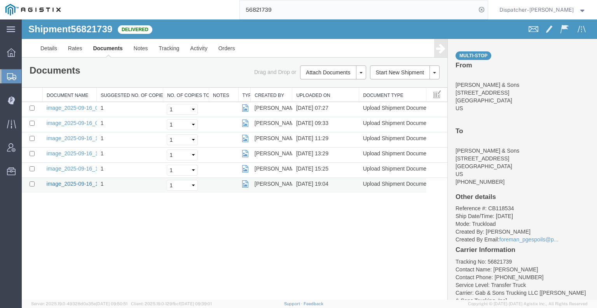
click at [65, 181] on link "image_2025-09-16_19_04_06.jpg" at bounding box center [88, 183] width 82 height 6
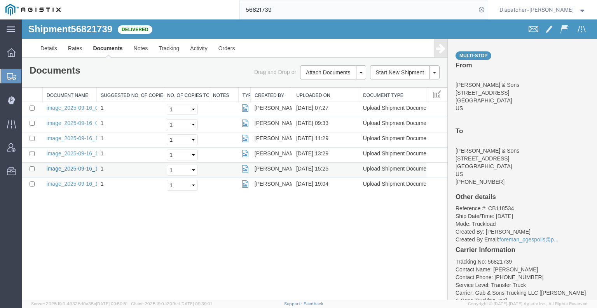
click at [65, 167] on link "image_2025-09-16_15_25_25.jpg" at bounding box center [88, 168] width 82 height 6
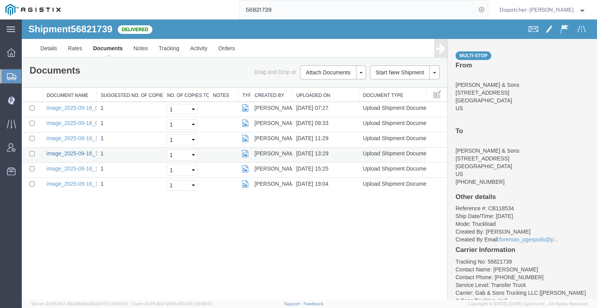
click at [79, 150] on link "image_2025-09-16_13_29_20.jpg" at bounding box center [88, 153] width 82 height 6
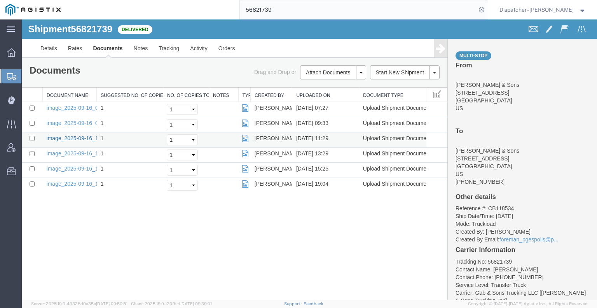
click at [75, 136] on link "image_2025-09-16_11_29_19.jpg" at bounding box center [88, 138] width 82 height 6
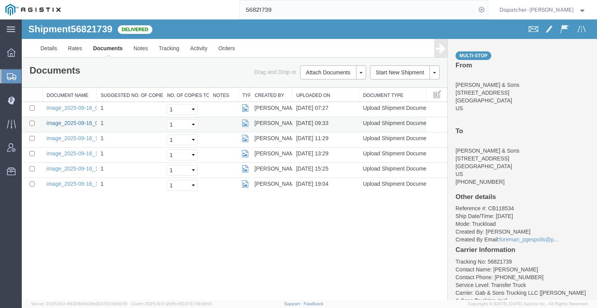
click at [61, 122] on link "image_2025-09-16_09_32_52.jpg" at bounding box center [88, 123] width 82 height 6
click at [62, 105] on link "image_2025-09-16_07_27_35.jpg" at bounding box center [88, 108] width 82 height 6
click at [192, 13] on div "56821739" at bounding box center [277, 9] width 422 height 19
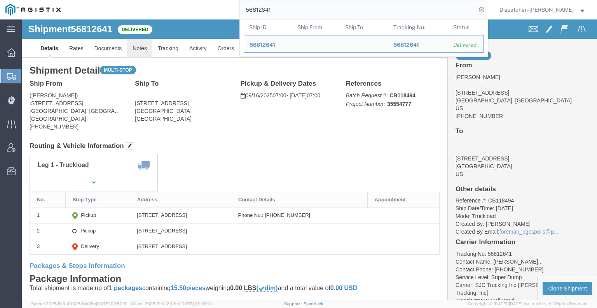
click link "Notes"
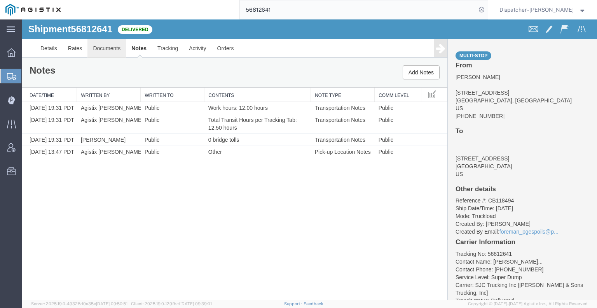
click at [93, 56] on link "Documents" at bounding box center [107, 48] width 39 height 19
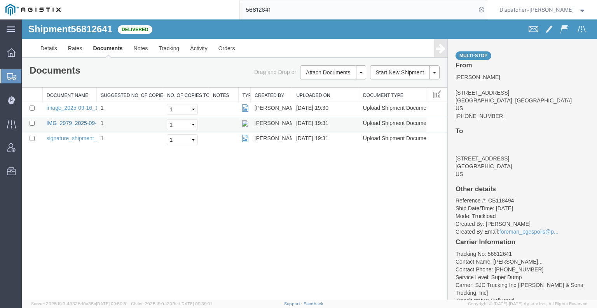
click at [88, 122] on link "IMG_2979_2025-09-16_19_31_55.jpeg" at bounding box center [94, 123] width 95 height 6
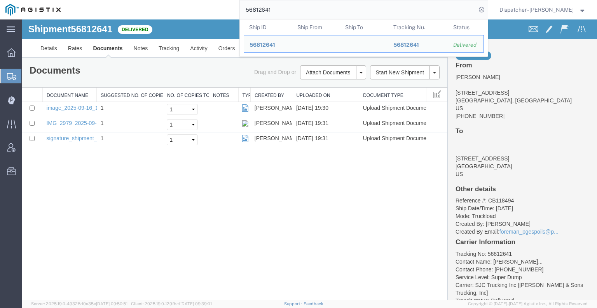
drag, startPoint x: 280, startPoint y: 12, endPoint x: 204, endPoint y: 14, distance: 75.9
click at [225, 14] on div "56812641 Ship ID Ship From Ship To Tracking Nu. Status Ship ID 56812641 Ship Fr…" at bounding box center [277, 9] width 422 height 19
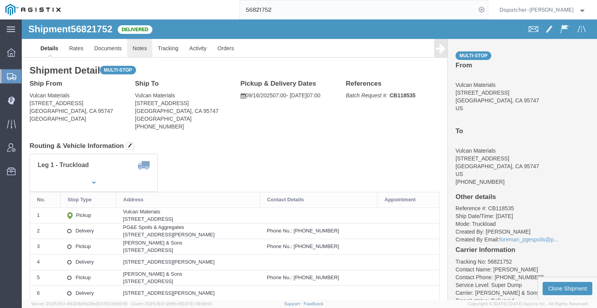
click link "Notes"
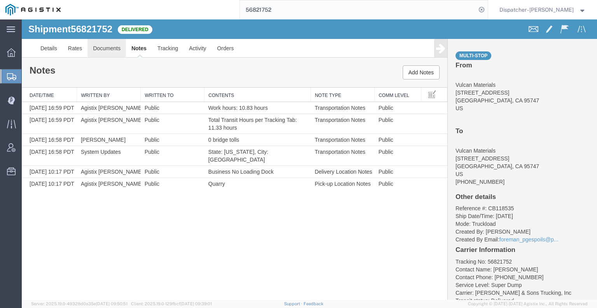
click at [100, 46] on link "Documents" at bounding box center [107, 48] width 39 height 19
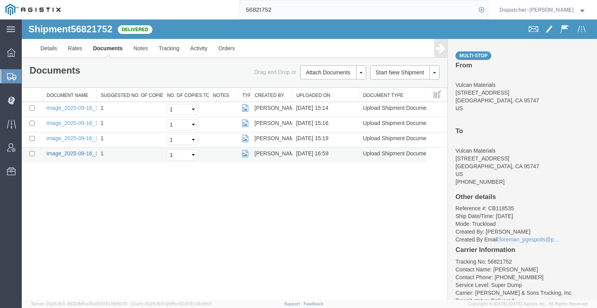
click at [64, 154] on link "image_2025-09-16_16_59_01.jpg" at bounding box center [88, 153] width 82 height 6
click at [88, 200] on div "Shipment 56821752 4 of 4 Delivered Details Rates Documents Notes Tracking Activ…" at bounding box center [310, 159] width 576 height 280
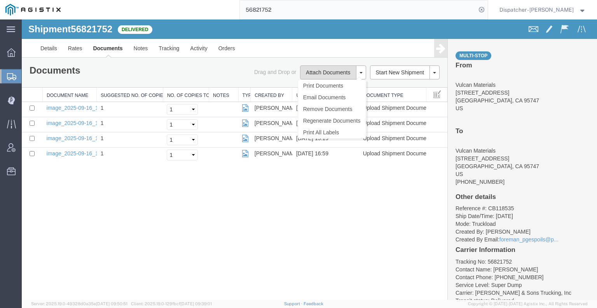
click at [315, 71] on button "Attach Documents" at bounding box center [328, 72] width 56 height 14
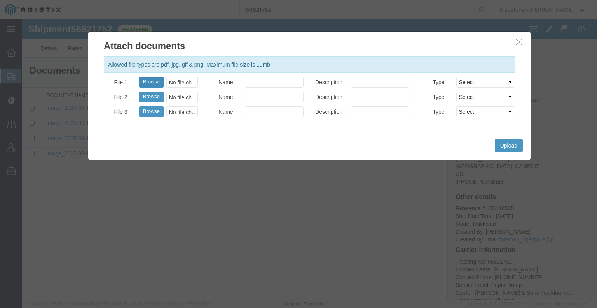
click at [148, 81] on button "Browse" at bounding box center [151, 82] width 25 height 11
click at [514, 148] on button "Upload" at bounding box center [509, 145] width 28 height 13
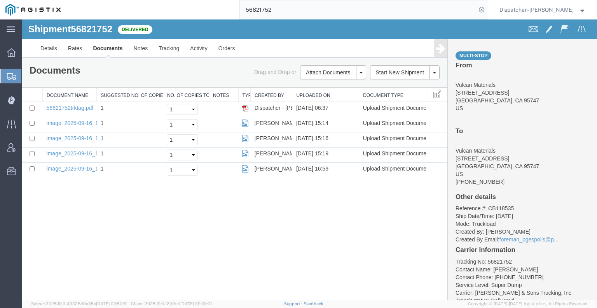
drag, startPoint x: 289, startPoint y: 7, endPoint x: 220, endPoint y: 7, distance: 69.2
click at [243, 7] on input "56821752" at bounding box center [358, 9] width 236 height 19
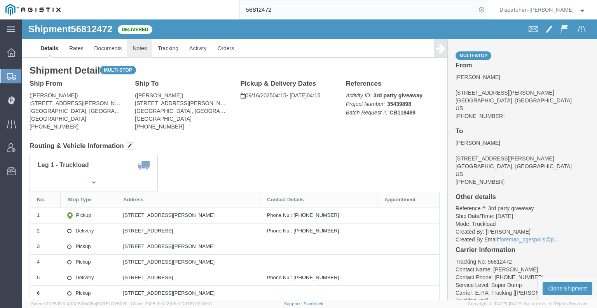
click link "Notes"
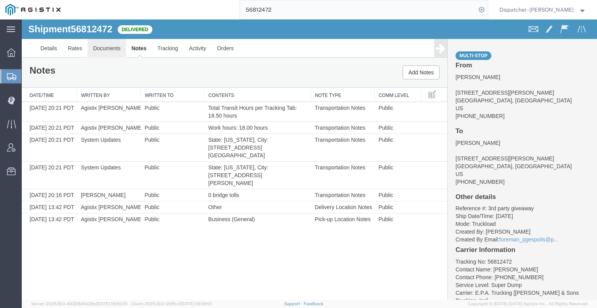
click at [98, 49] on link "Documents" at bounding box center [107, 48] width 39 height 19
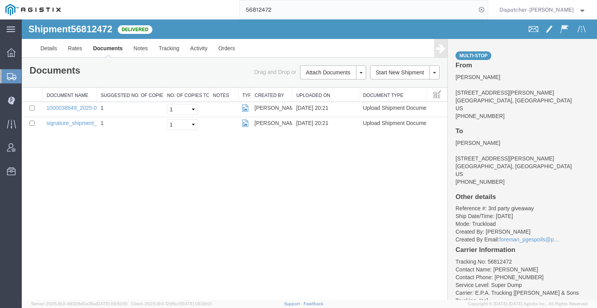
click at [101, 205] on div "Shipment 56812472 2 of 2 Delivered Details Rates Documents Notes Tracking Activ…" at bounding box center [310, 159] width 576 height 280
click at [326, 70] on button "Attach Documents" at bounding box center [328, 72] width 56 height 14
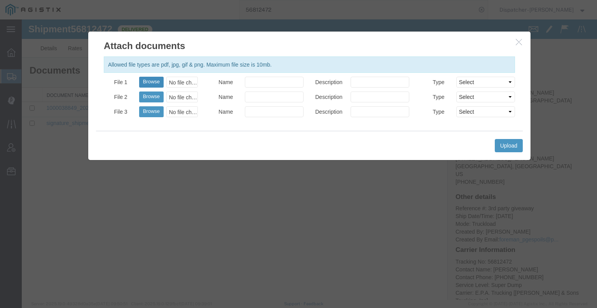
click at [152, 82] on button "Browse" at bounding box center [151, 82] width 25 height 11
click at [512, 142] on button "Upload" at bounding box center [509, 145] width 28 height 13
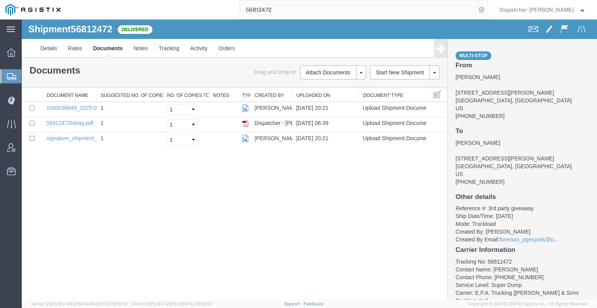
drag, startPoint x: 279, startPoint y: 9, endPoint x: 193, endPoint y: 11, distance: 86.0
click at [219, 11] on div "56812472" at bounding box center [277, 9] width 422 height 19
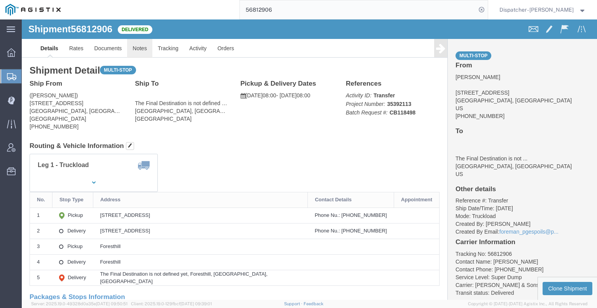
click link "Notes"
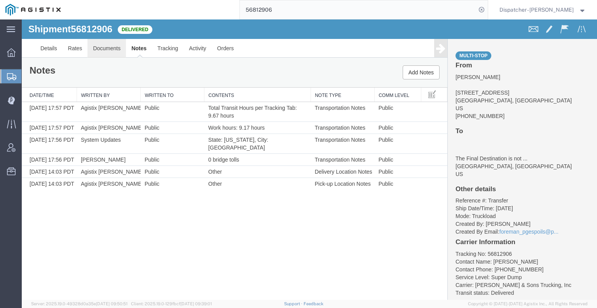
click at [111, 54] on link "Documents" at bounding box center [107, 48] width 39 height 19
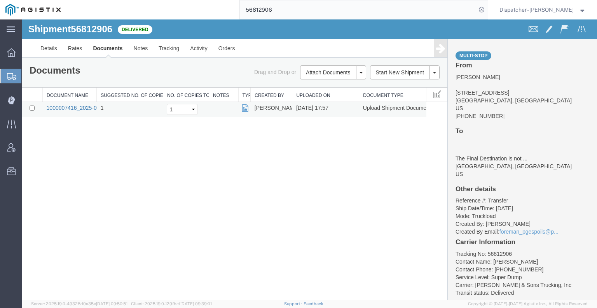
click at [83, 105] on link "1000007416_2025-09-15_17_57_01.jpg" at bounding box center [95, 108] width 97 height 6
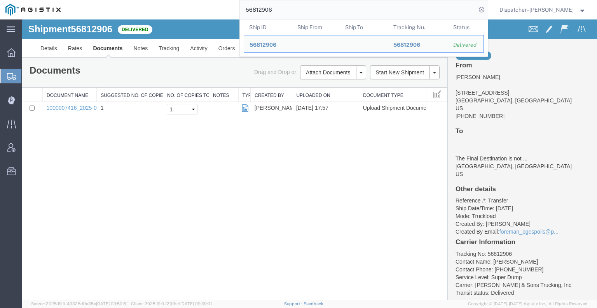
drag, startPoint x: 299, startPoint y: 27, endPoint x: 164, endPoint y: 24, distance: 135.0
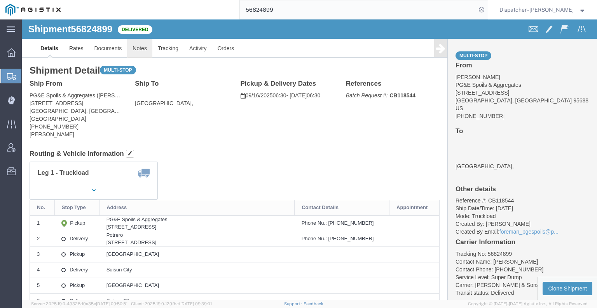
click link "Notes"
